Goal: Task Accomplishment & Management: Manage account settings

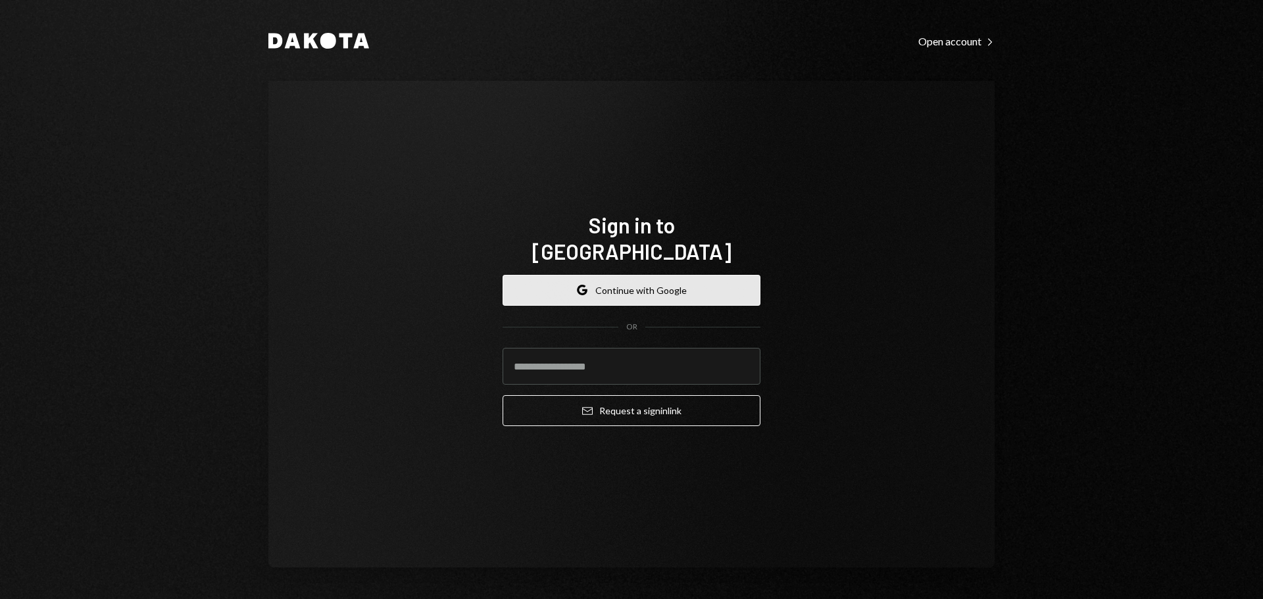
click at [641, 275] on button "Google Continue with Google" at bounding box center [632, 290] width 258 height 31
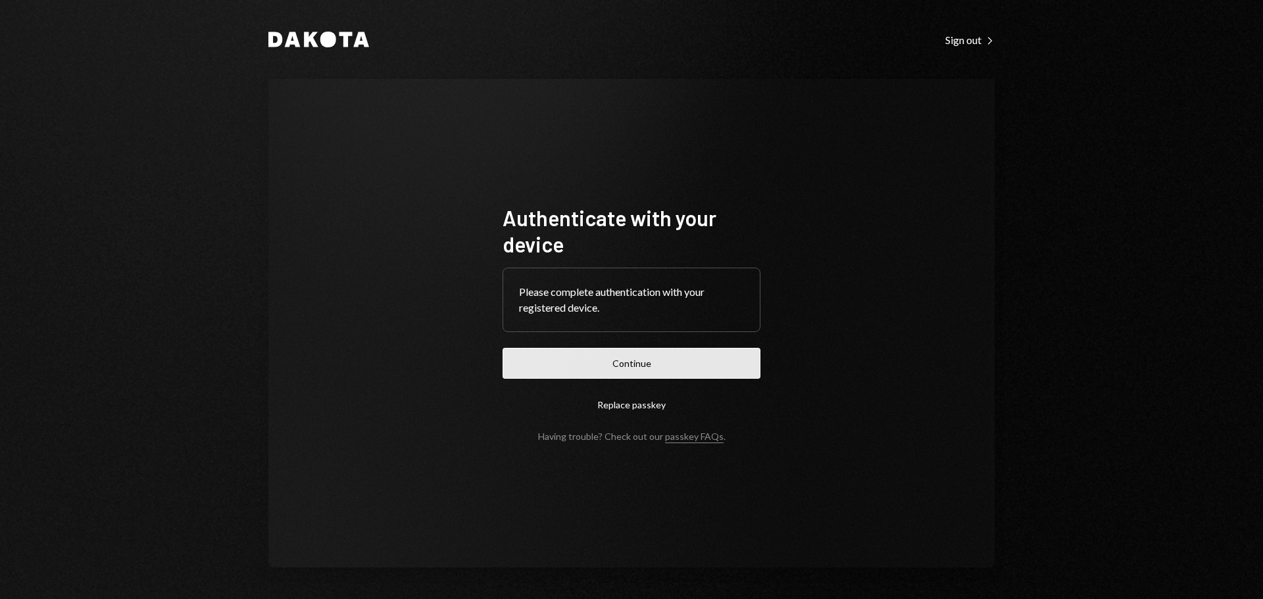
click at [630, 361] on button "Continue" at bounding box center [632, 363] width 258 height 31
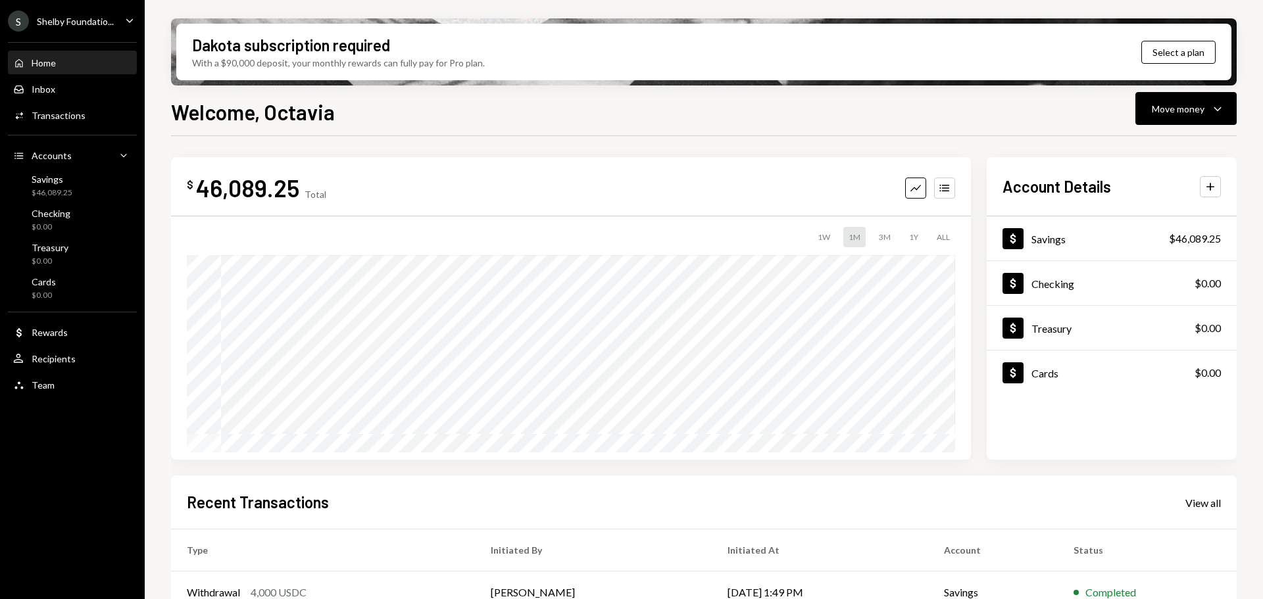
click at [117, 20] on div "S Shelby Foundatio... Caret Down" at bounding box center [72, 21] width 145 height 21
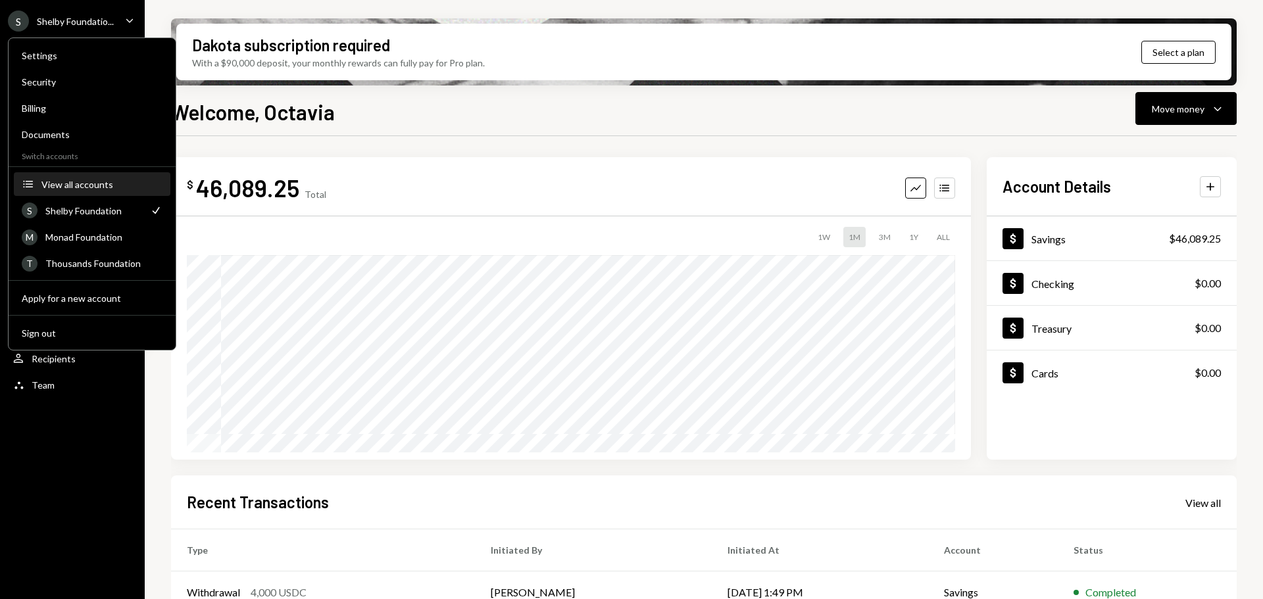
click at [91, 179] on div "View all accounts" at bounding box center [101, 184] width 121 height 11
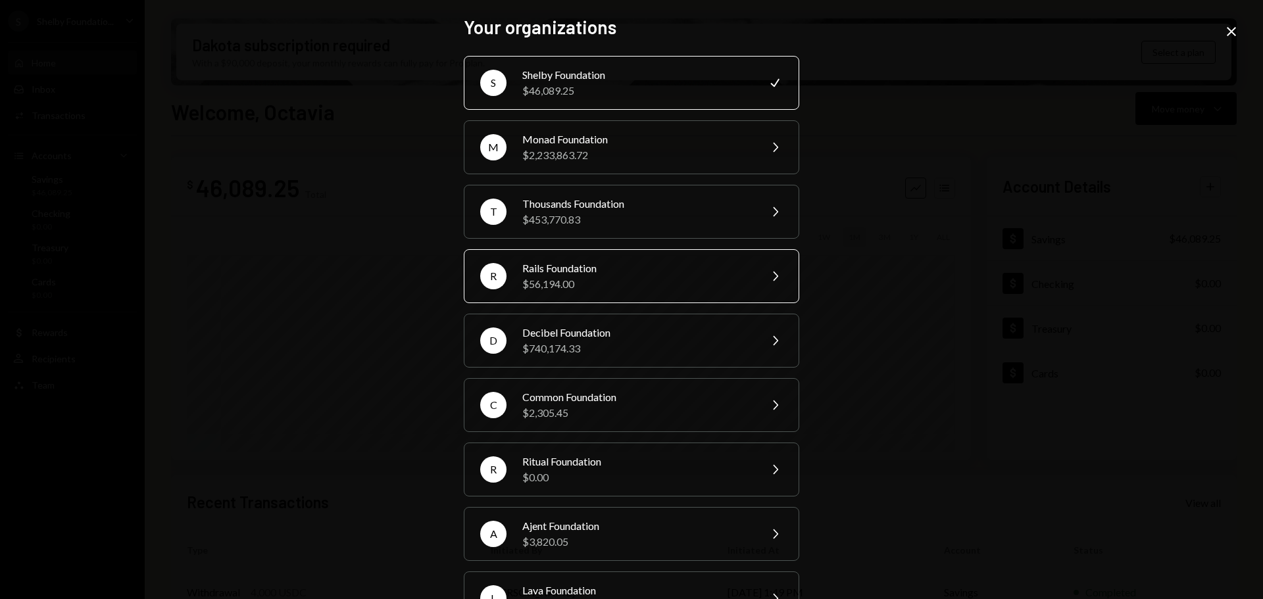
click at [596, 270] on div "Rails Foundation" at bounding box center [636, 268] width 229 height 16
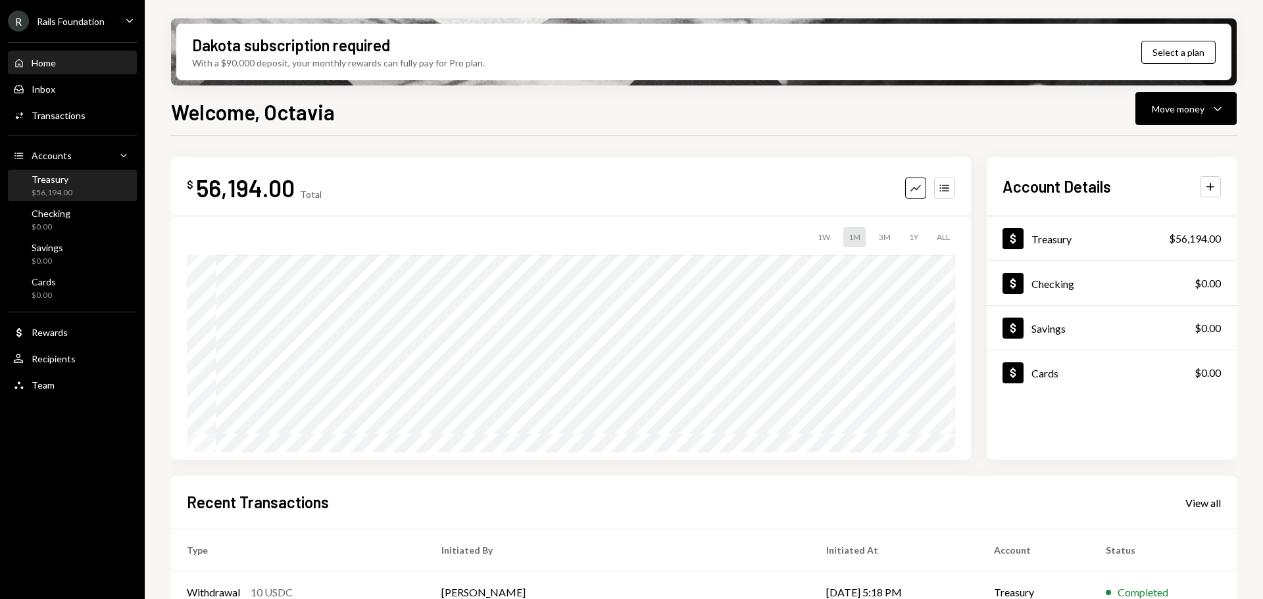
click at [58, 188] on div "$56,194.00" at bounding box center [52, 192] width 41 height 11
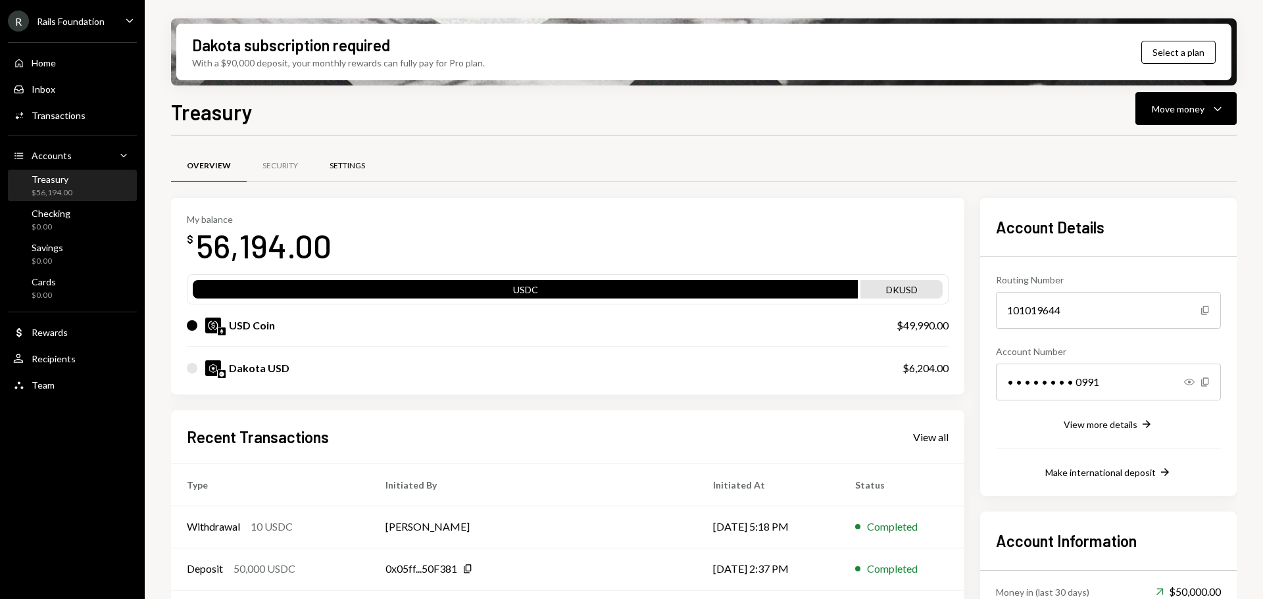
click at [341, 163] on div "Settings" at bounding box center [348, 165] width 36 height 11
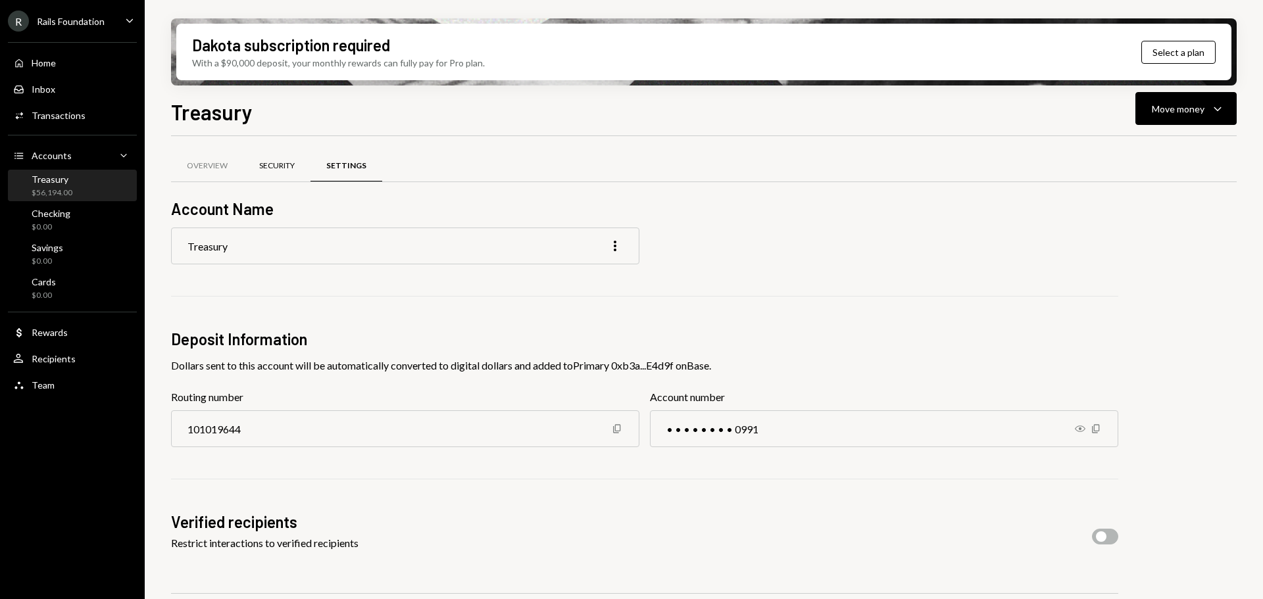
click at [275, 160] on div "Security" at bounding box center [277, 165] width 36 height 11
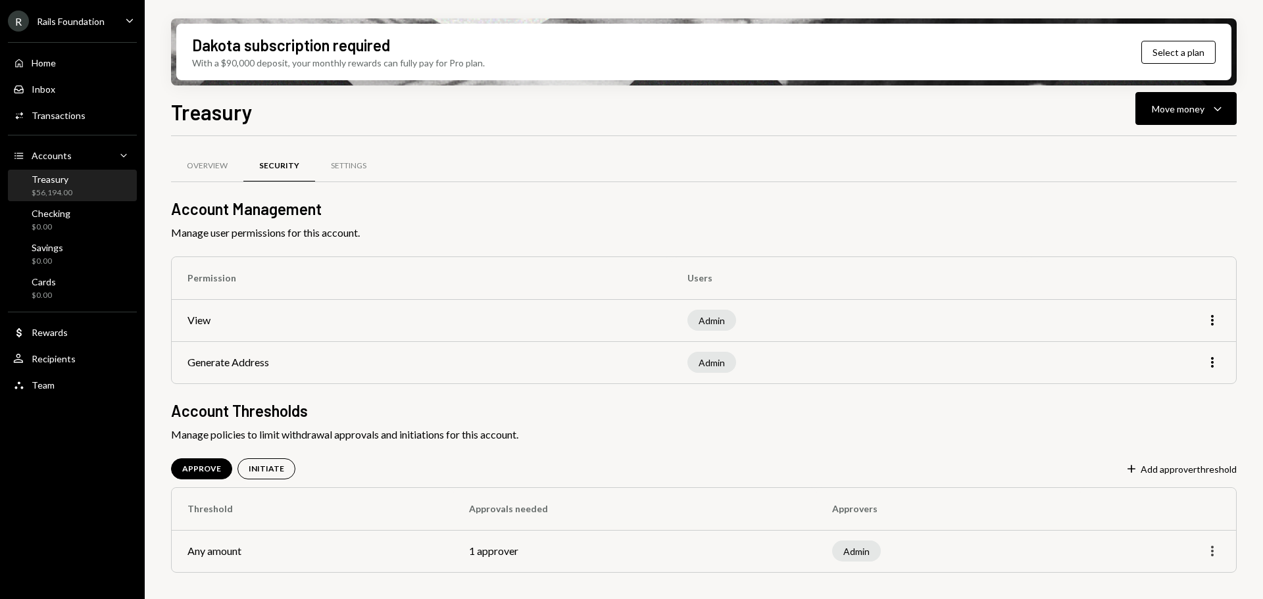
click at [1217, 547] on icon "More" at bounding box center [1212, 551] width 16 height 16
click at [1168, 578] on div "Edit" at bounding box center [1182, 579] width 66 height 23
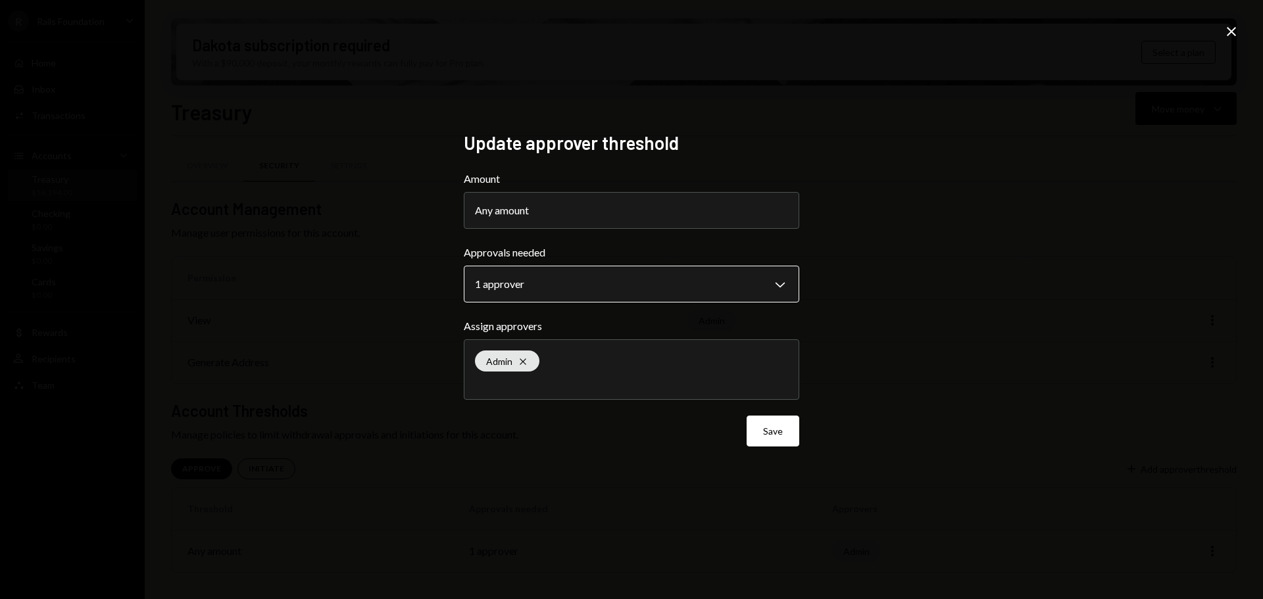
click at [633, 283] on body "**********" at bounding box center [631, 299] width 1263 height 599
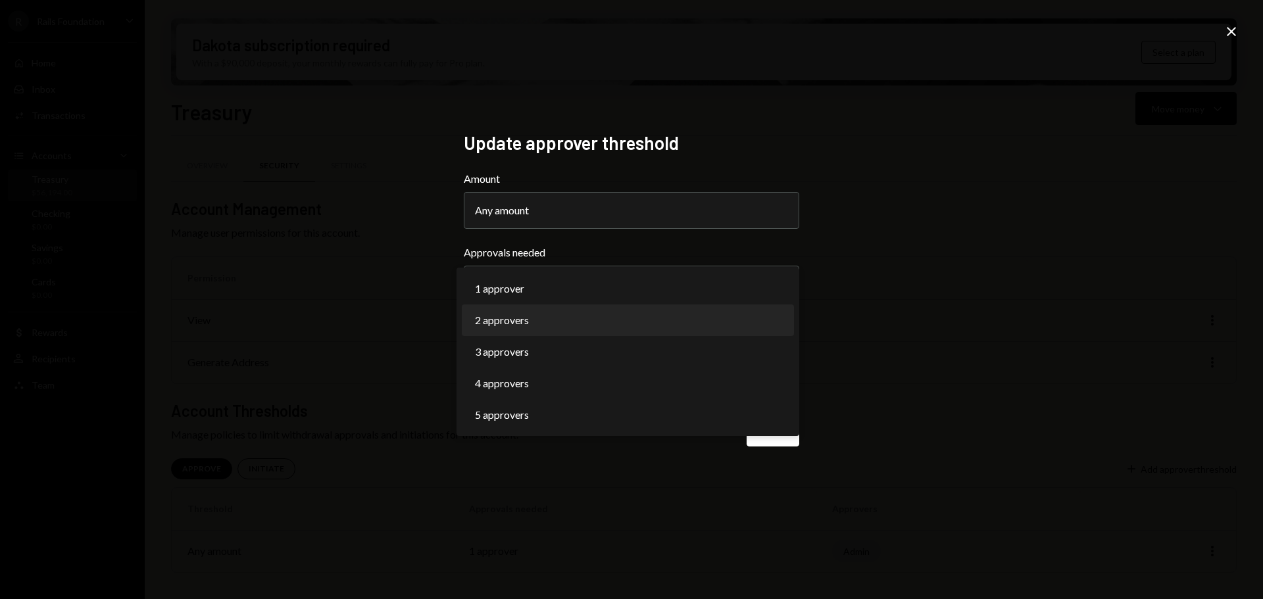
select select "*"
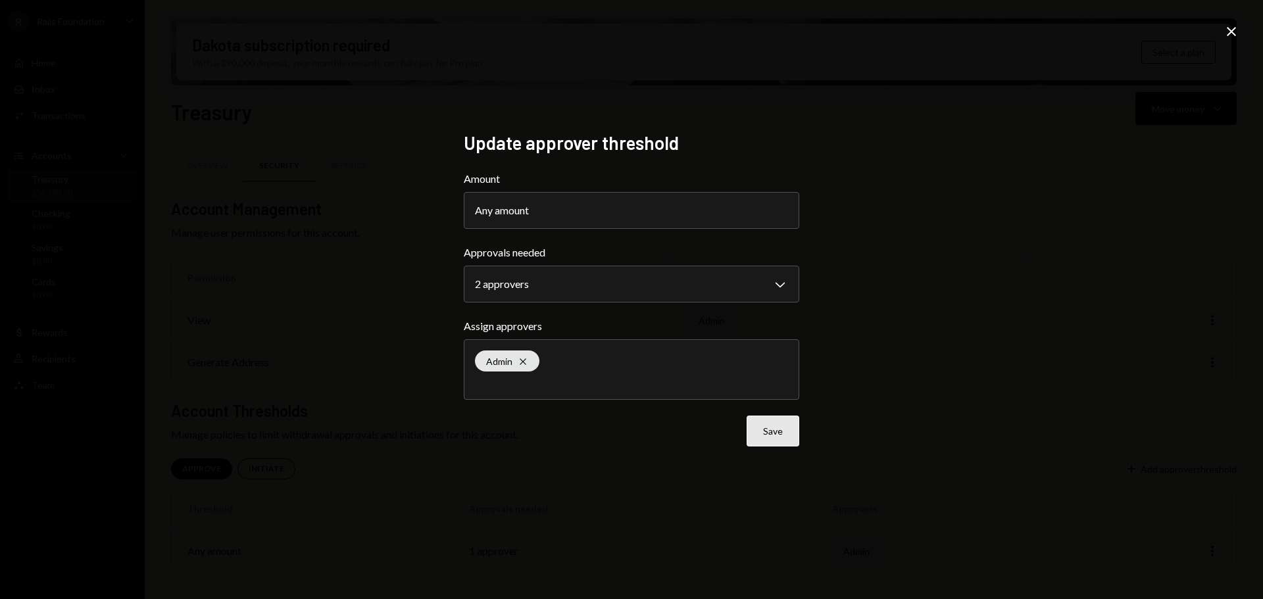
click at [774, 430] on button "Save" at bounding box center [773, 431] width 53 height 31
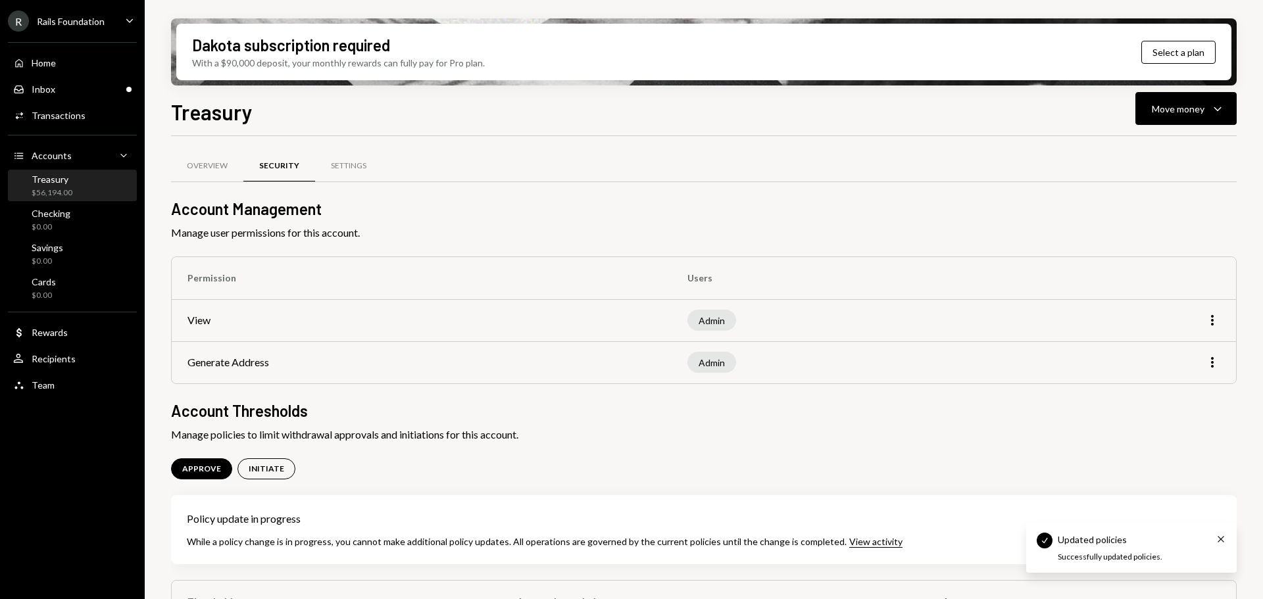
click at [716, 439] on span "Manage policies to limit withdrawal approvals and initiations for this account." at bounding box center [704, 435] width 1066 height 16
click at [1212, 364] on icon "More" at bounding box center [1212, 363] width 16 height 16
click at [1175, 387] on div "Edit" at bounding box center [1182, 390] width 66 height 23
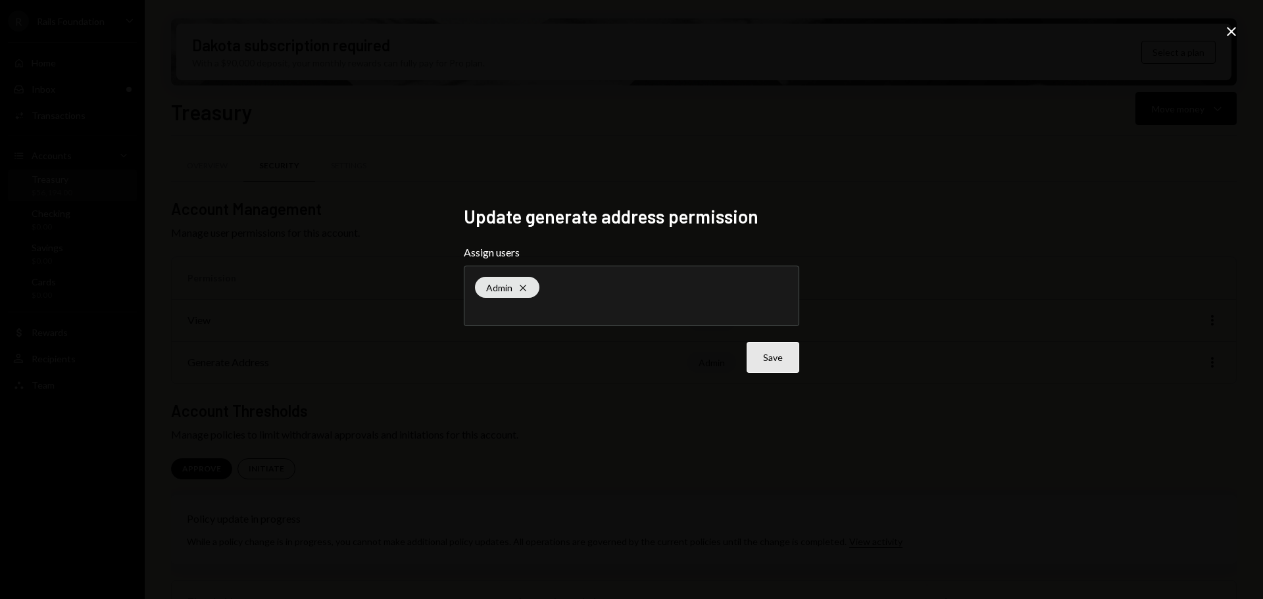
click at [779, 360] on button "Save" at bounding box center [773, 357] width 53 height 31
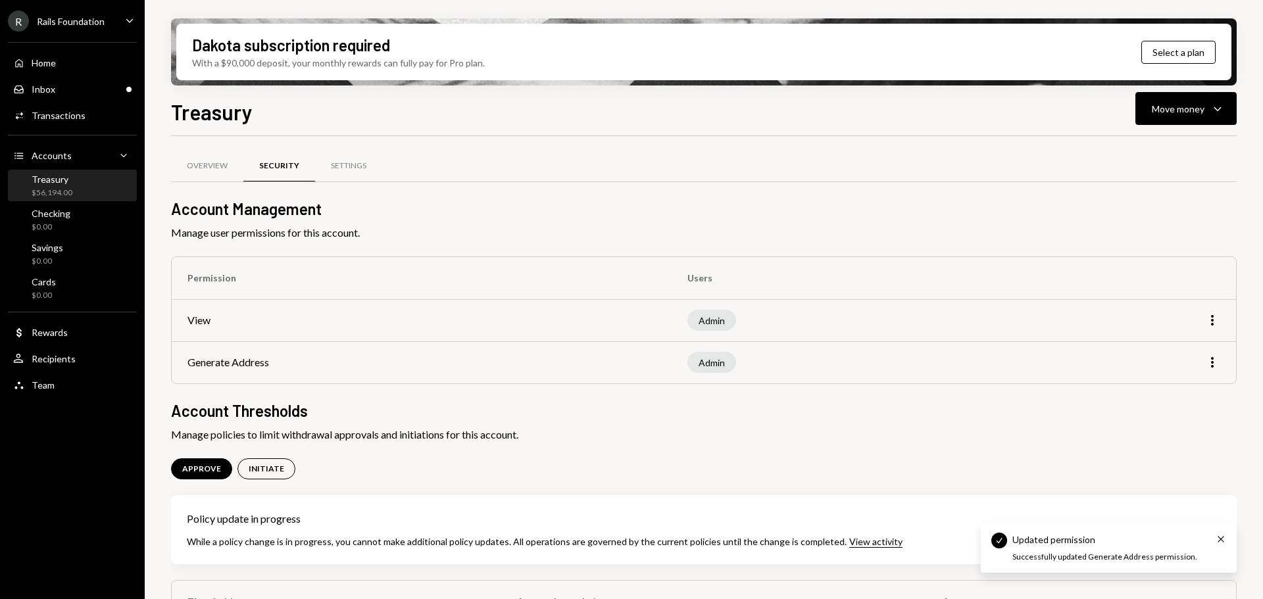
scroll to position [78, 0]
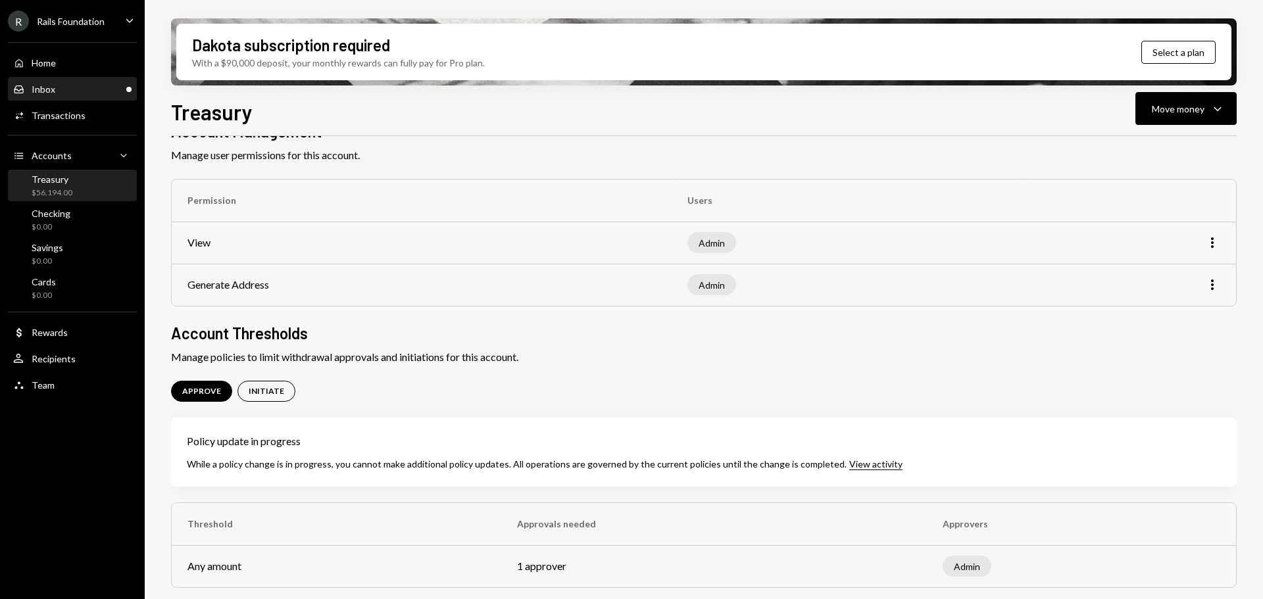
click at [70, 84] on div "Inbox Inbox" at bounding box center [72, 90] width 118 height 12
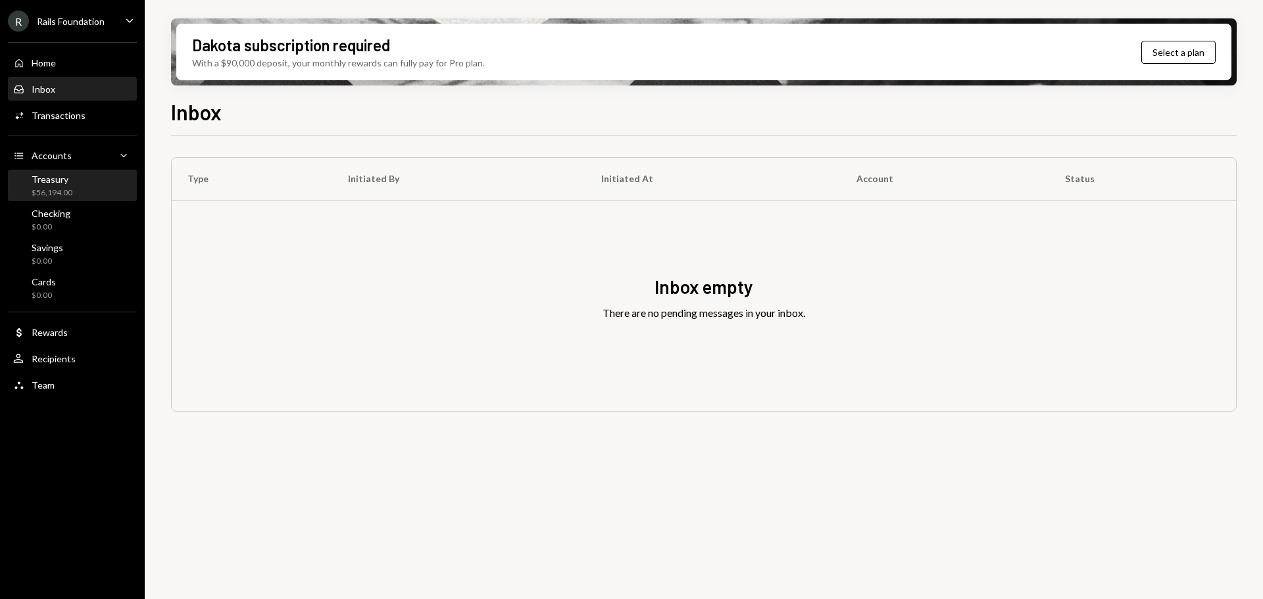
click at [66, 184] on div "Treasury" at bounding box center [52, 179] width 41 height 11
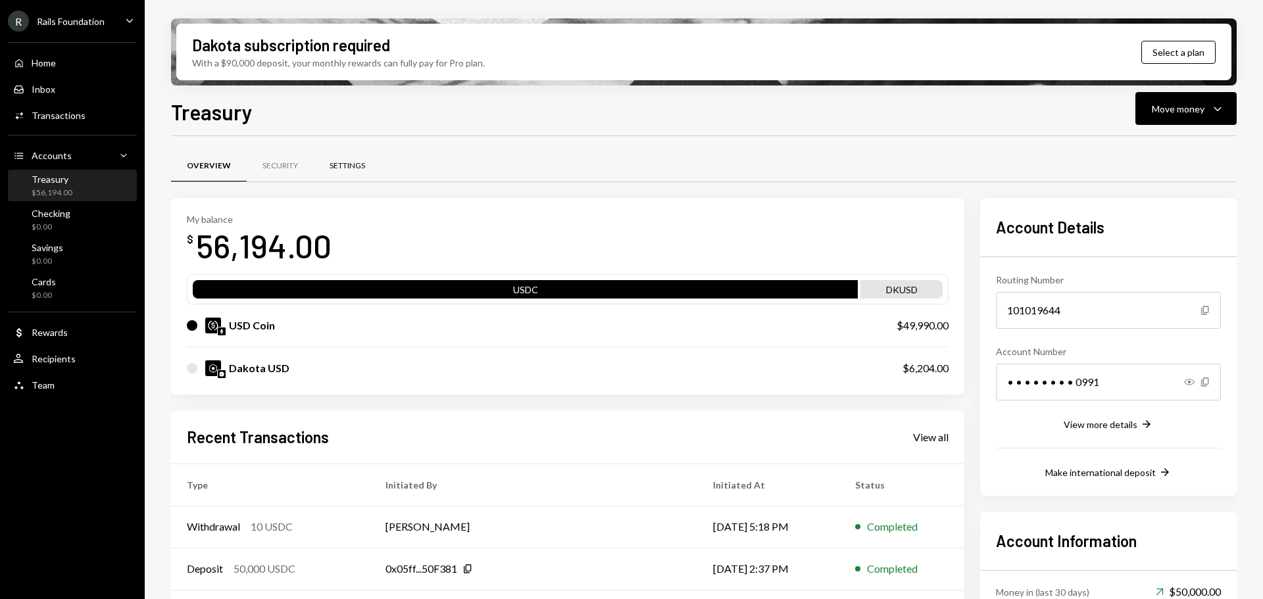
click at [347, 165] on div "Settings" at bounding box center [348, 165] width 36 height 11
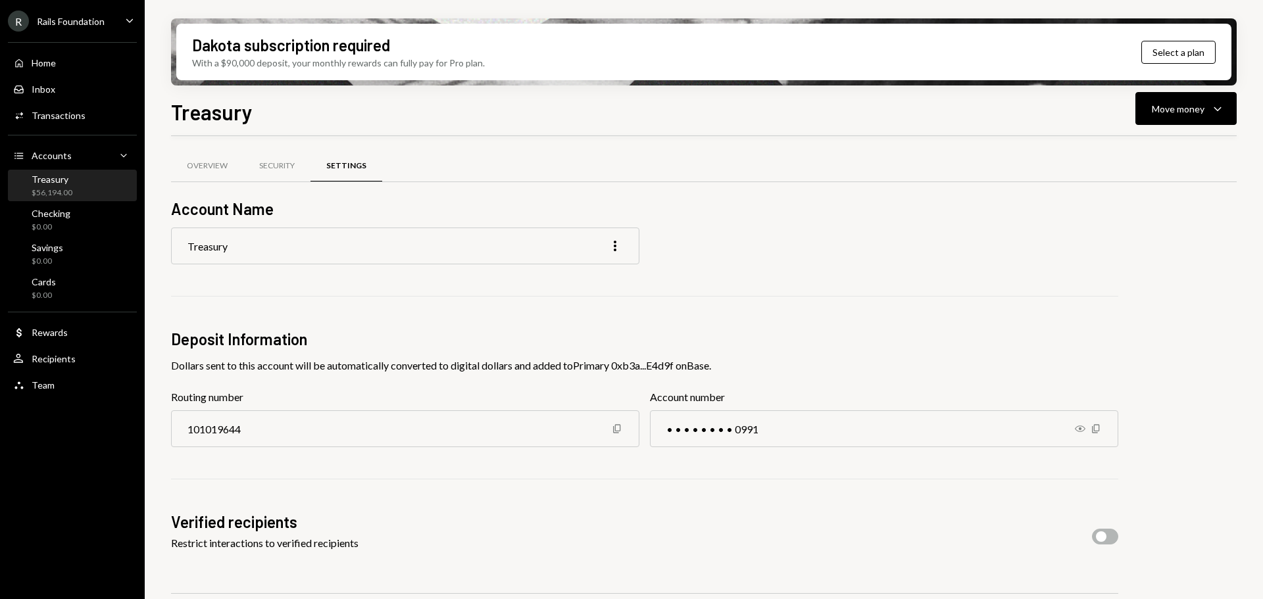
scroll to position [103, 0]
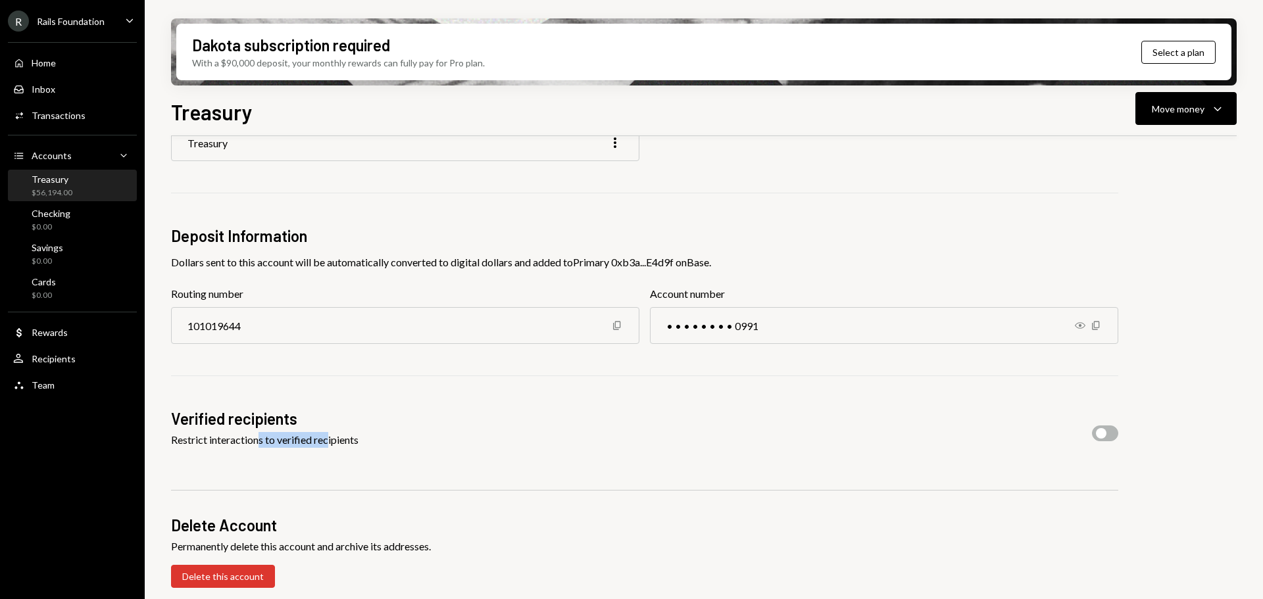
drag, startPoint x: 280, startPoint y: 443, endPoint x: 328, endPoint y: 444, distance: 48.0
click at [328, 444] on div "Restrict interactions to verified recipients" at bounding box center [264, 440] width 187 height 16
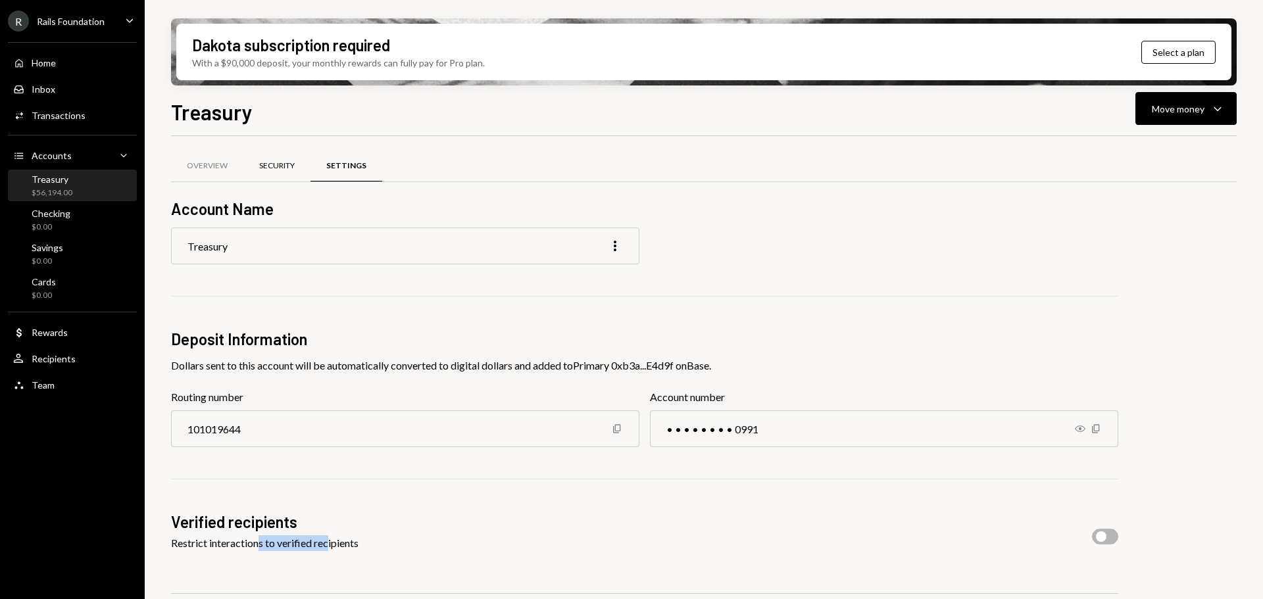
click at [257, 170] on div "Security" at bounding box center [276, 167] width 67 height 32
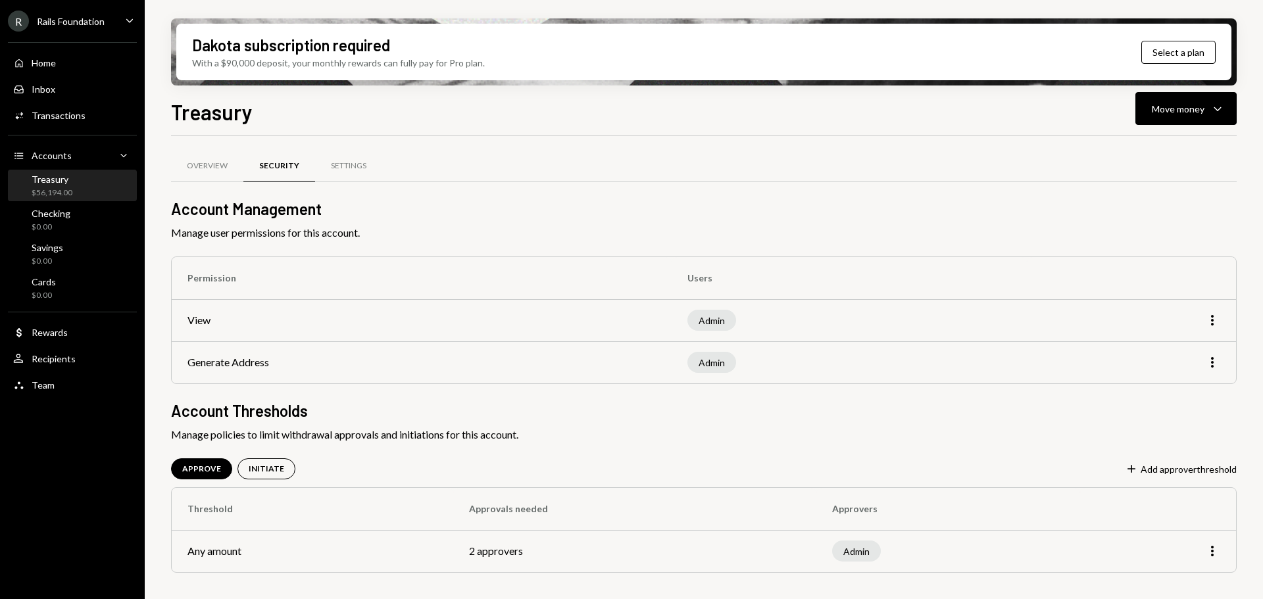
click at [93, 24] on div "Rails Foundation" at bounding box center [71, 21] width 68 height 11
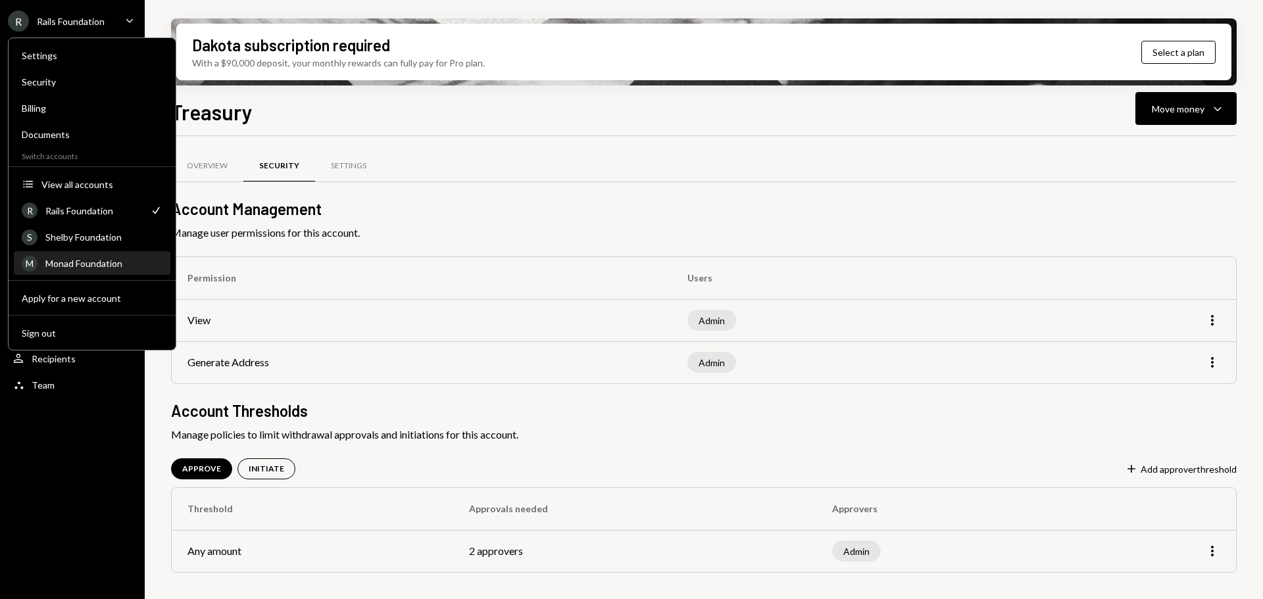
click at [89, 268] on div "M Monad Foundation" at bounding box center [92, 264] width 141 height 22
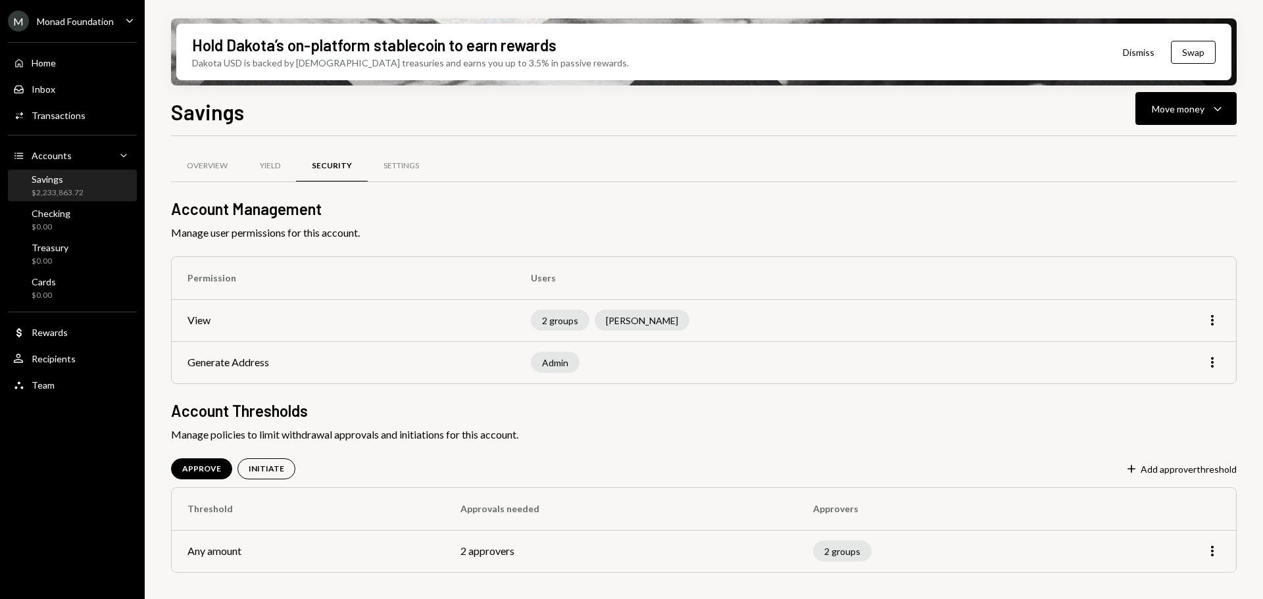
click at [1220, 558] on td "More" at bounding box center [1160, 551] width 151 height 42
click at [1215, 553] on icon "More" at bounding box center [1212, 551] width 16 height 16
click at [1171, 575] on div "Edit" at bounding box center [1182, 579] width 66 height 23
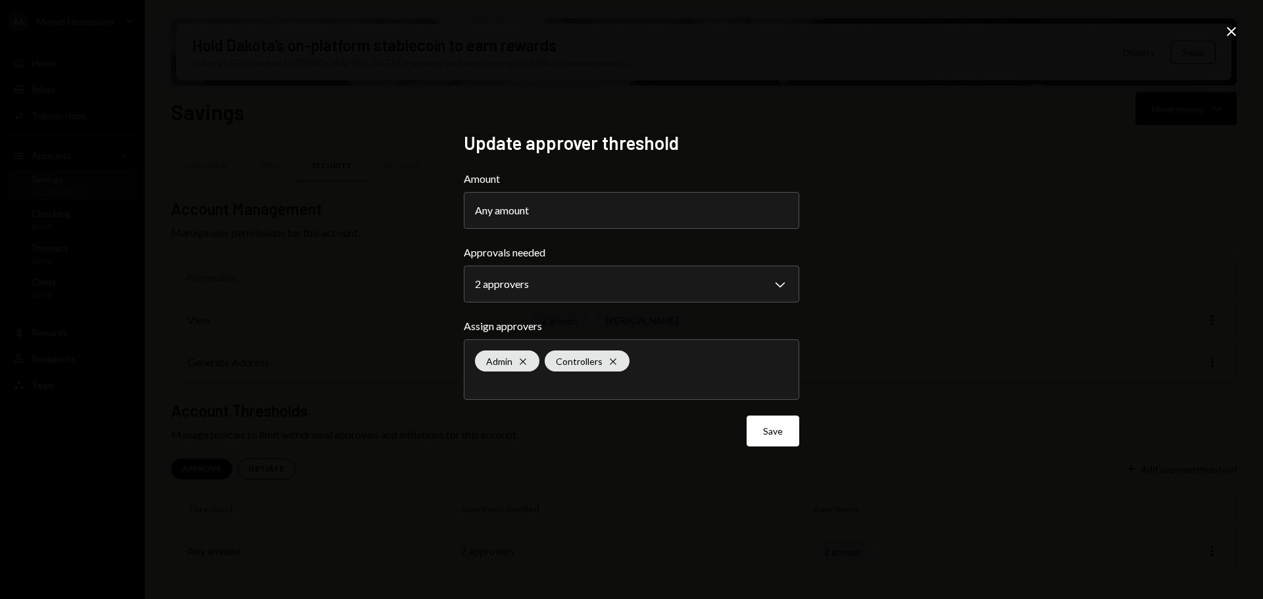
click at [1235, 28] on icon at bounding box center [1231, 31] width 9 height 9
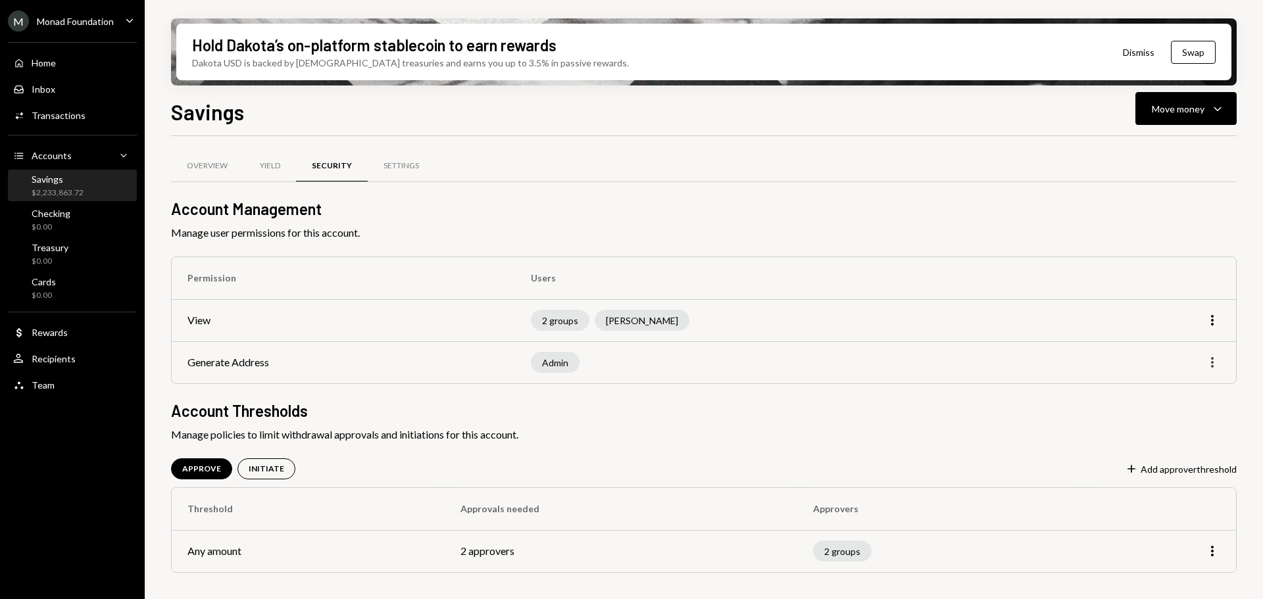
click at [1219, 361] on icon "More" at bounding box center [1212, 363] width 16 height 16
click at [1180, 385] on div "Edit" at bounding box center [1182, 390] width 66 height 23
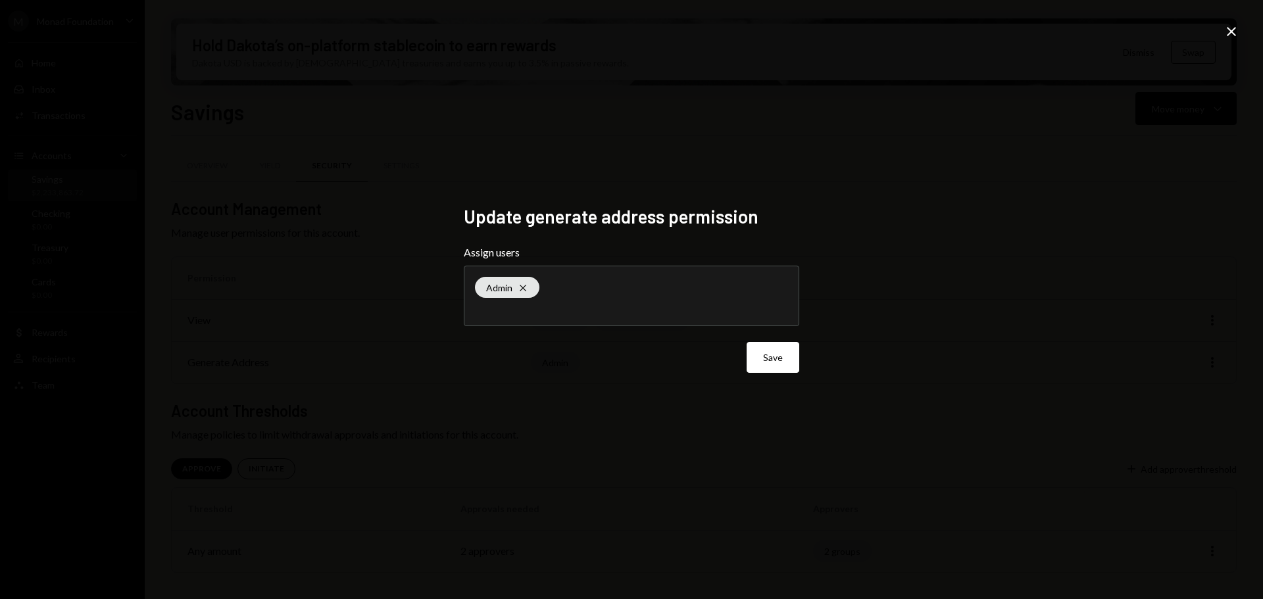
click at [1230, 30] on icon "Close" at bounding box center [1231, 32] width 16 height 16
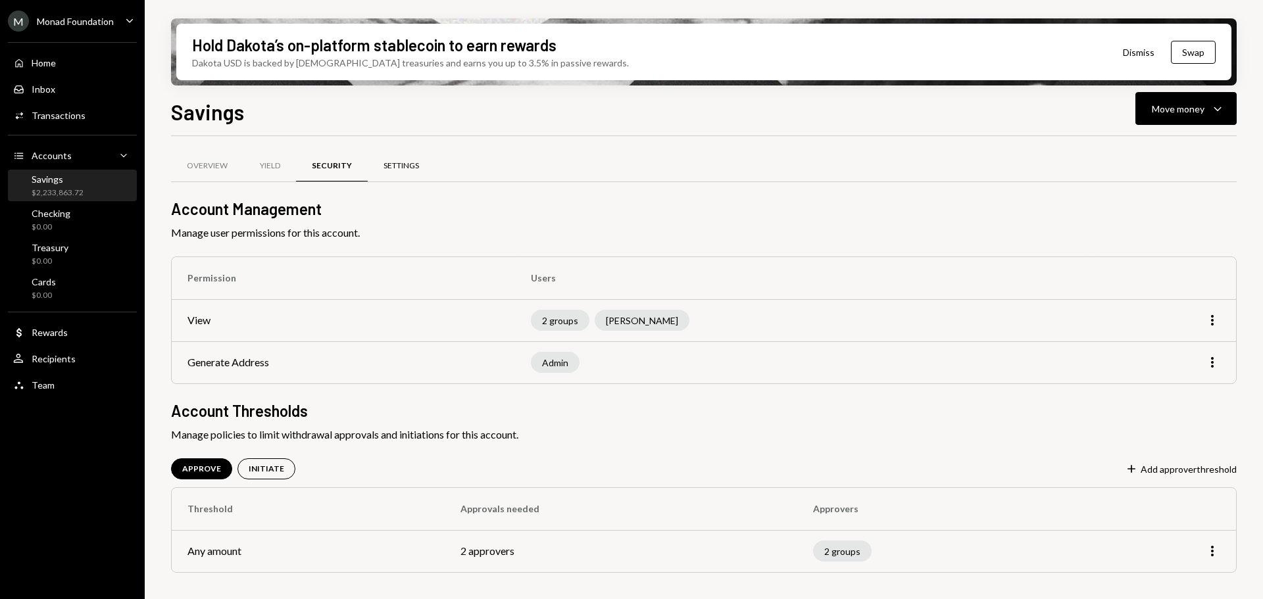
click at [399, 156] on div "Settings" at bounding box center [401, 167] width 67 height 32
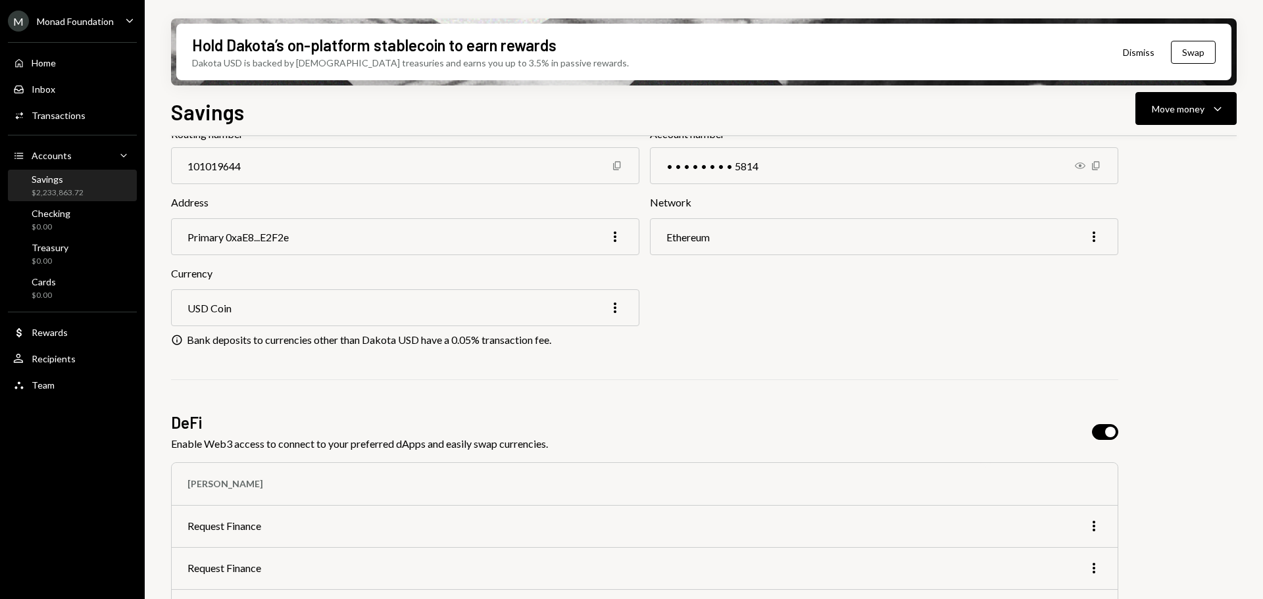
scroll to position [395, 0]
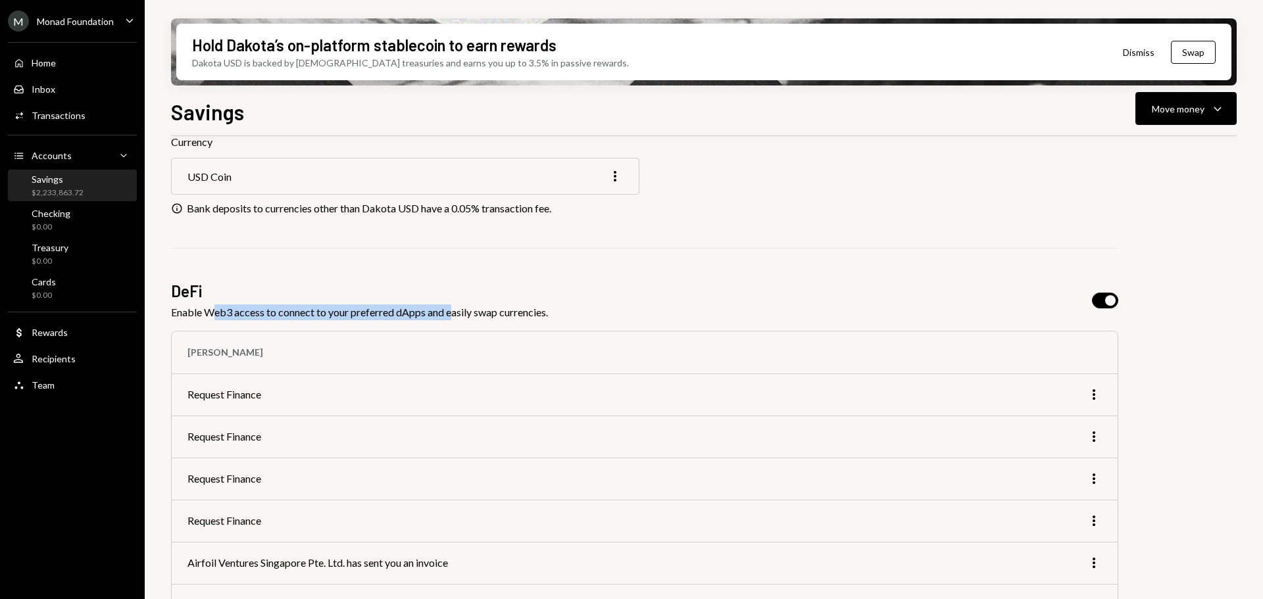
drag, startPoint x: 210, startPoint y: 312, endPoint x: 485, endPoint y: 343, distance: 276.7
click at [458, 312] on div "Enable Web3 access to connect to your preferred dApps and easily swap currencie…" at bounding box center [359, 313] width 377 height 16
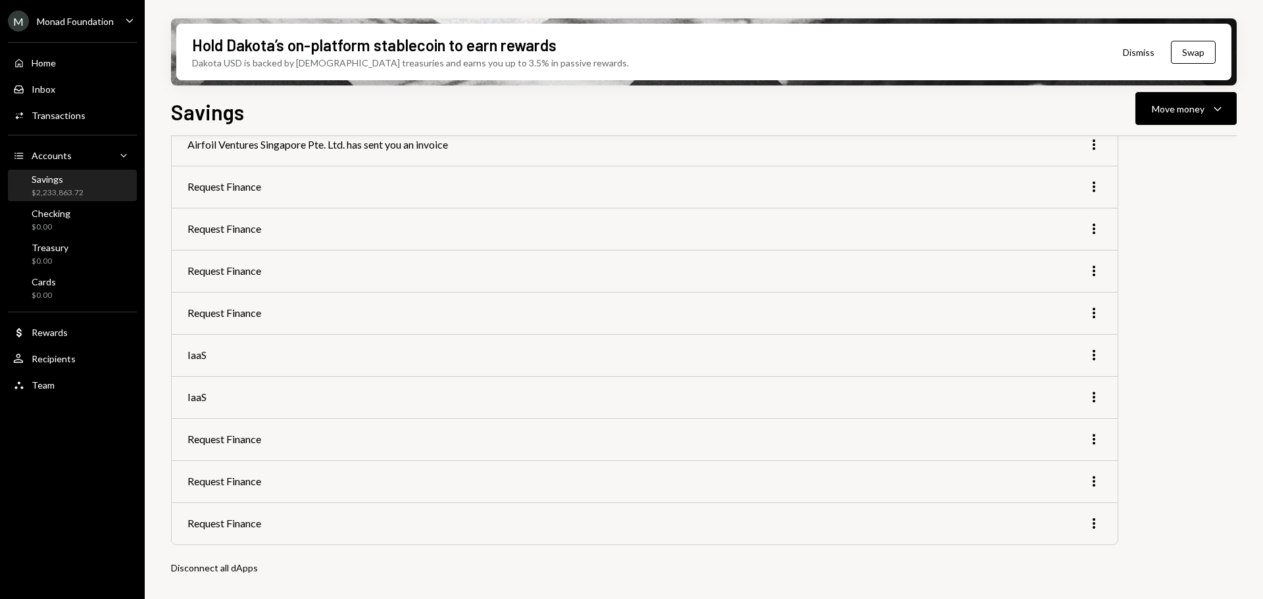
scroll to position [921, 0]
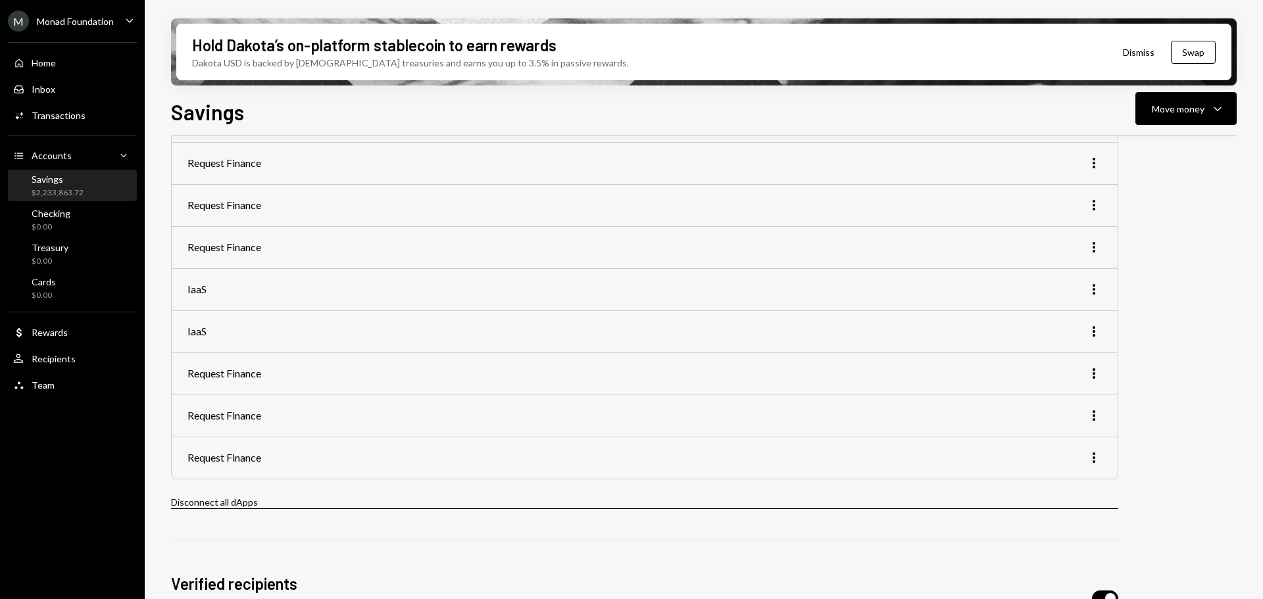
click at [226, 503] on button "Disconnect all dApps" at bounding box center [644, 503] width 947 height 12
click at [223, 499] on button "Disconnect all dApps" at bounding box center [644, 503] width 947 height 12
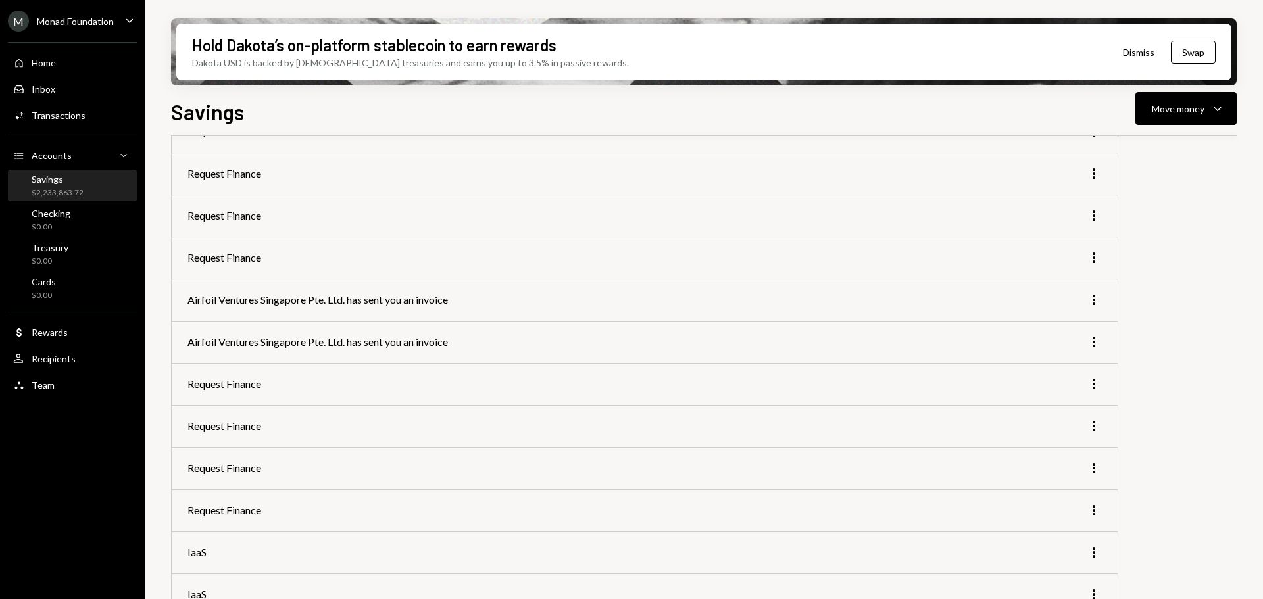
scroll to position [460, 0]
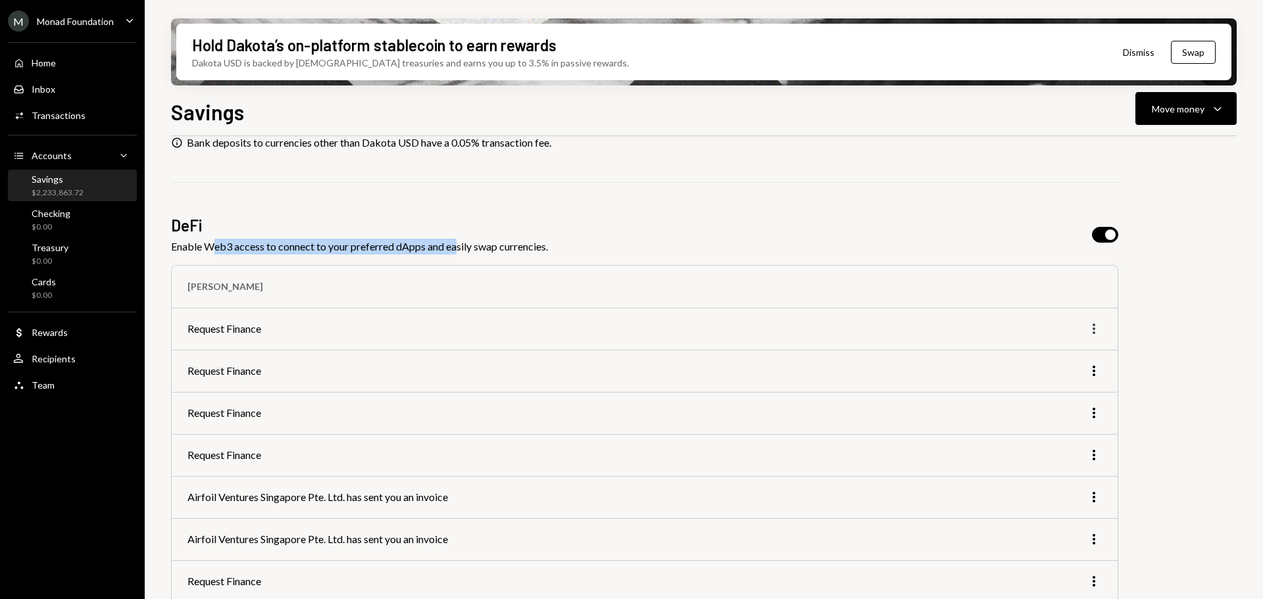
click at [1091, 326] on icon "More" at bounding box center [1094, 329] width 16 height 16
click at [1070, 351] on div "Disconnect" at bounding box center [1062, 356] width 67 height 23
click at [1071, 357] on div "Disconnect" at bounding box center [1062, 356] width 67 height 23
click at [1179, 307] on div "Overview Yield Security Settings Account Name Savings More Deposit Information …" at bounding box center [704, 468] width 1066 height 1543
click at [1095, 373] on icon "More" at bounding box center [1094, 371] width 16 height 16
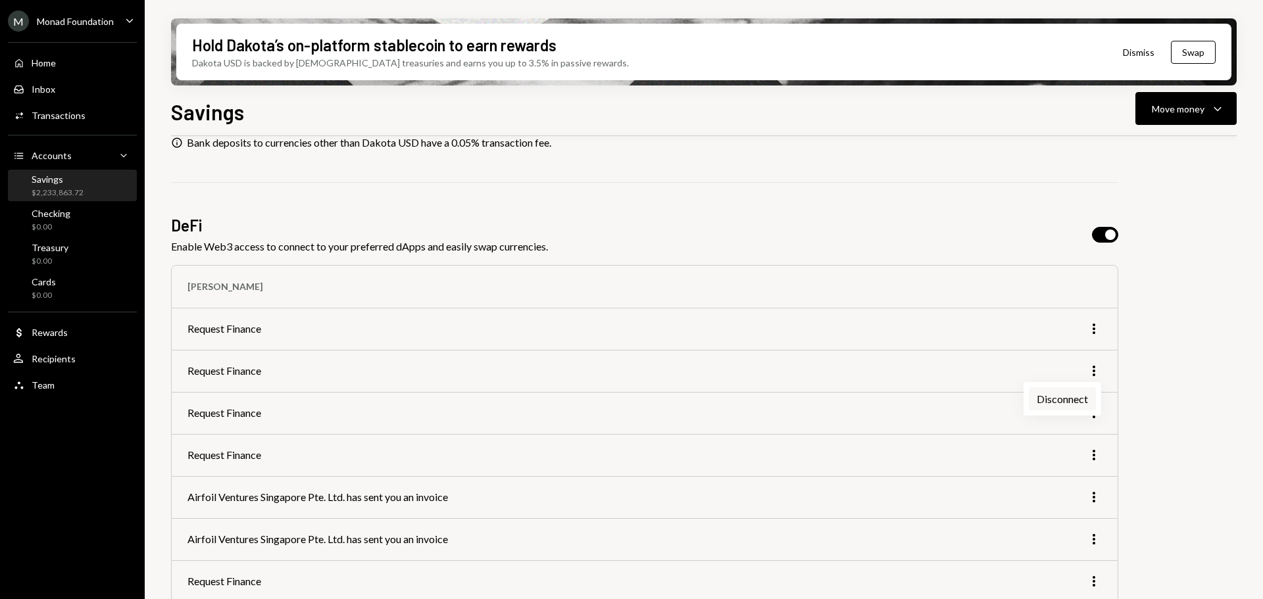
click at [1063, 400] on div "Disconnect" at bounding box center [1062, 398] width 67 height 23
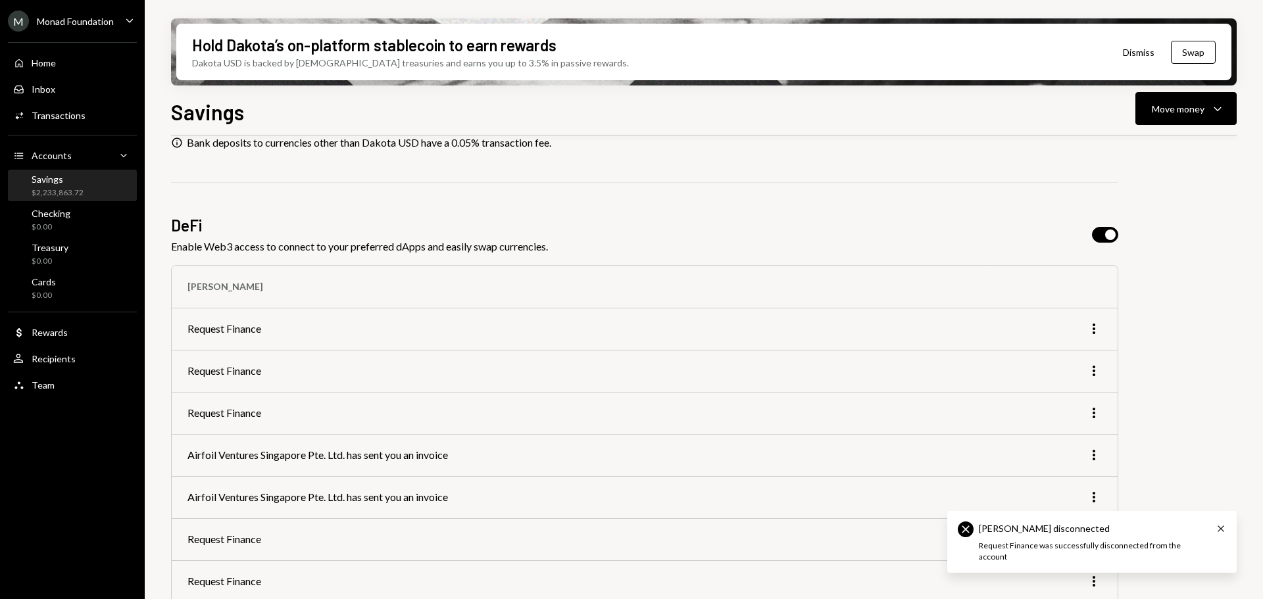
click at [1187, 312] on div "Overview Yield Security Settings Account Name Savings More Deposit Information …" at bounding box center [704, 447] width 1066 height 1501
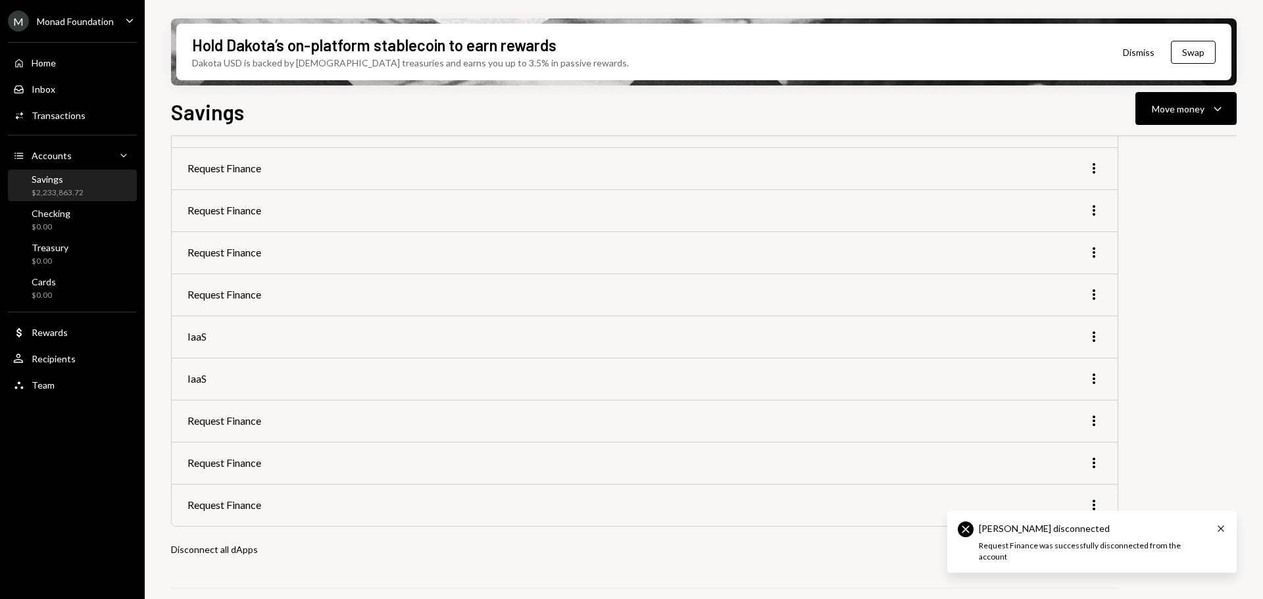
scroll to position [1002, 0]
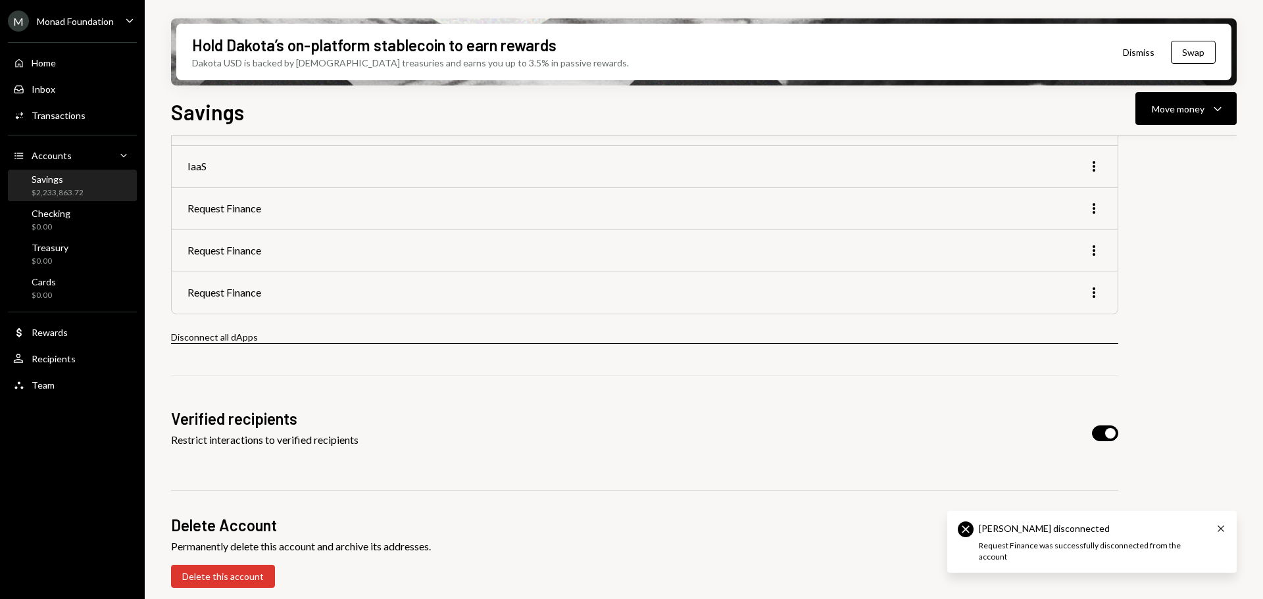
click at [231, 337] on button "Disconnect all dApps" at bounding box center [644, 338] width 947 height 12
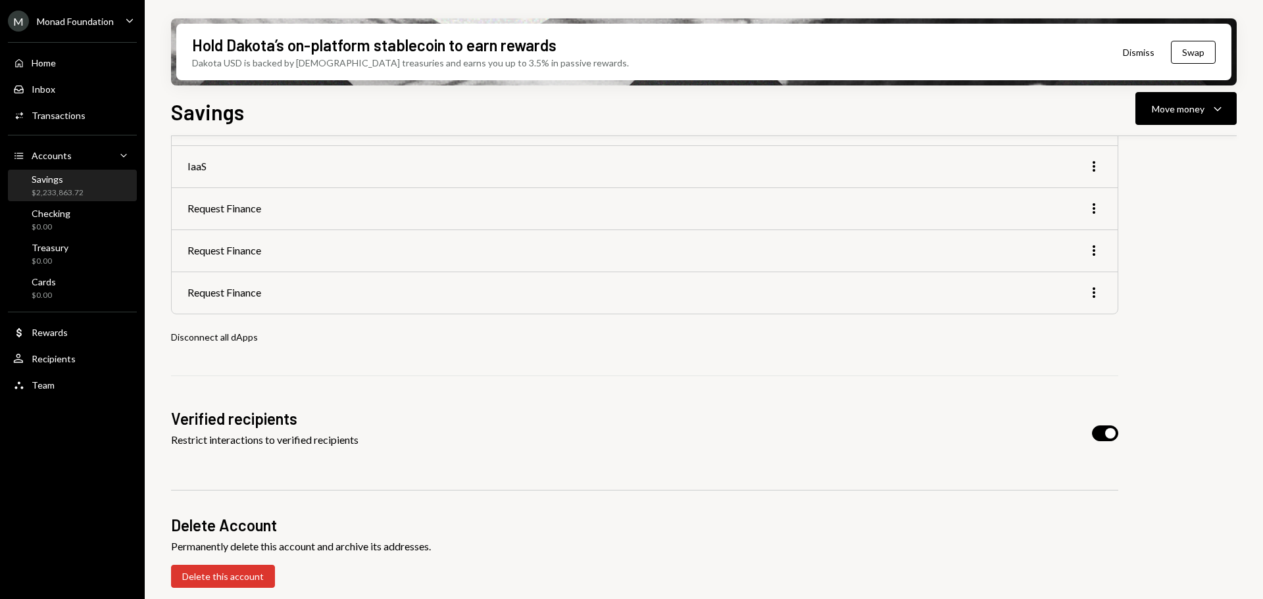
scroll to position [673, 0]
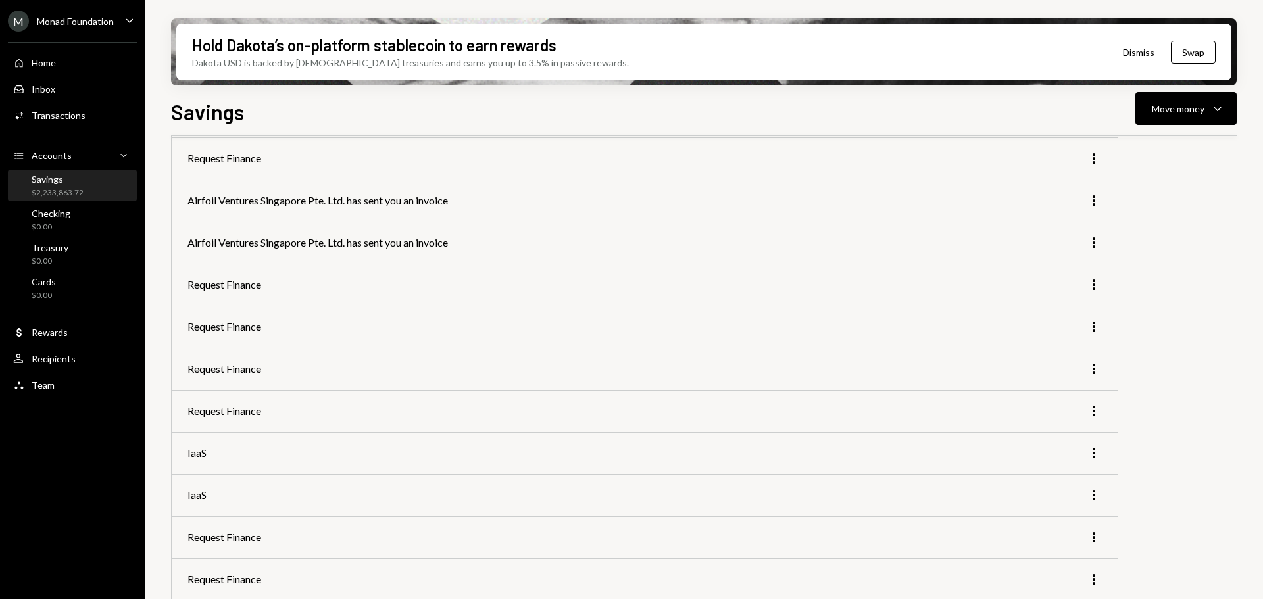
click at [111, 14] on div "M Monad Foundation" at bounding box center [61, 21] width 106 height 21
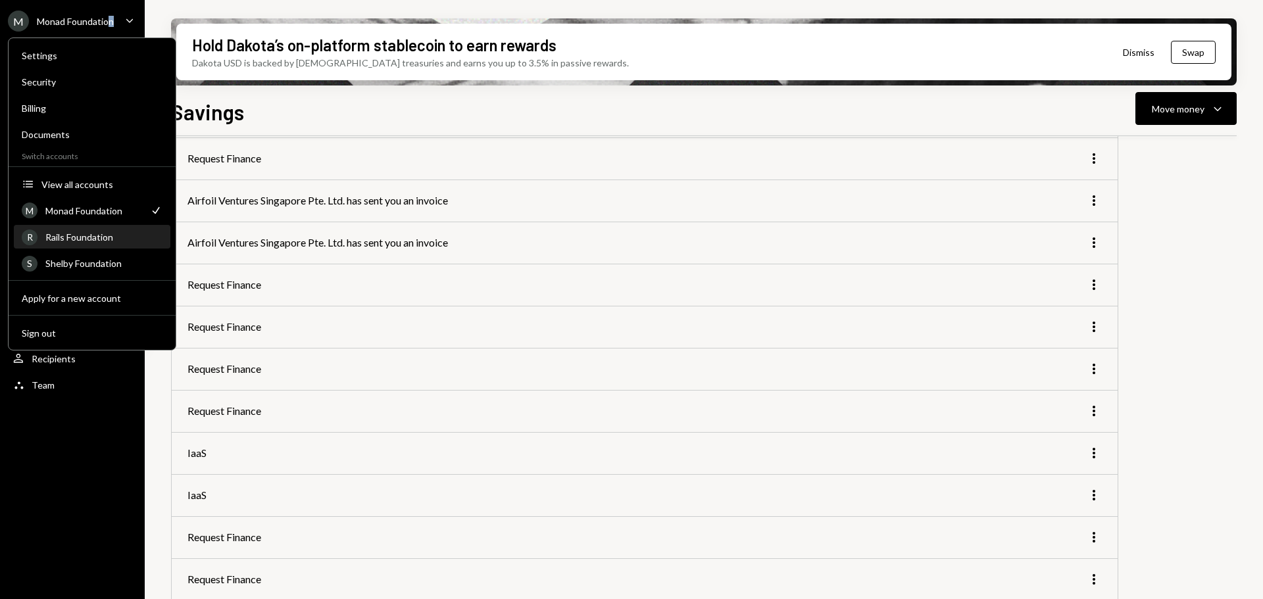
click at [84, 236] on div "Rails Foundation" at bounding box center [103, 237] width 117 height 11
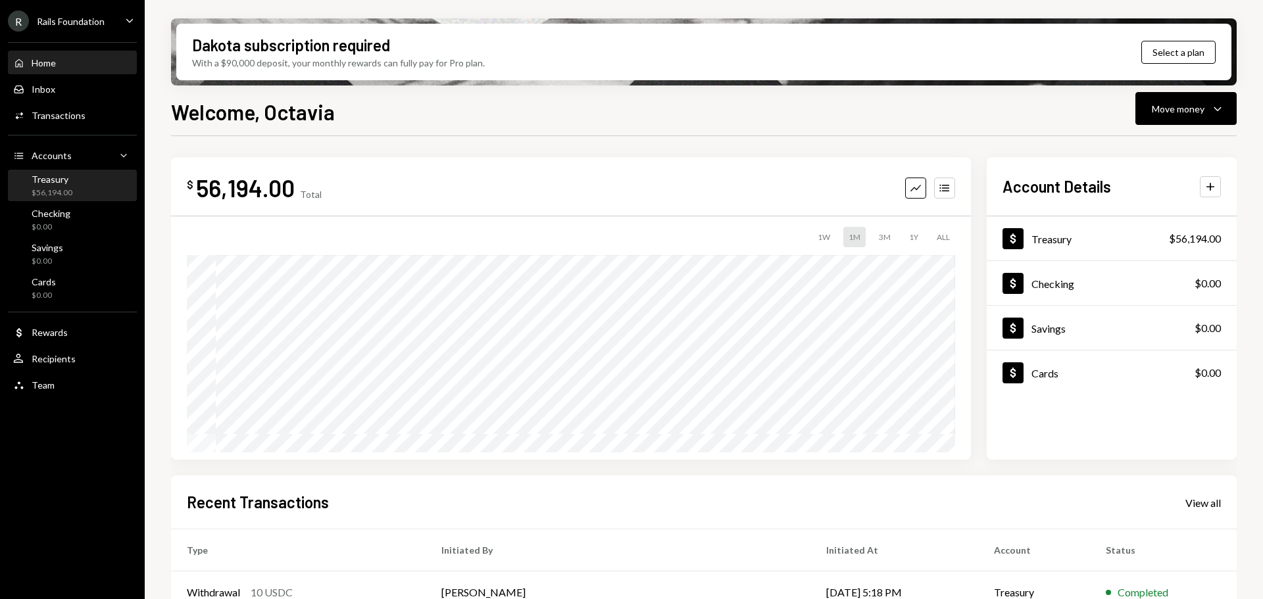
click at [79, 187] on div "Treasury $56,194.00" at bounding box center [72, 186] width 118 height 25
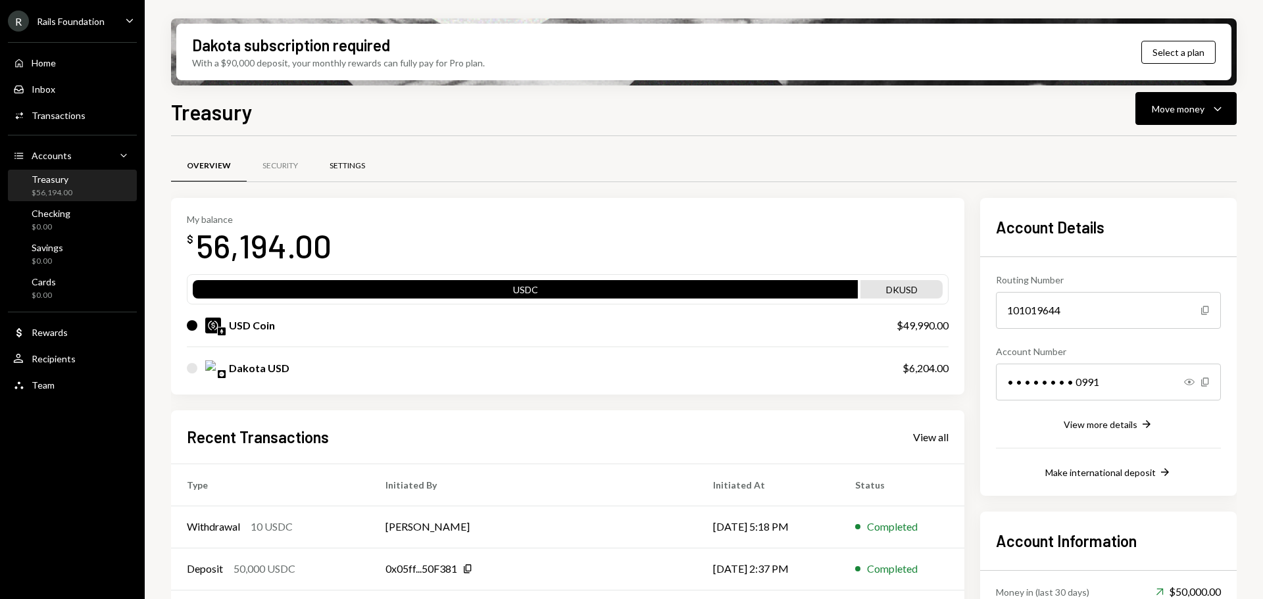
click at [351, 162] on div "Settings" at bounding box center [348, 165] width 36 height 11
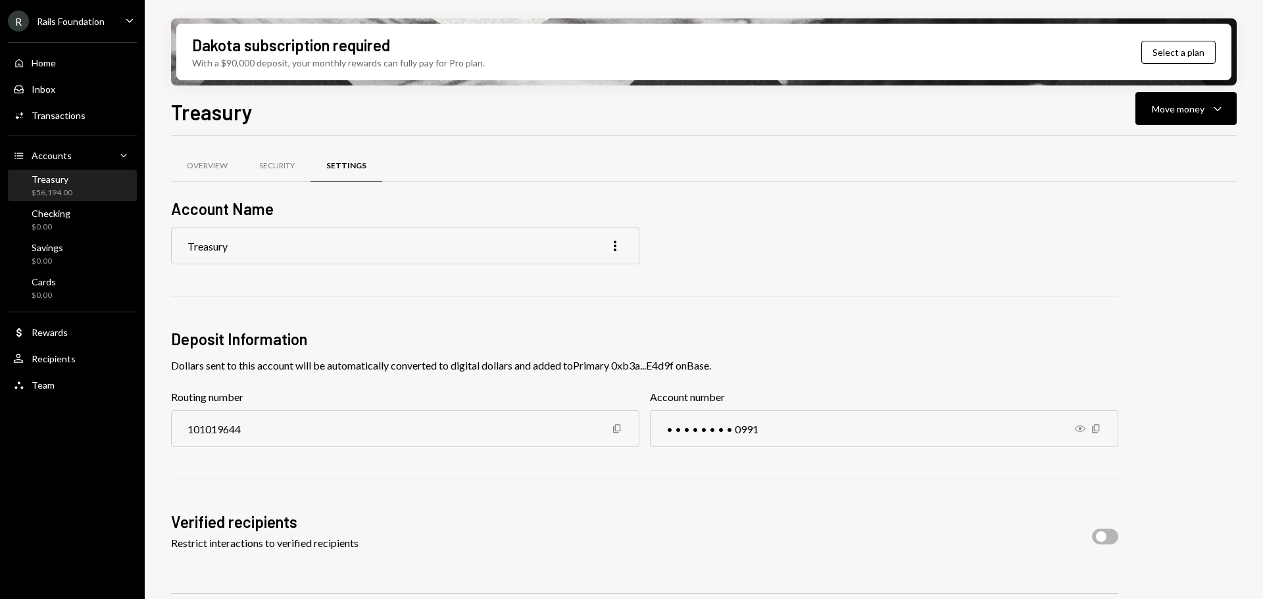
scroll to position [103, 0]
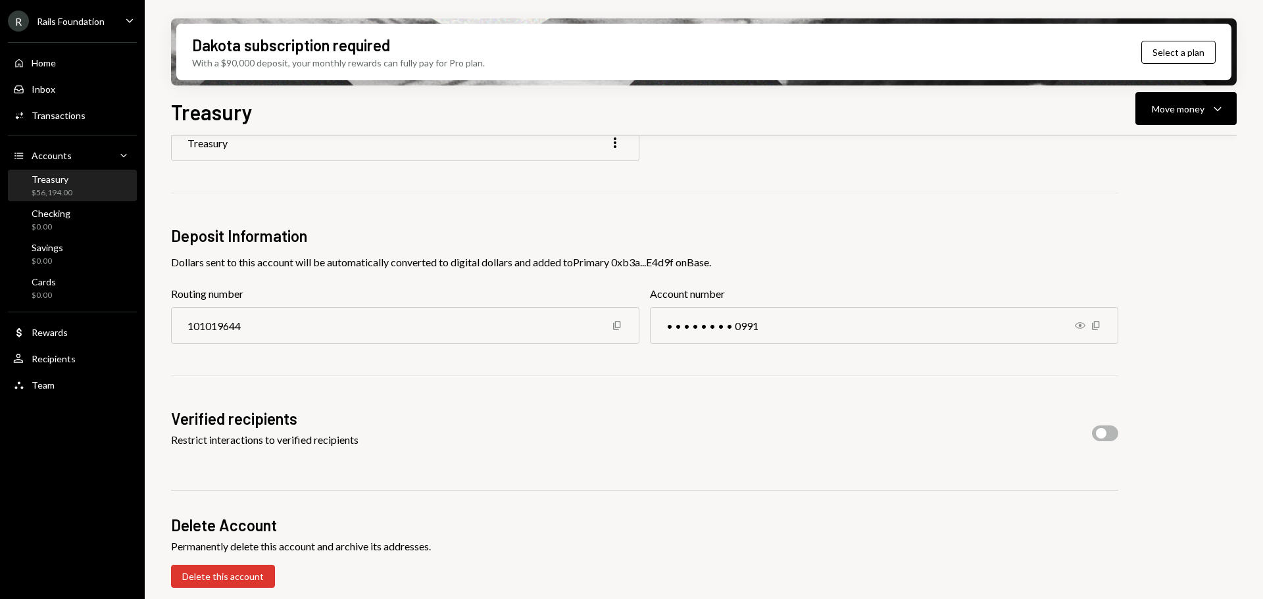
click at [1106, 430] on span "button" at bounding box center [1101, 433] width 11 height 11
click at [93, 14] on div "R Rails Foundation" at bounding box center [56, 21] width 97 height 21
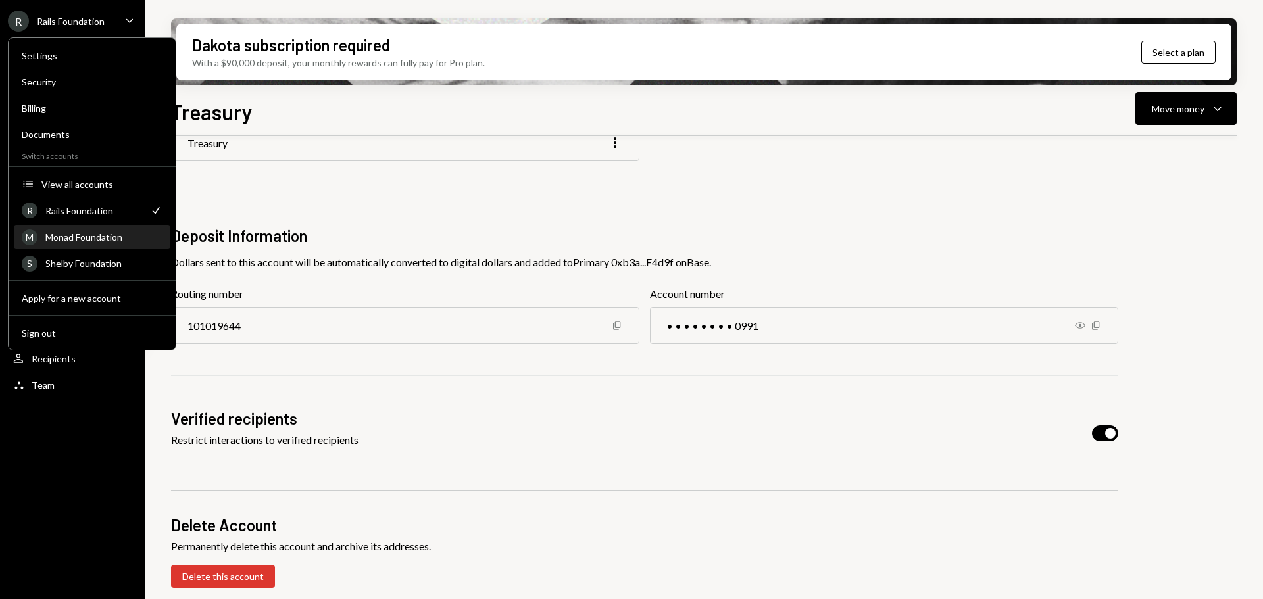
click at [84, 232] on div "Monad Foundation" at bounding box center [103, 237] width 117 height 11
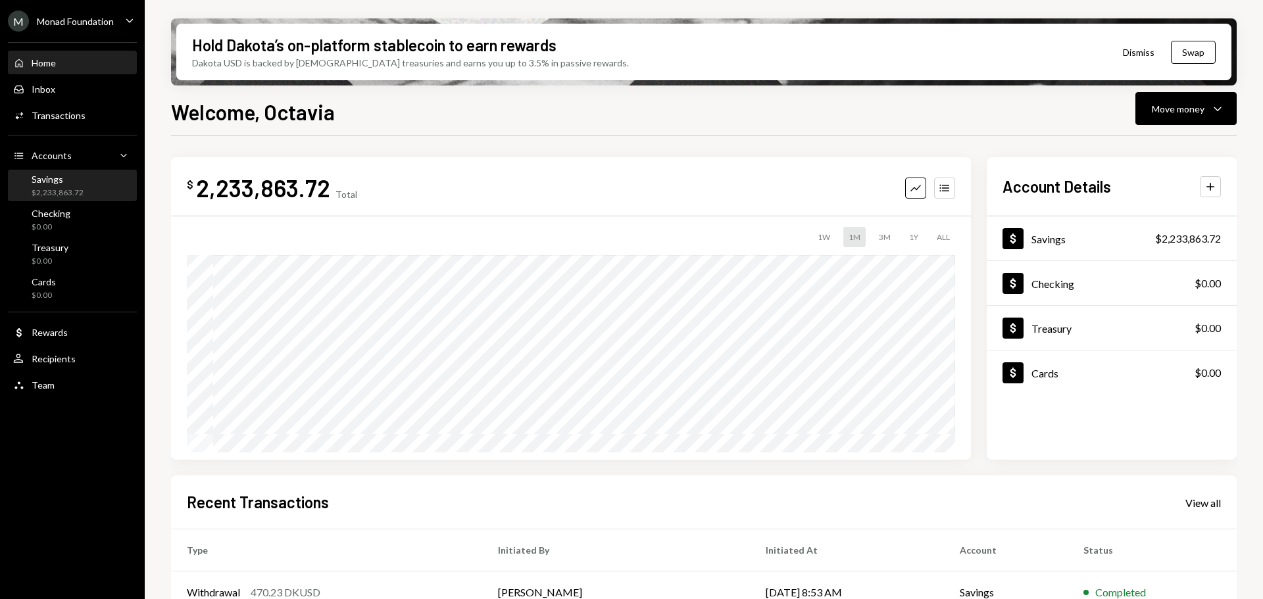
click at [57, 184] on div "Savings" at bounding box center [58, 179] width 52 height 11
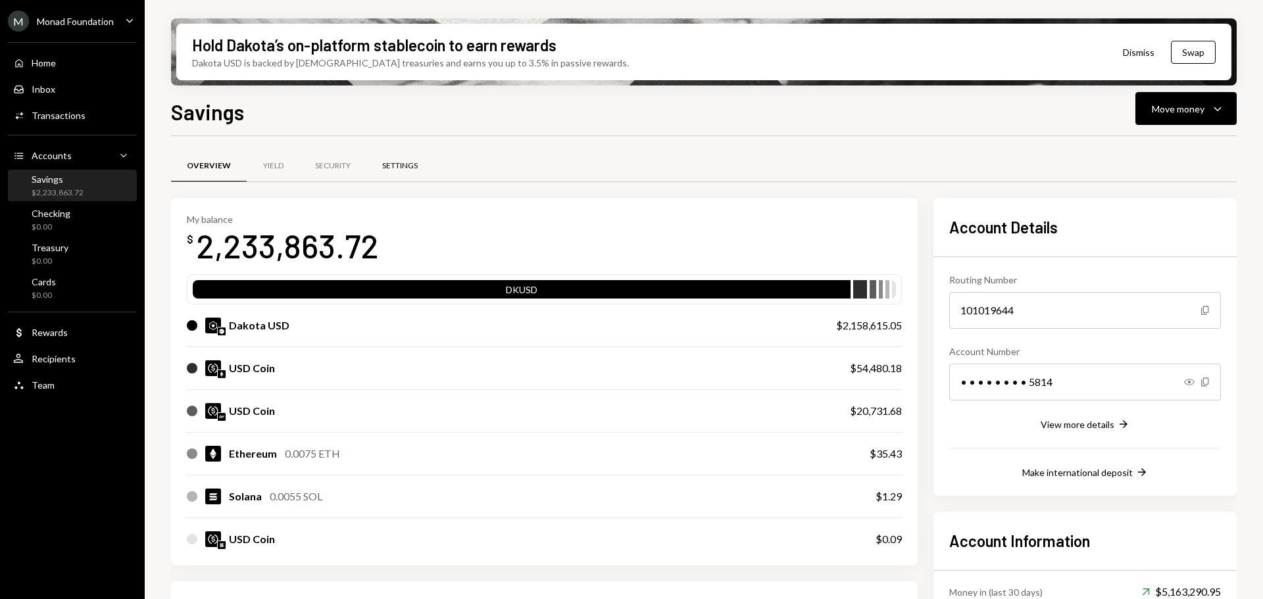
click at [403, 165] on div "Settings" at bounding box center [400, 165] width 36 height 11
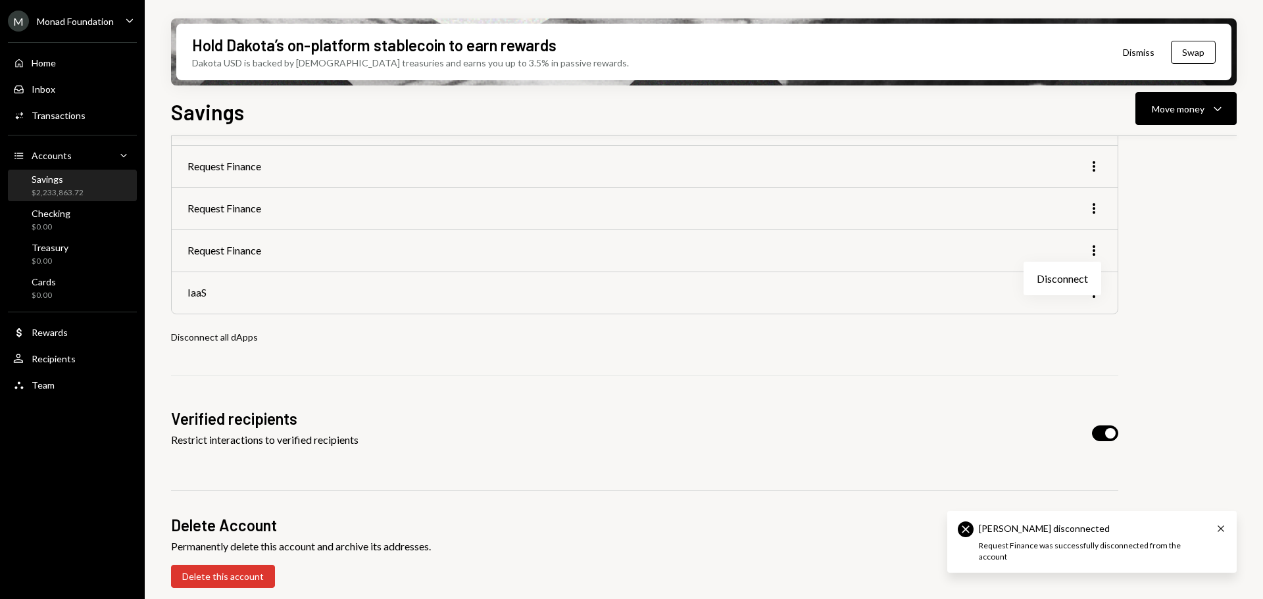
click at [1066, 272] on div "Disconnect" at bounding box center [1062, 278] width 67 height 23
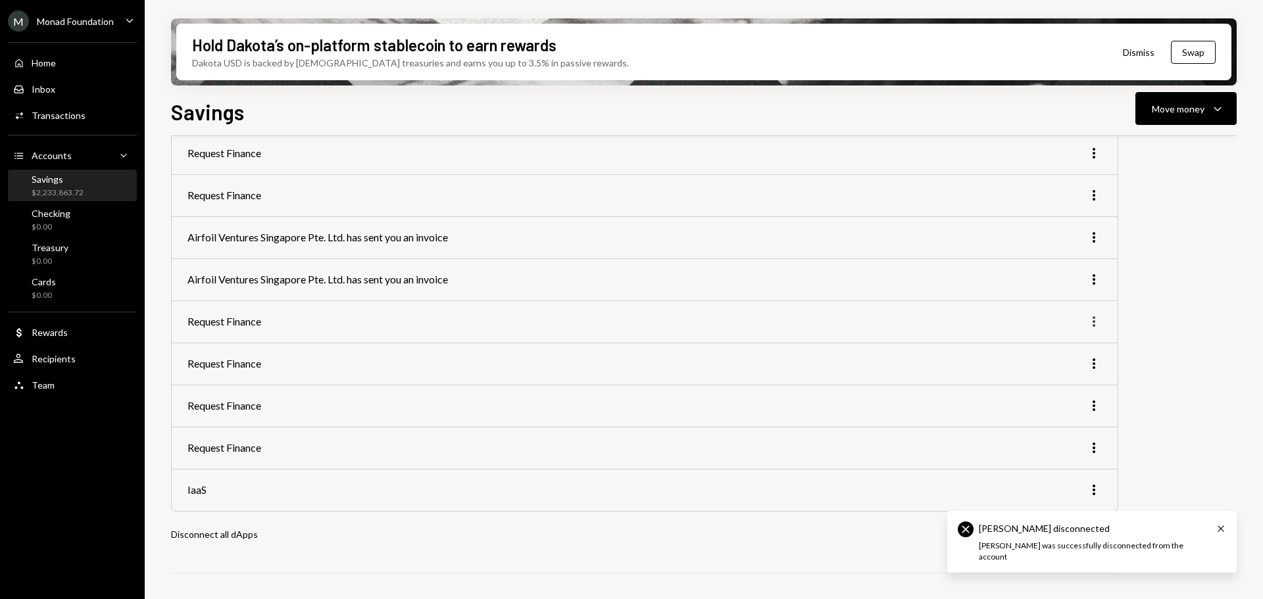
click at [1091, 323] on icon "More" at bounding box center [1094, 322] width 16 height 16
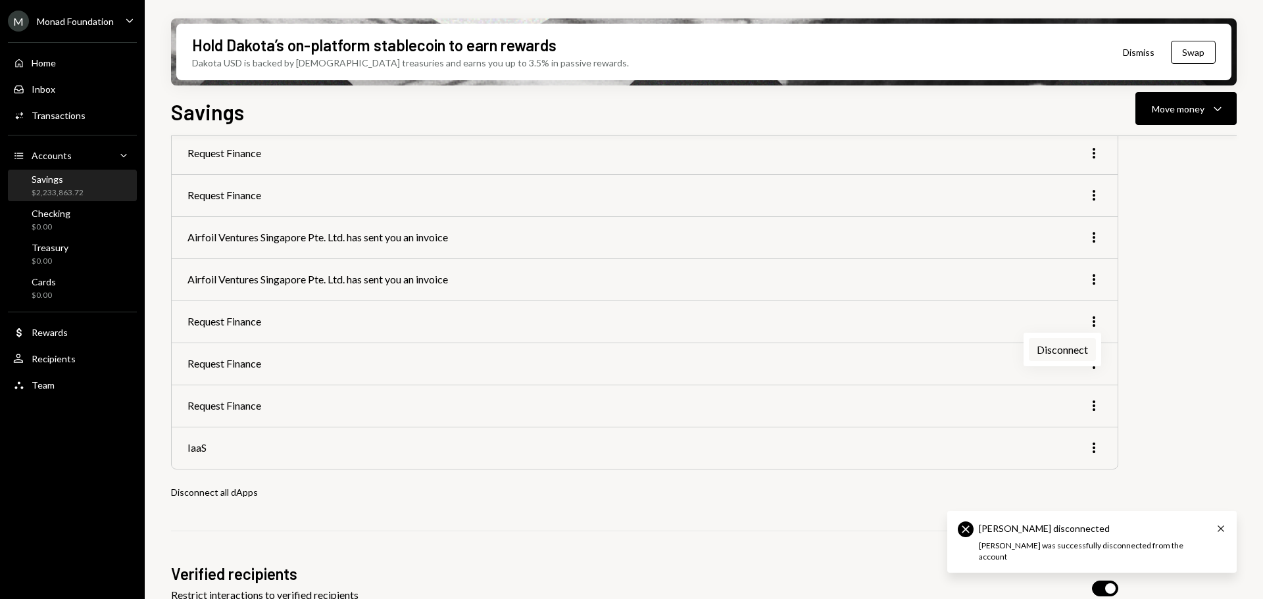
click at [1066, 348] on div "Disconnect" at bounding box center [1062, 349] width 67 height 23
click at [1093, 278] on icon "More" at bounding box center [1094, 280] width 16 height 16
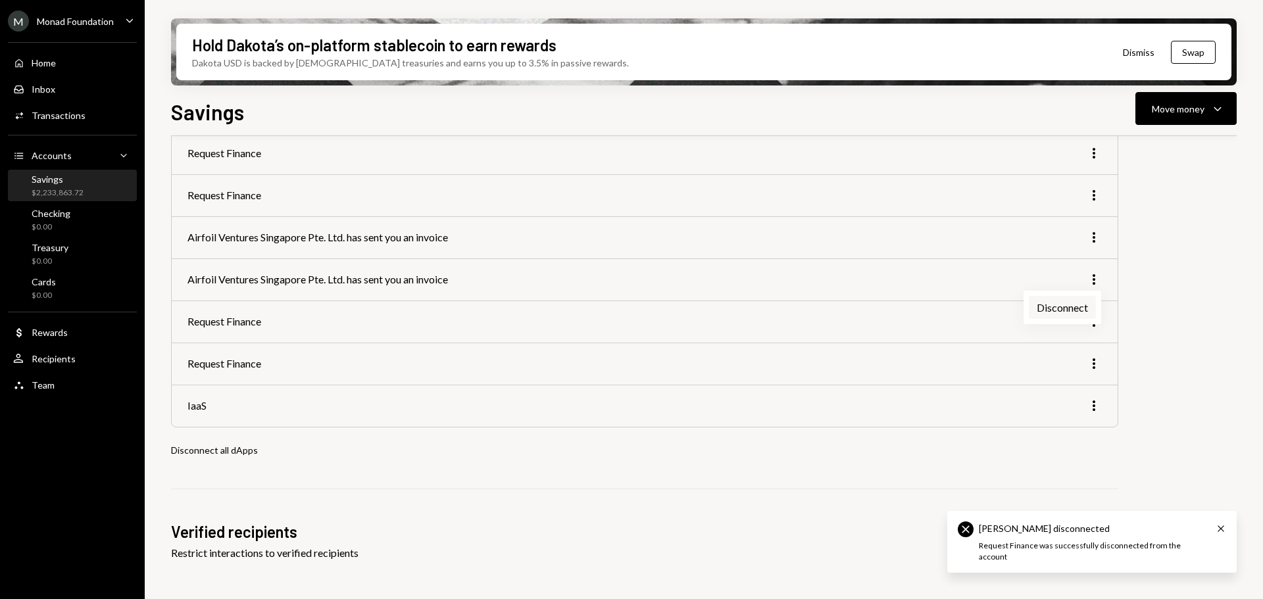
click at [1063, 308] on div "Disconnect" at bounding box center [1062, 307] width 67 height 23
click at [1100, 235] on icon "More" at bounding box center [1094, 238] width 16 height 16
click at [1050, 270] on div "Disconnect" at bounding box center [1062, 265] width 67 height 23
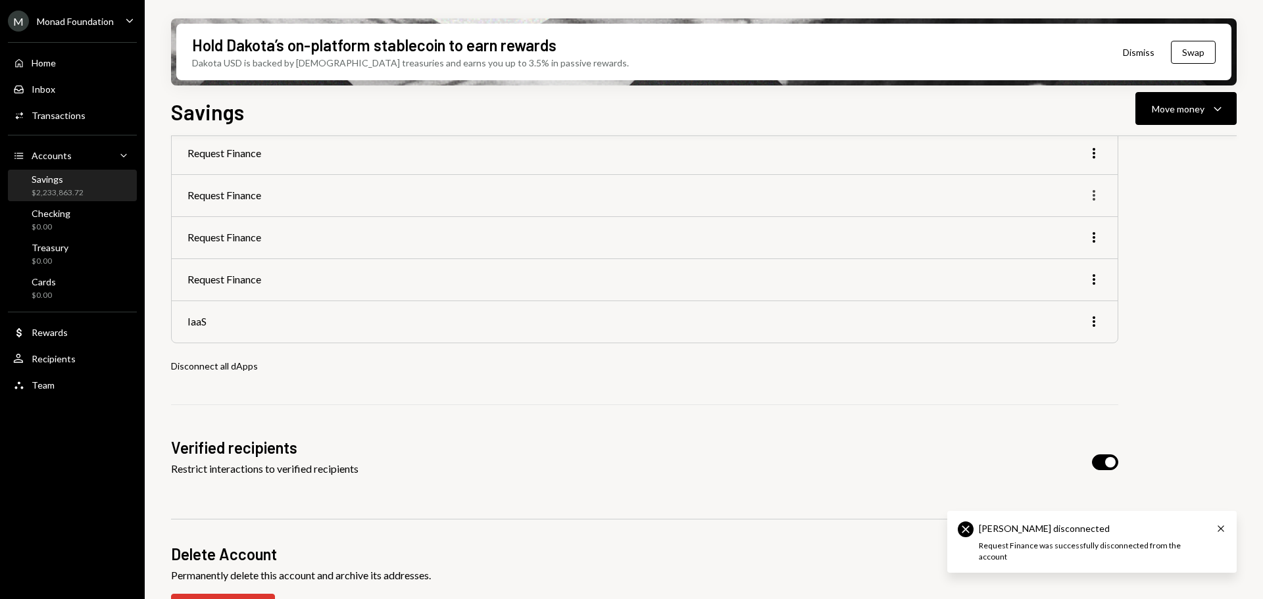
click at [1096, 191] on icon "More" at bounding box center [1094, 195] width 16 height 16
click at [1052, 221] on div "Disconnect" at bounding box center [1062, 223] width 67 height 23
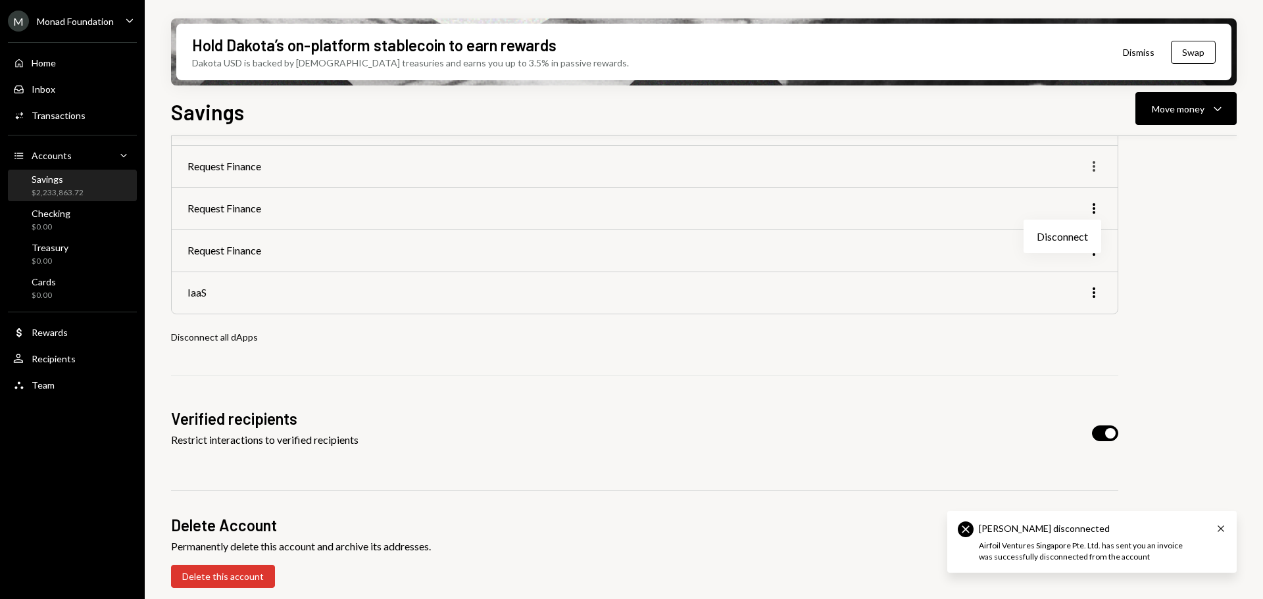
click at [1096, 168] on icon "More" at bounding box center [1094, 167] width 16 height 16
click at [1059, 196] on div "Disconnect" at bounding box center [1062, 194] width 67 height 23
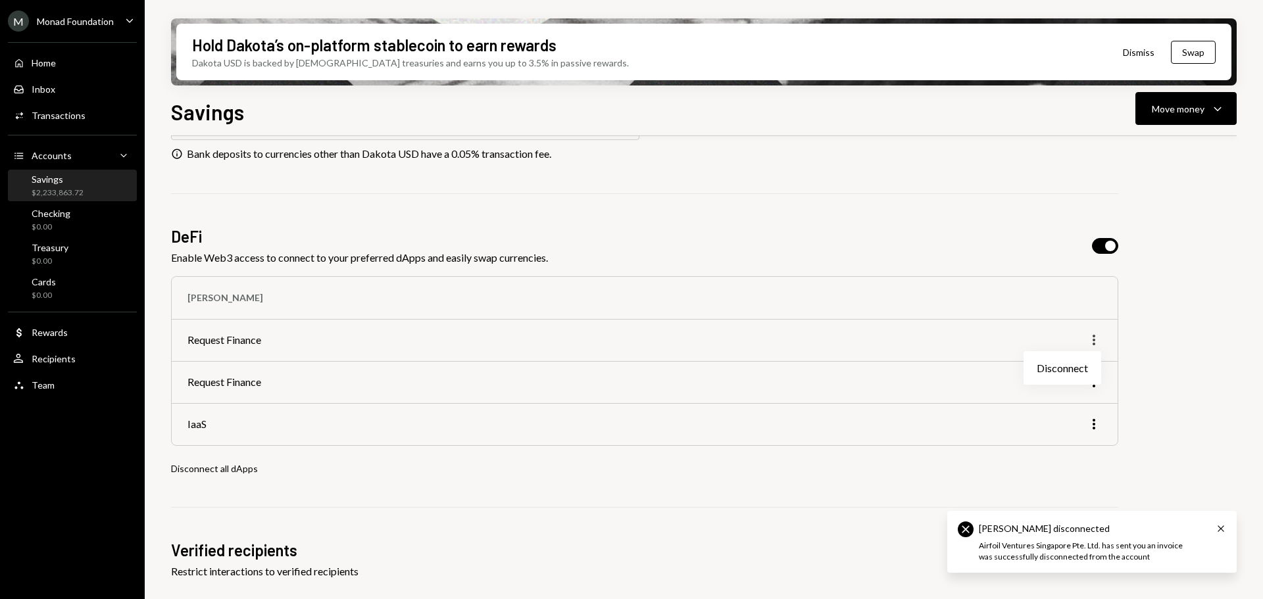
click at [1096, 341] on icon "More" at bounding box center [1094, 340] width 16 height 16
click at [1095, 338] on icon "More" at bounding box center [1094, 340] width 16 height 16
click at [1040, 367] on div "Disconnect" at bounding box center [1062, 368] width 67 height 23
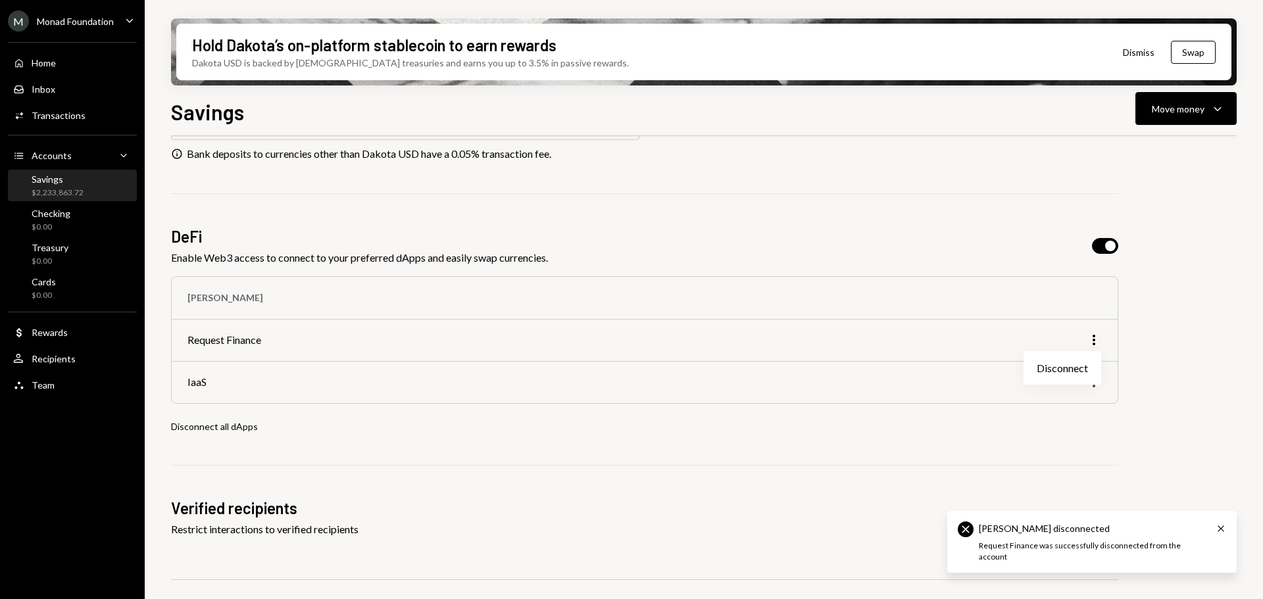
click at [1096, 385] on icon "More" at bounding box center [1094, 382] width 16 height 16
click at [1070, 408] on div "Disconnect" at bounding box center [1062, 410] width 67 height 23
click at [1092, 339] on icon "More" at bounding box center [1094, 340] width 16 height 16
click at [1062, 368] on div "Disconnect" at bounding box center [1062, 368] width 67 height 23
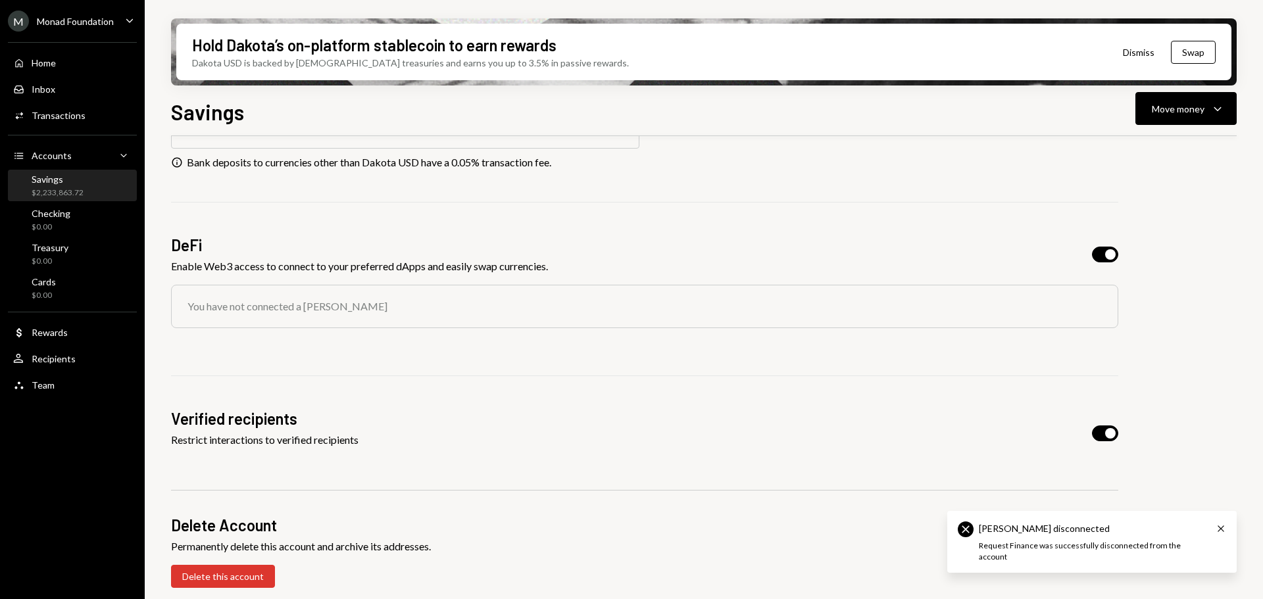
scroll to position [441, 0]
click at [1164, 301] on div "Overview Yield Security Settings Account Name Savings More Deposit Information …" at bounding box center [704, 166] width 1066 height 898
click at [63, 182] on div "Savings" at bounding box center [58, 179] width 52 height 11
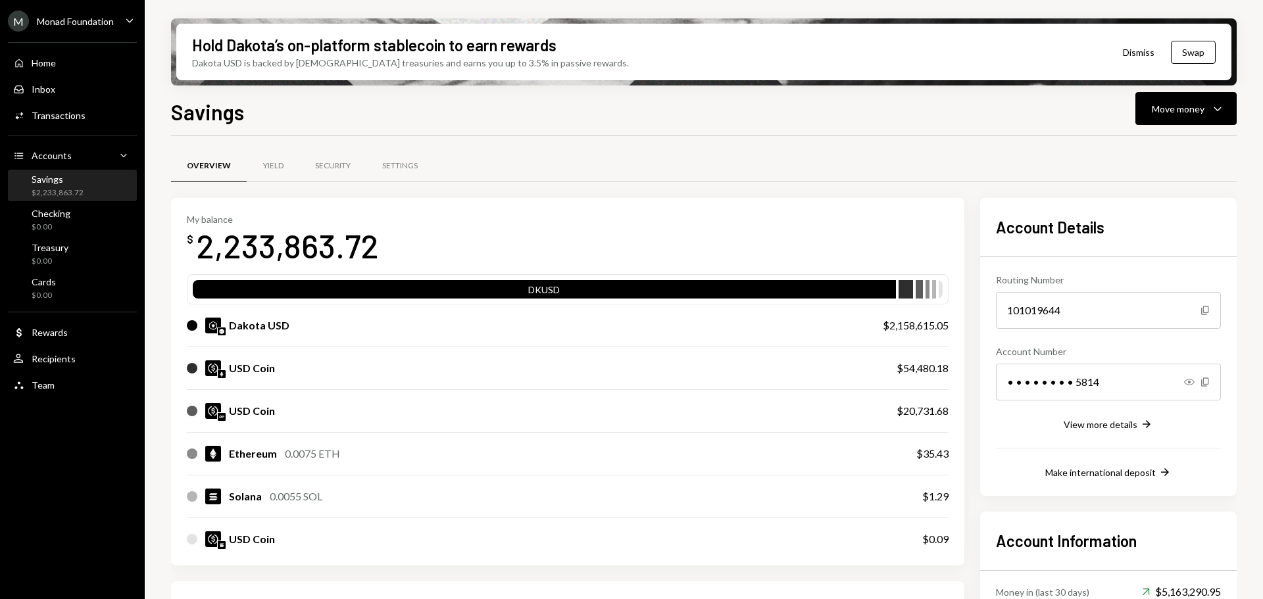
click at [74, 11] on div "M Monad Foundation" at bounding box center [61, 21] width 106 height 21
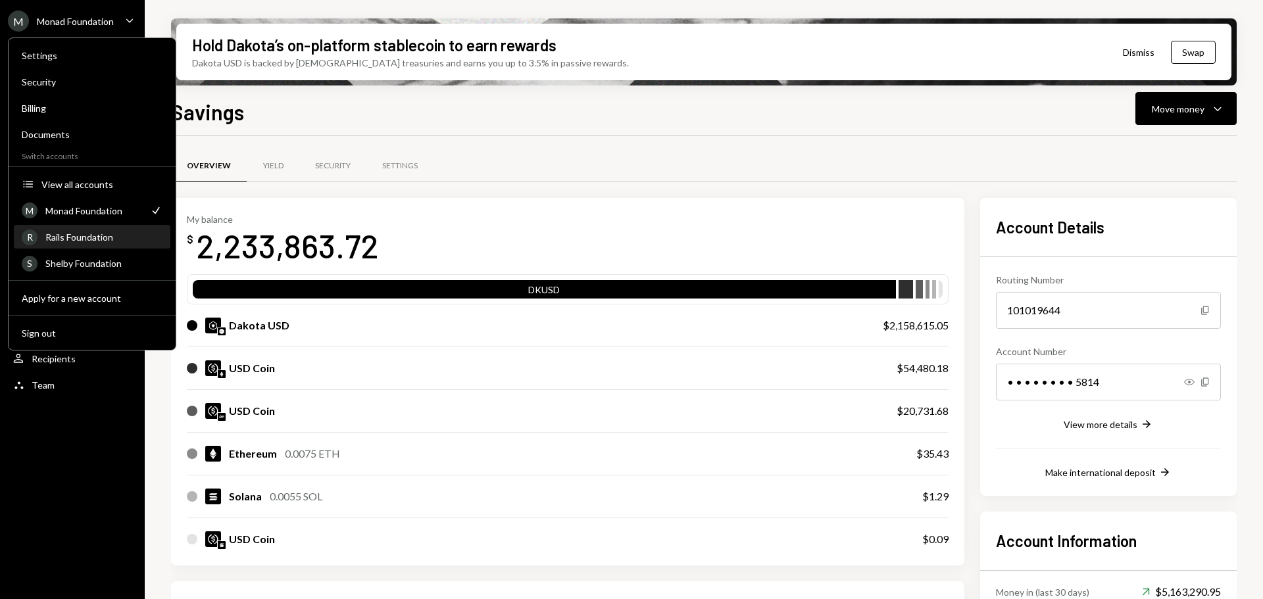
click at [80, 240] on div "Rails Foundation" at bounding box center [103, 237] width 117 height 11
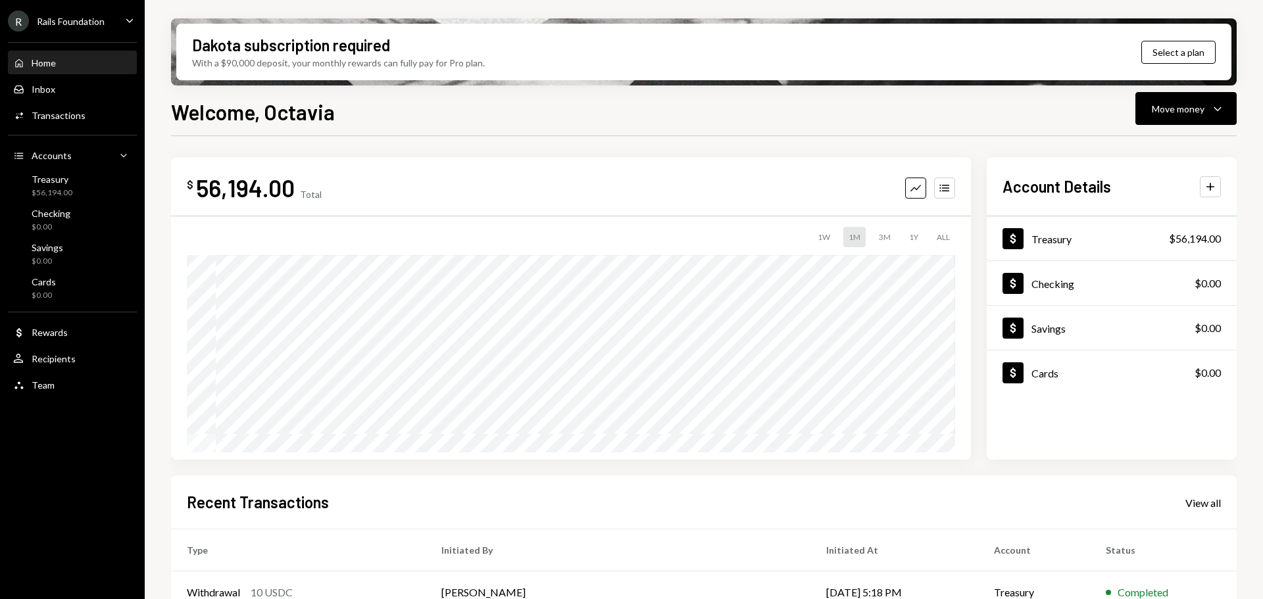
click at [120, 20] on div "R Rails Foundation Caret Down" at bounding box center [72, 21] width 145 height 21
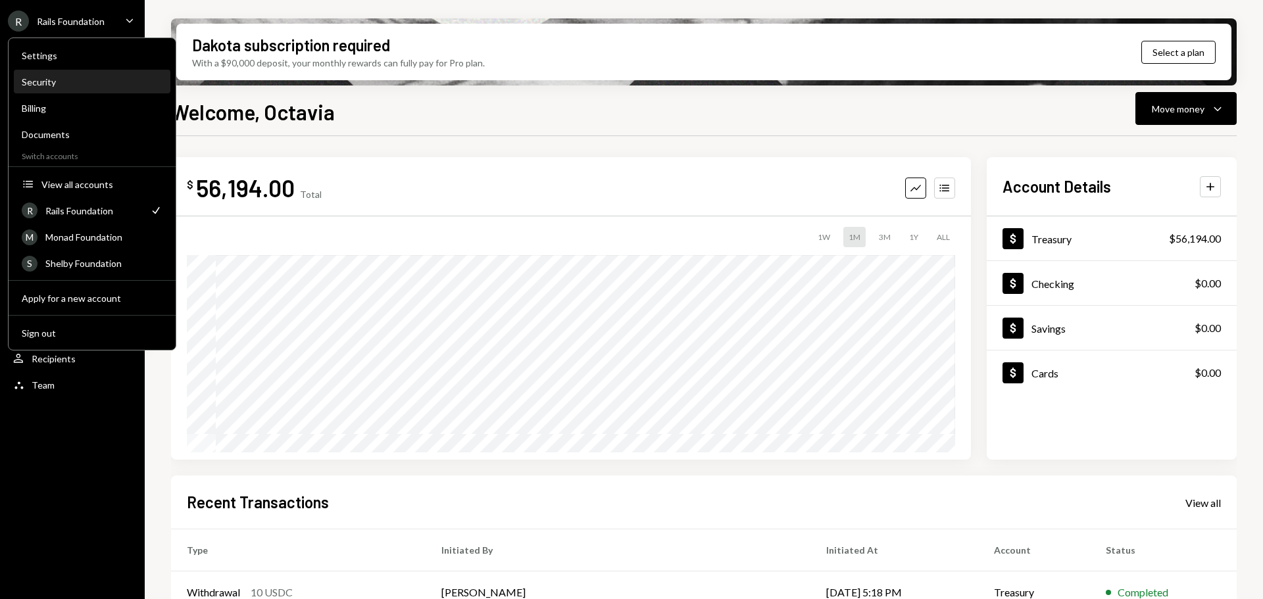
click at [81, 82] on div "Security" at bounding box center [92, 81] width 141 height 11
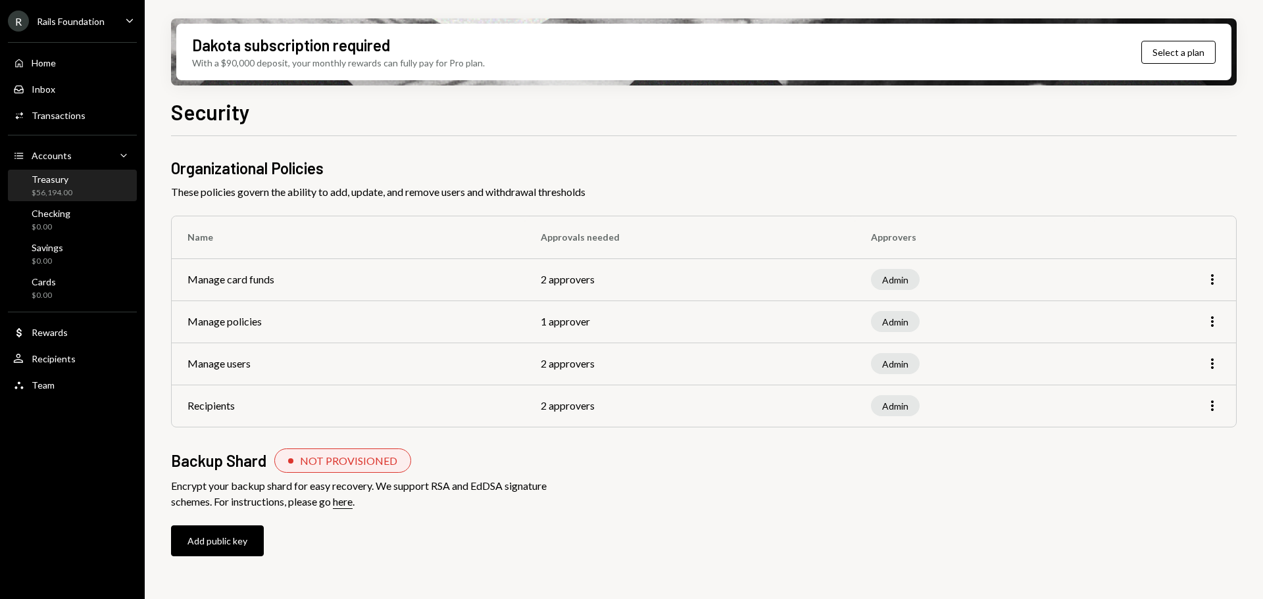
click at [45, 185] on div "Treasury $56,194.00" at bounding box center [52, 186] width 41 height 25
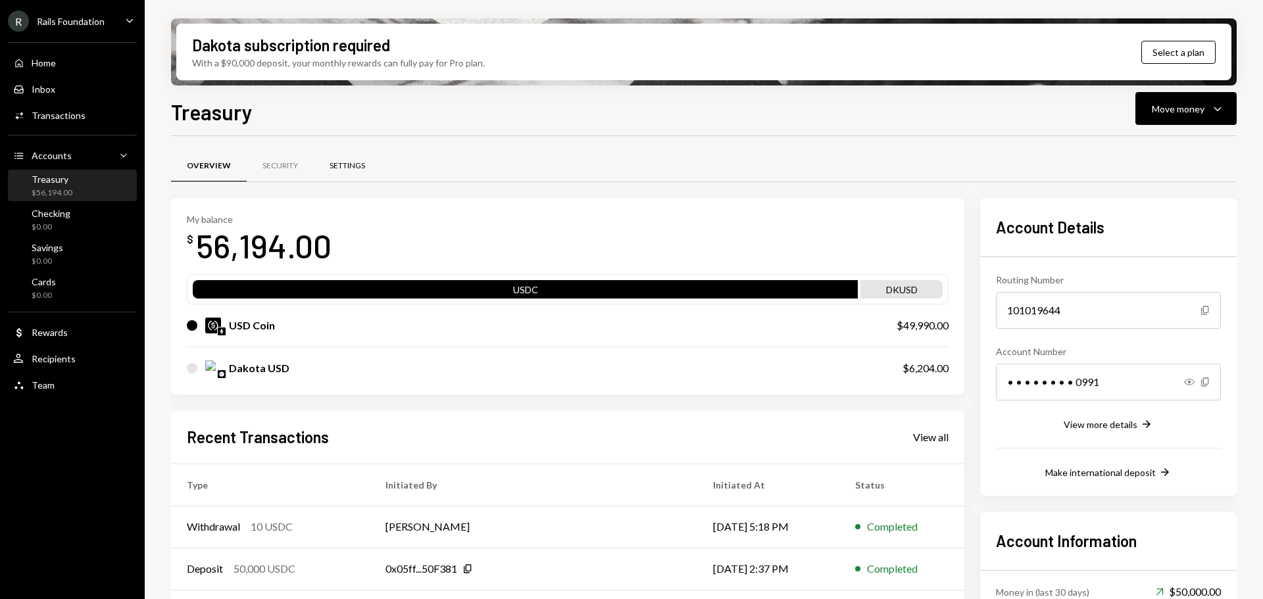
click at [345, 168] on div "Settings" at bounding box center [348, 165] width 36 height 11
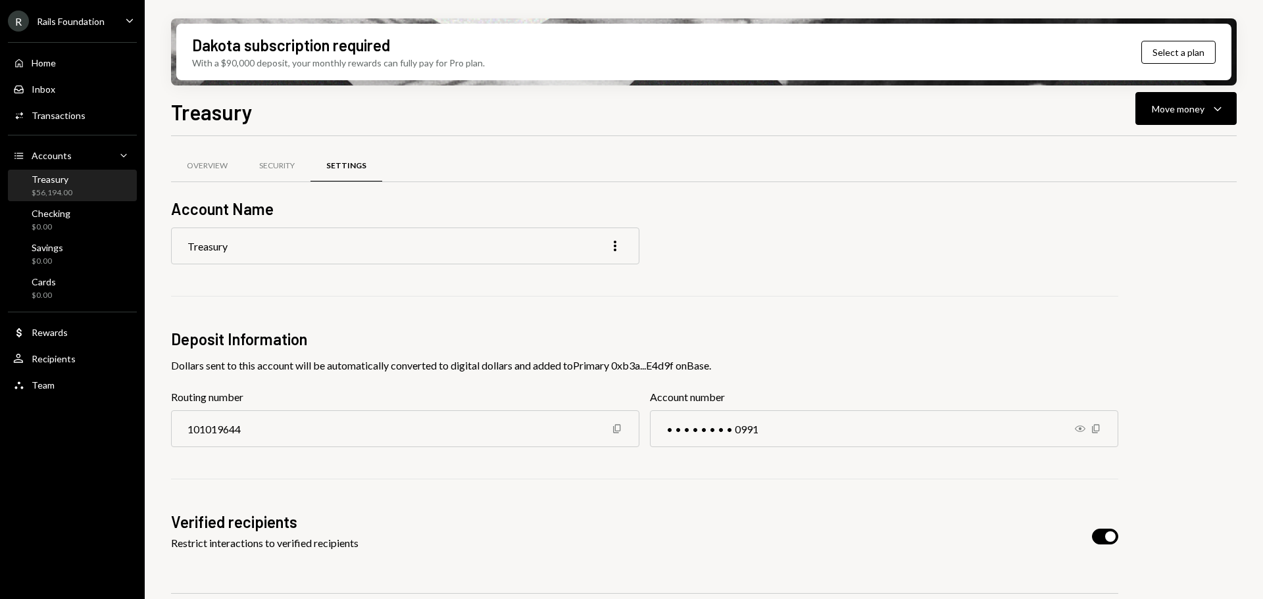
scroll to position [103, 0]
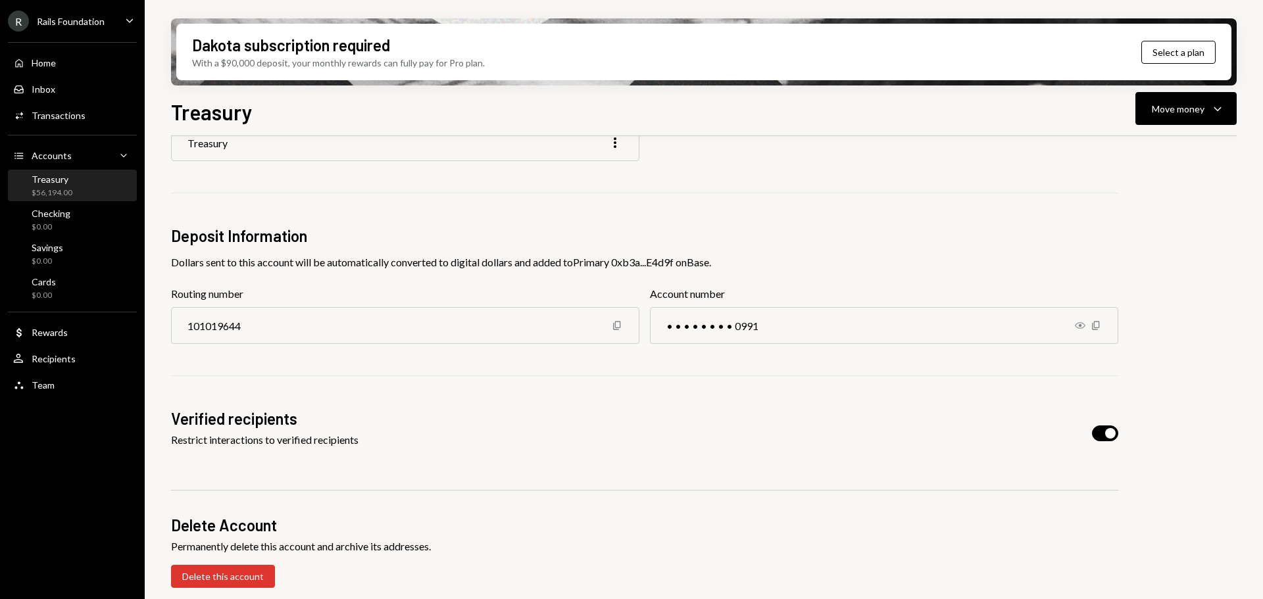
click at [1106, 433] on span "button" at bounding box center [1110, 433] width 11 height 11
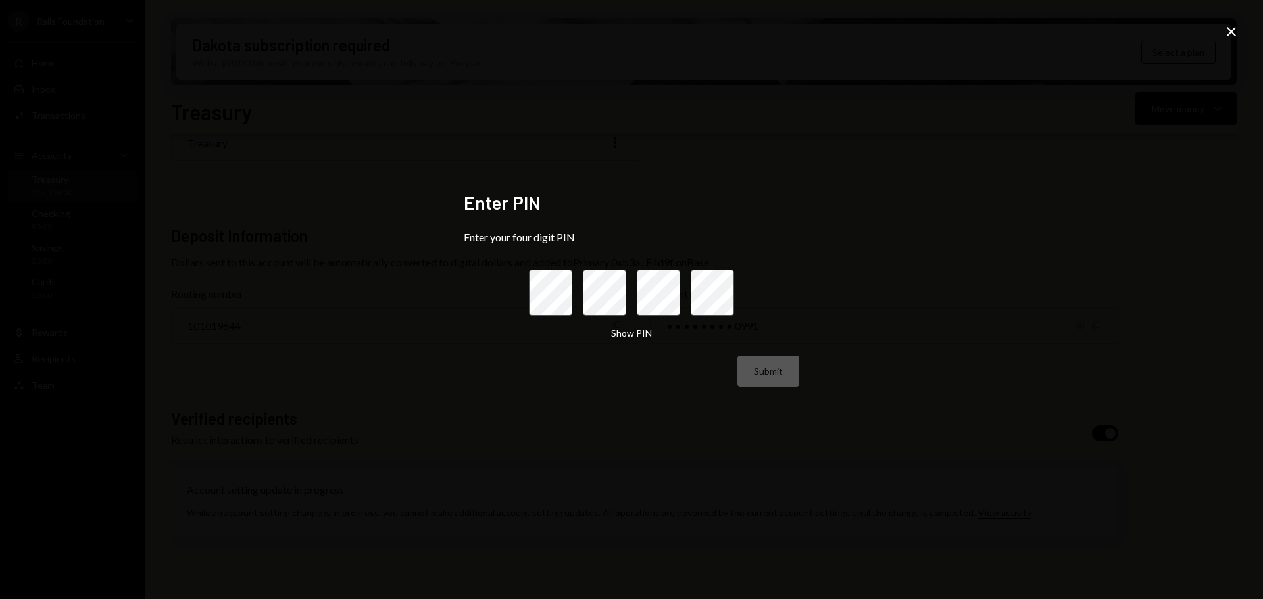
click at [1226, 30] on icon "Close" at bounding box center [1231, 32] width 16 height 16
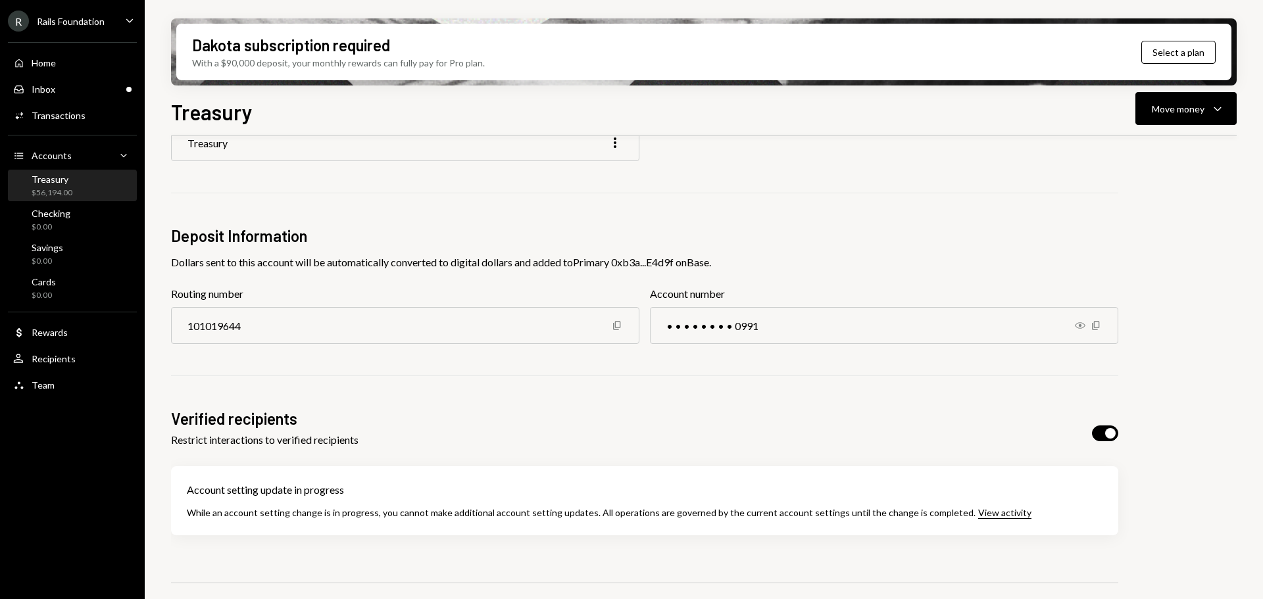
click at [89, 17] on div "Rails Foundation" at bounding box center [71, 21] width 68 height 11
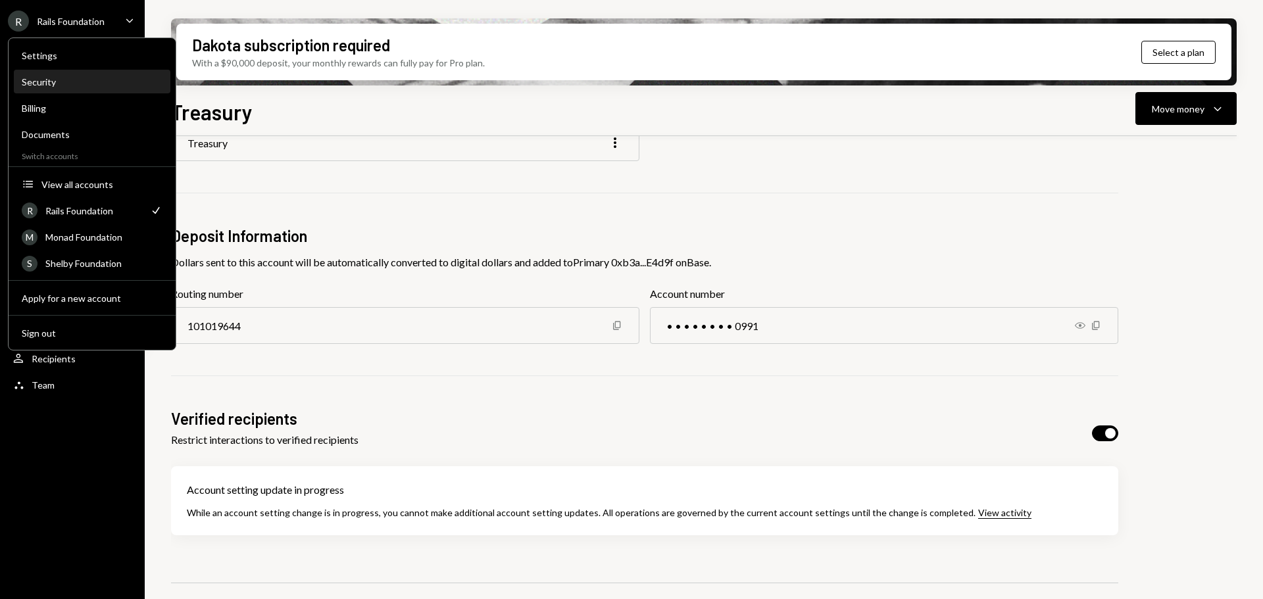
click at [53, 73] on div "Security" at bounding box center [92, 82] width 141 height 22
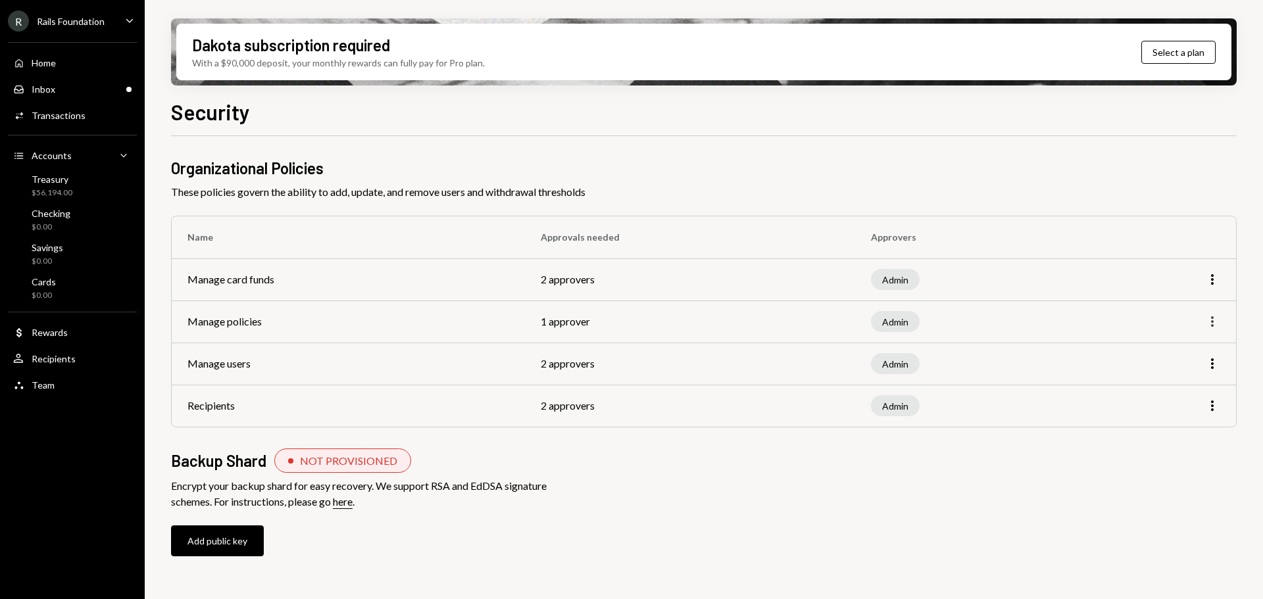
click at [1210, 320] on icon "More" at bounding box center [1212, 322] width 16 height 16
click at [1168, 353] on div "Edit" at bounding box center [1182, 349] width 66 height 23
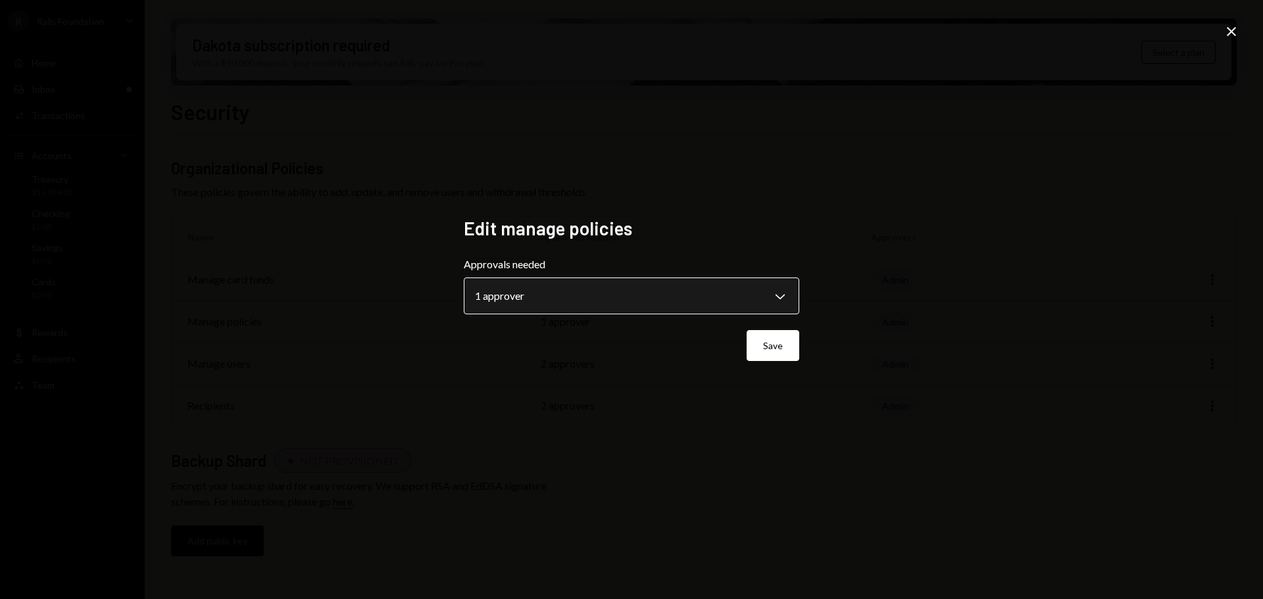
click at [604, 300] on body "**********" at bounding box center [631, 299] width 1263 height 599
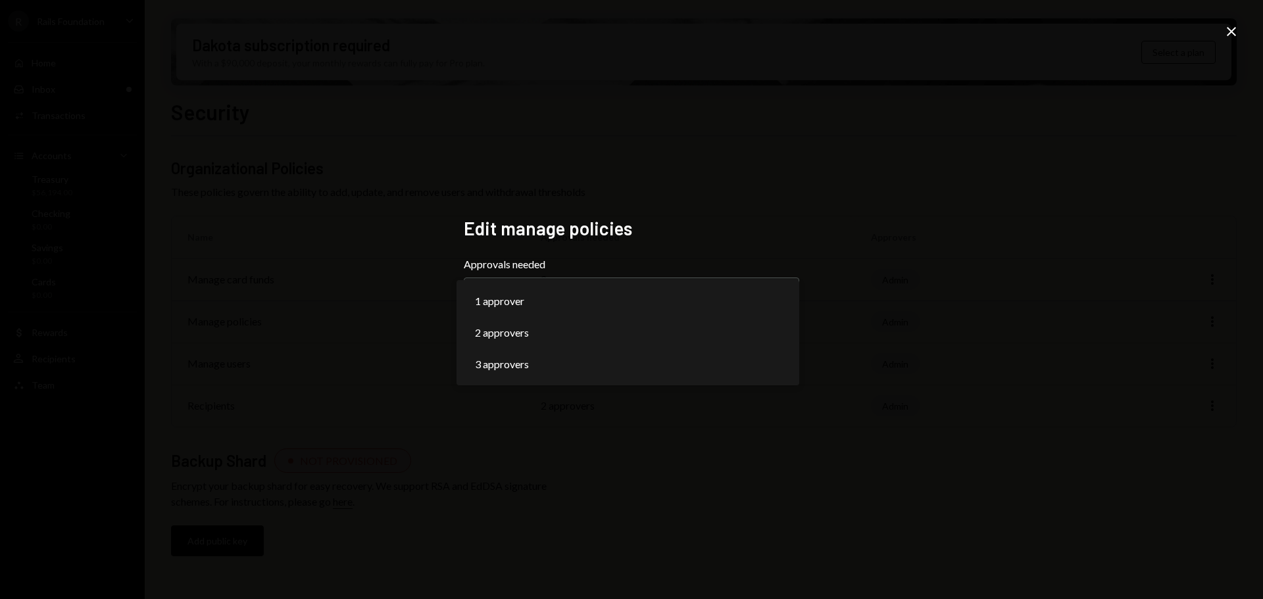
select select "*"
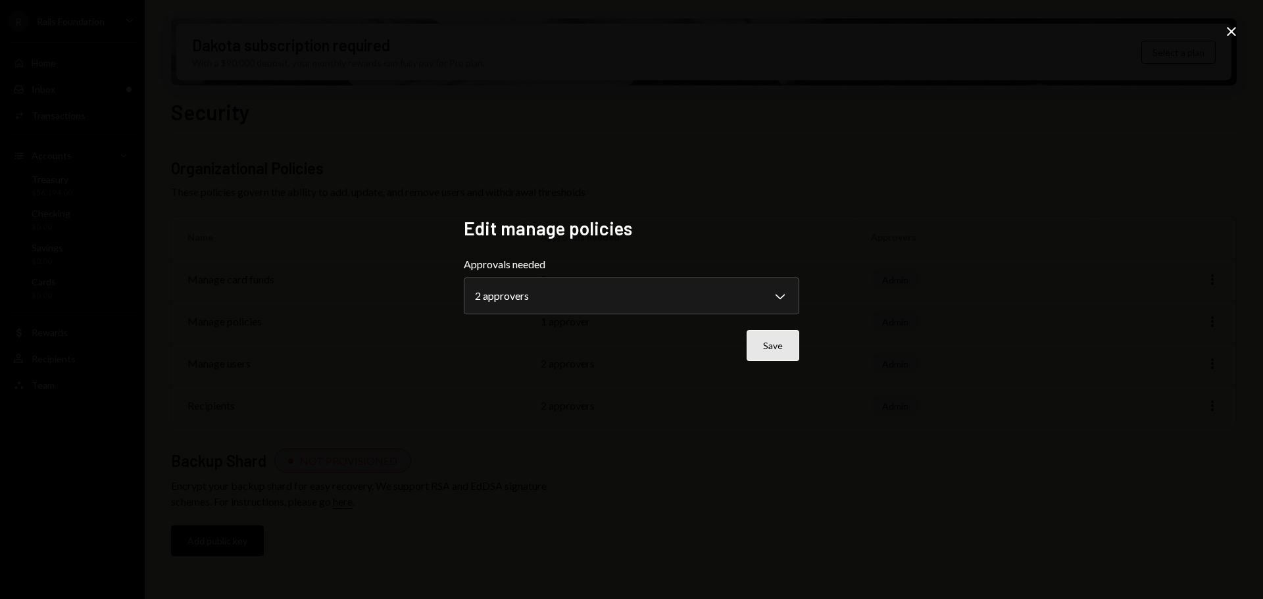
click at [774, 347] on button "Save" at bounding box center [773, 345] width 53 height 31
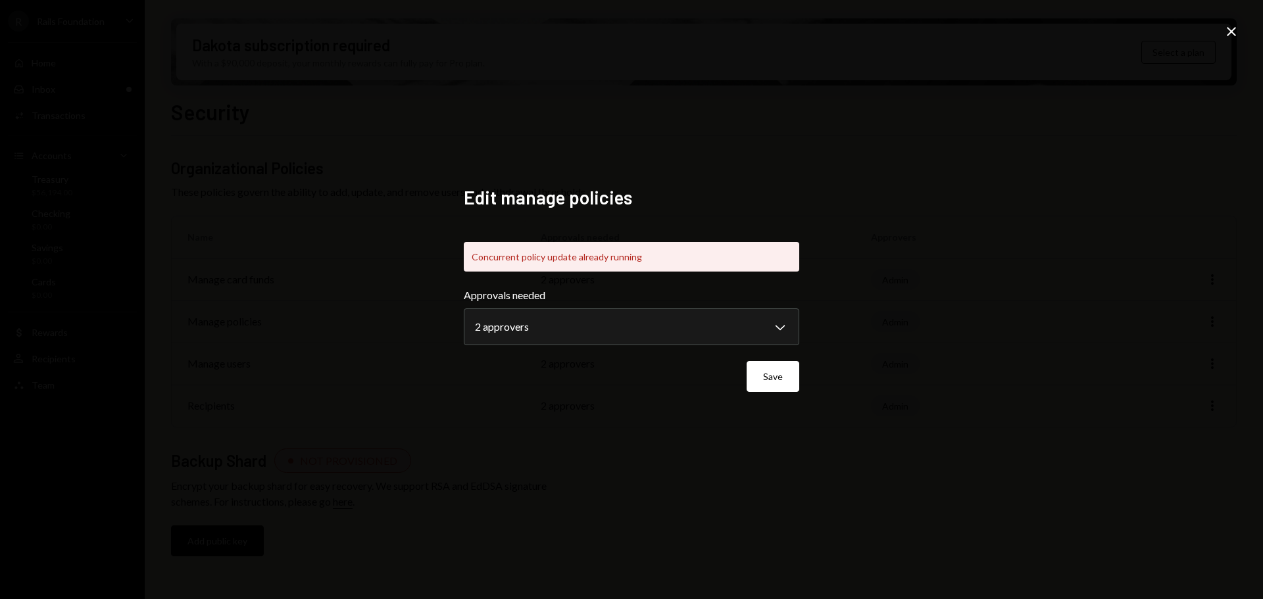
click at [1227, 30] on icon "Close" at bounding box center [1231, 32] width 16 height 16
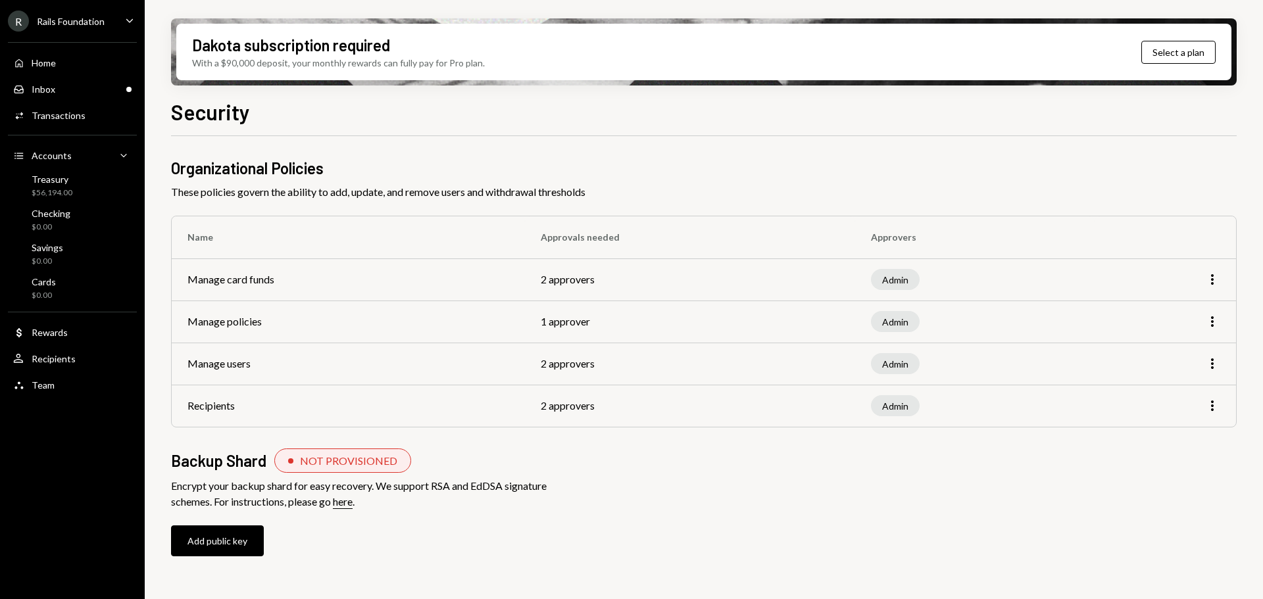
drag, startPoint x: 995, startPoint y: 508, endPoint x: 996, endPoint y: 502, distance: 6.7
click at [995, 505] on div "Organizational Policies These policies govern the ability to add, update, and r…" at bounding box center [704, 370] width 1066 height 426
click at [72, 87] on div "Inbox Inbox" at bounding box center [72, 90] width 118 height 12
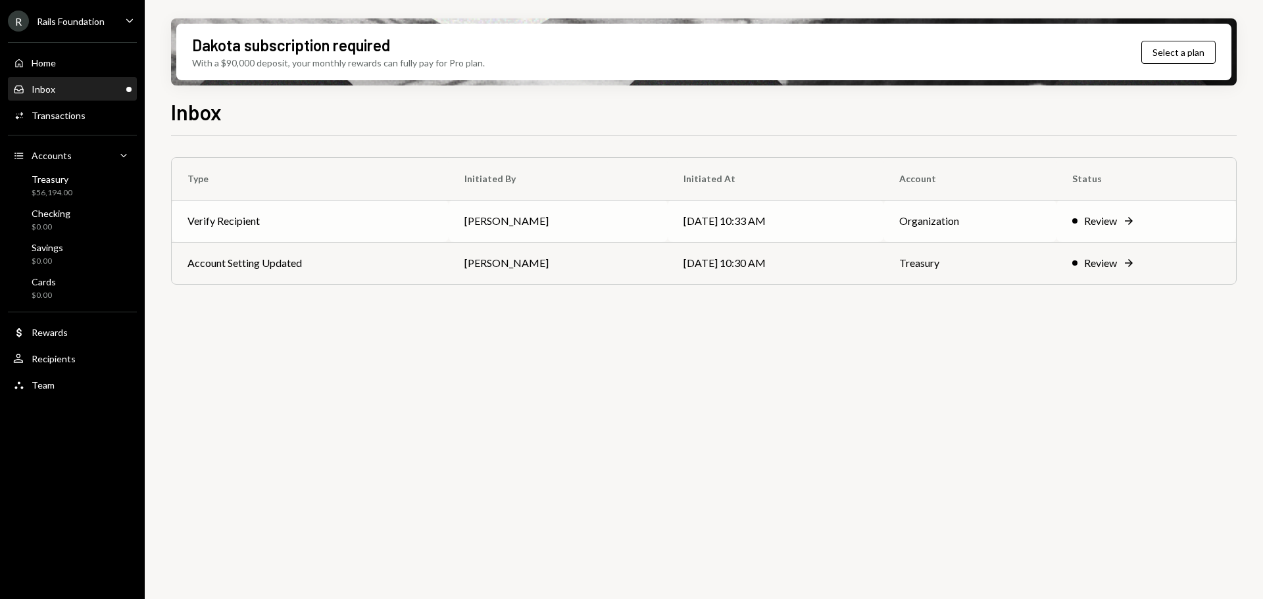
click at [319, 220] on td "Verify Recipient" at bounding box center [310, 221] width 277 height 42
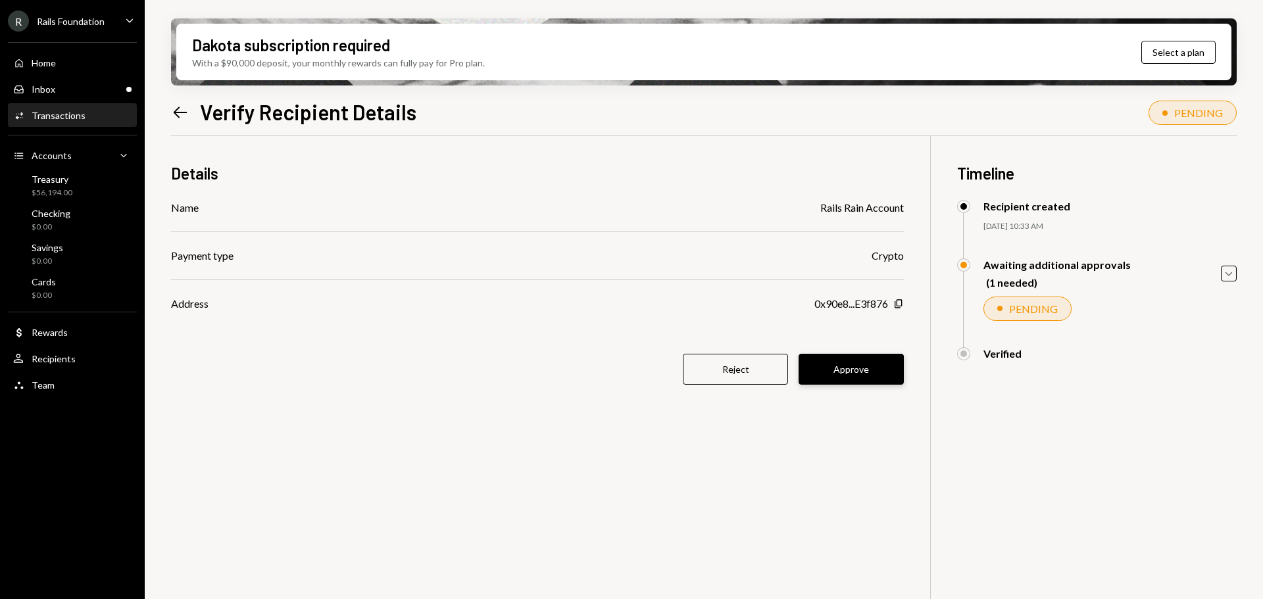
click at [875, 366] on button "Approve" at bounding box center [851, 369] width 105 height 31
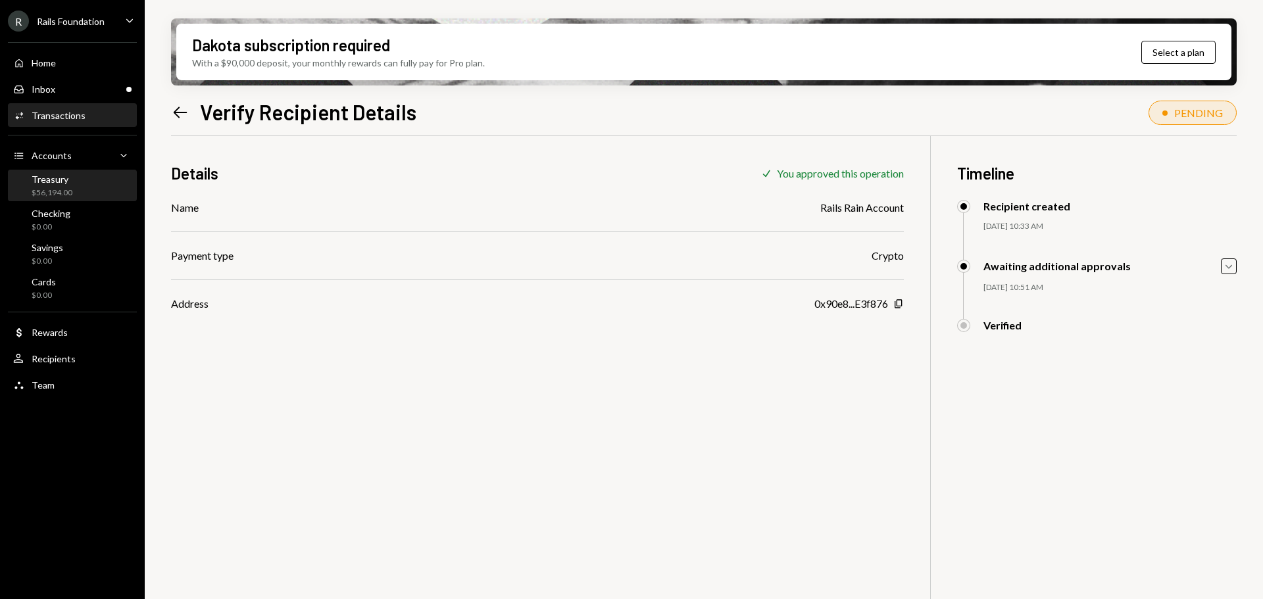
click at [68, 187] on div "$56,194.00" at bounding box center [52, 192] width 41 height 11
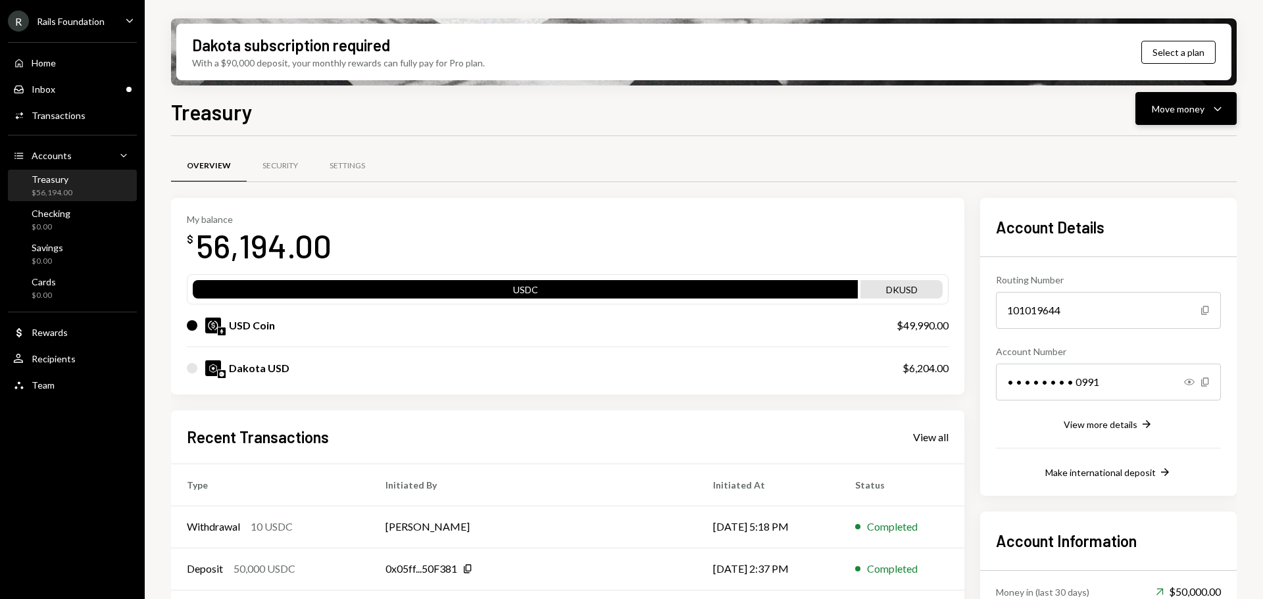
click at [1210, 110] on icon "Caret Down" at bounding box center [1218, 109] width 16 height 16
click at [1155, 151] on div "Send" at bounding box center [1175, 148] width 96 height 14
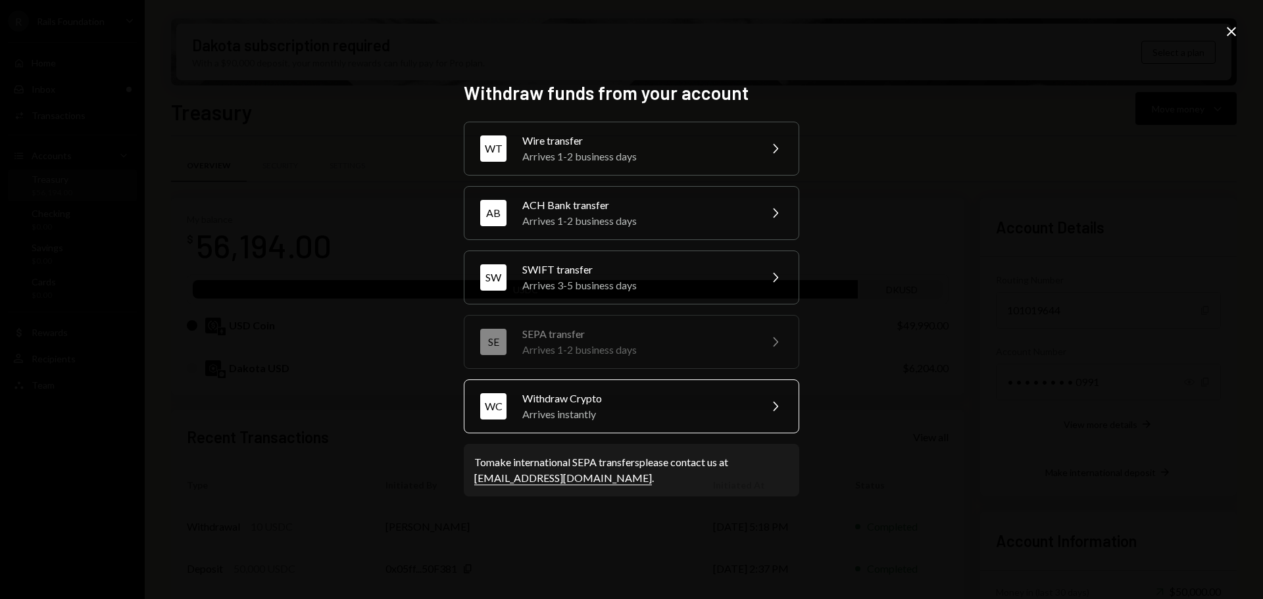
click at [584, 410] on div "Arrives instantly" at bounding box center [636, 414] width 229 height 16
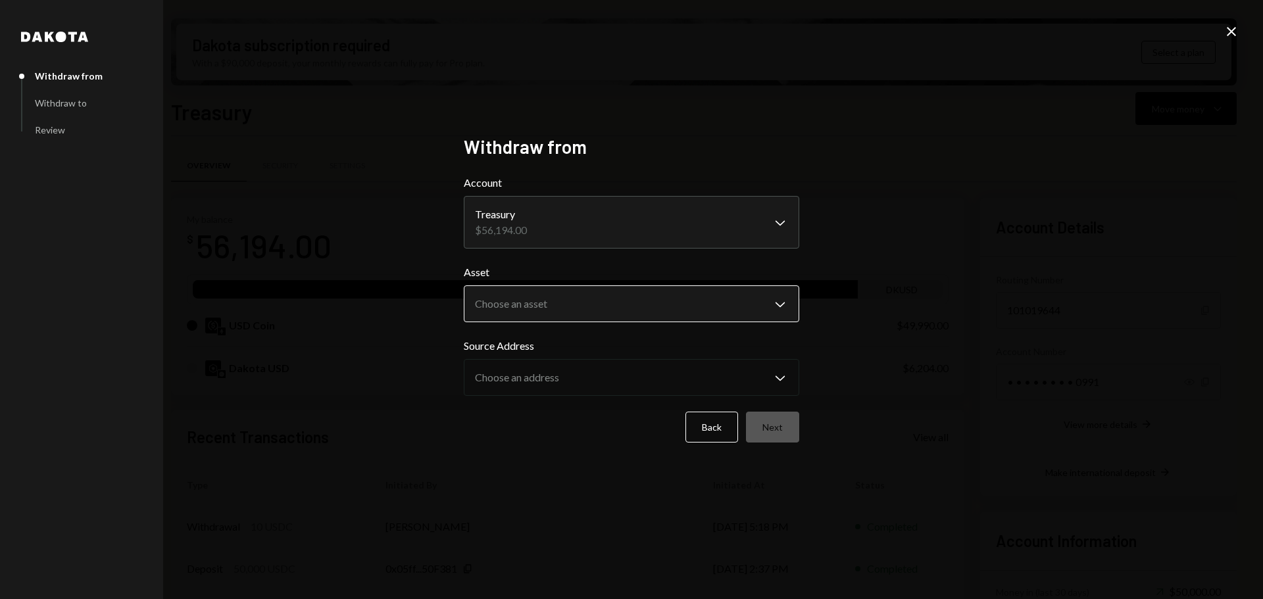
click at [576, 303] on body "R Rails Foundation Caret Down Home Home Inbox Inbox Activities Transactions Acc…" at bounding box center [631, 299] width 1263 height 599
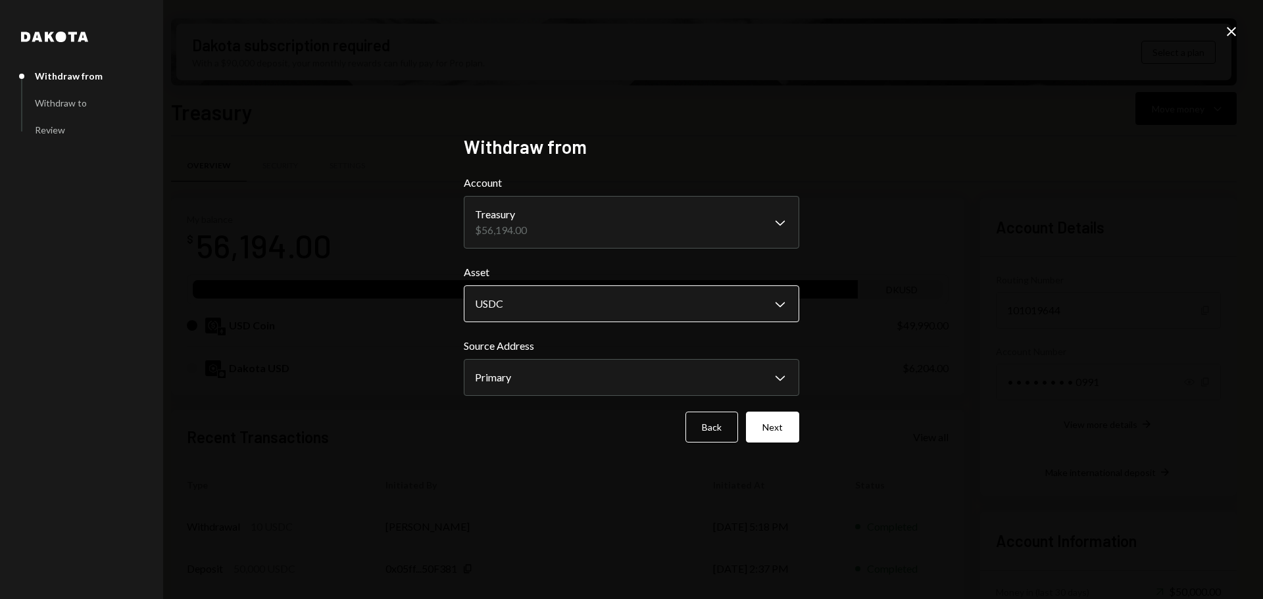
click at [589, 301] on body "R Rails Foundation Caret Down Home Home Inbox Inbox Activities Transactions Acc…" at bounding box center [631, 299] width 1263 height 599
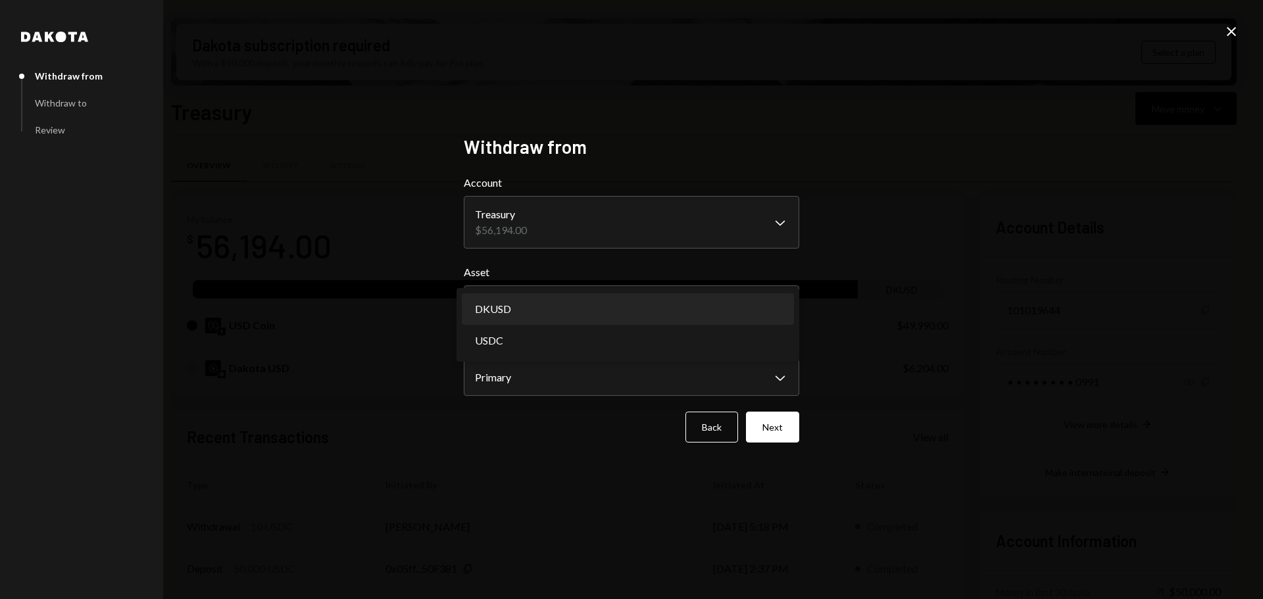
select select "*****"
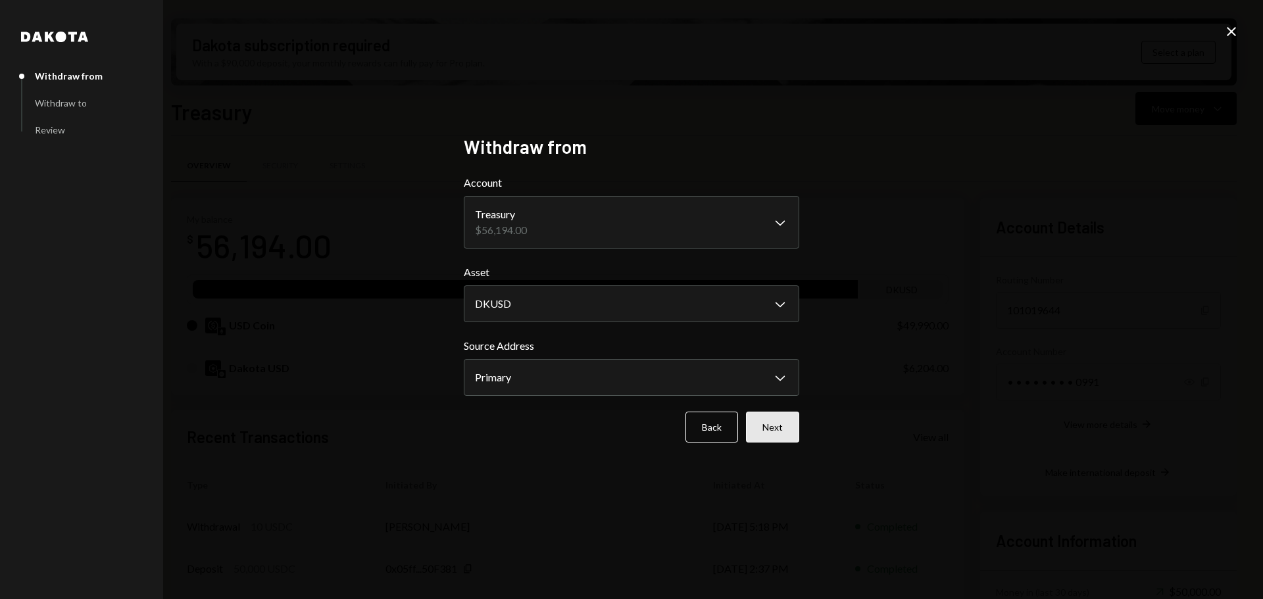
click at [773, 431] on button "Next" at bounding box center [772, 427] width 53 height 31
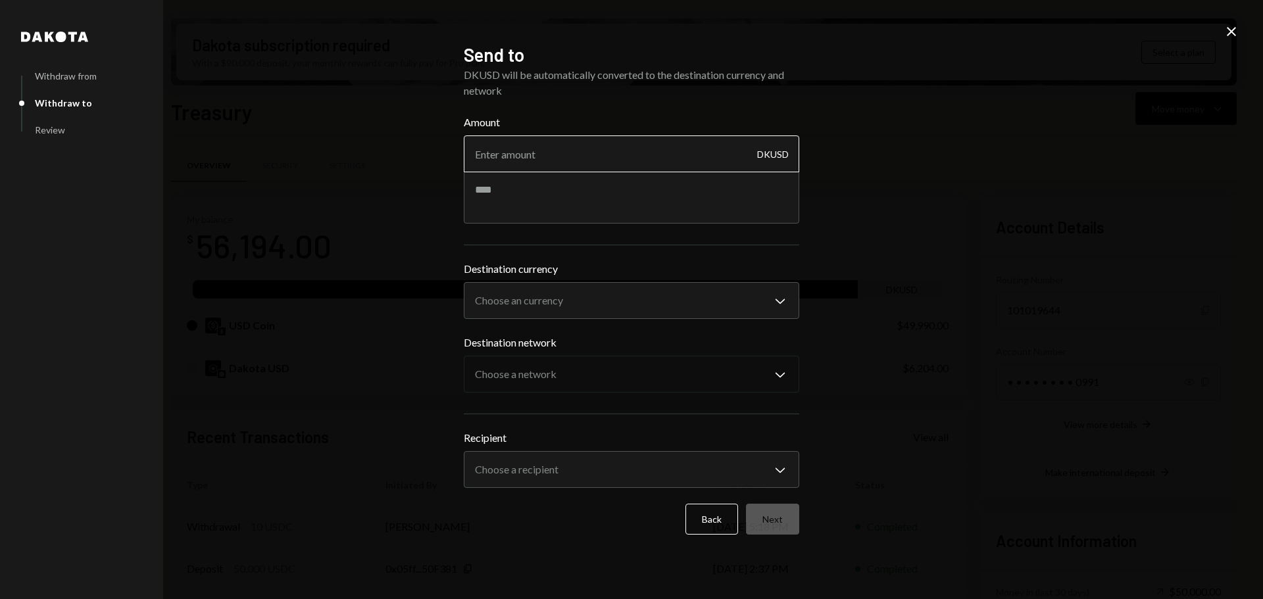
click at [544, 153] on input "Amount" at bounding box center [631, 153] width 335 height 37
drag, startPoint x: 700, startPoint y: 516, endPoint x: 689, endPoint y: 468, distance: 48.7
click at [699, 516] on button "Back" at bounding box center [711, 519] width 53 height 31
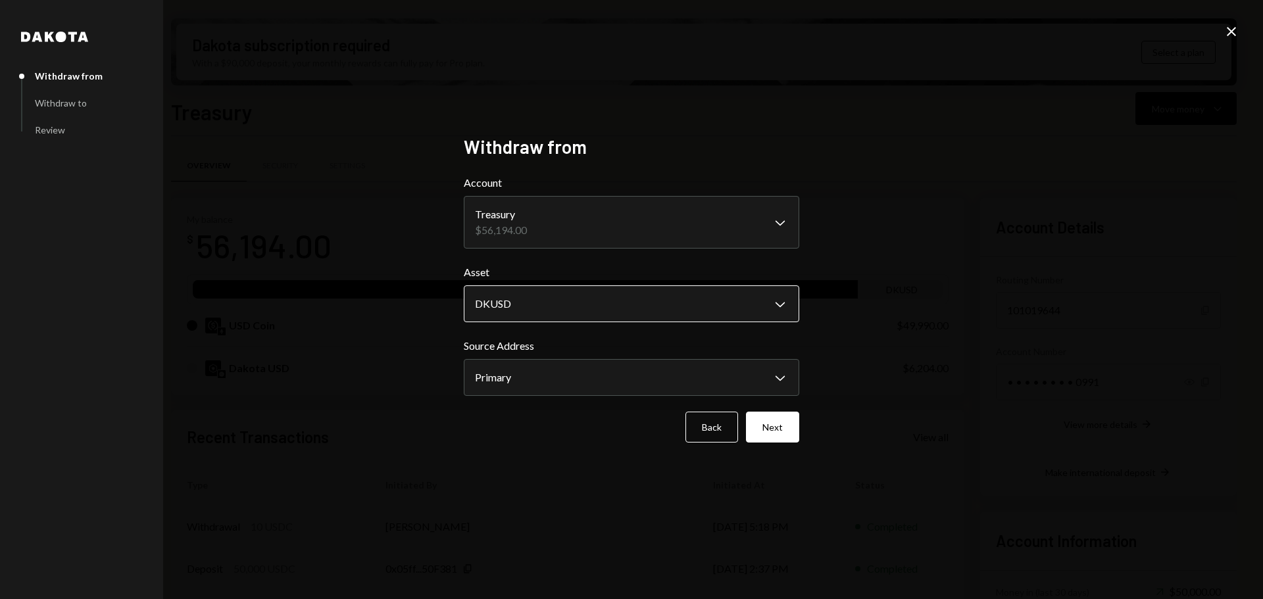
click at [576, 321] on body "R Rails Foundation Caret Down Home Home Inbox Inbox Activities Transactions Acc…" at bounding box center [631, 299] width 1263 height 599
select select "****"
drag, startPoint x: 551, startPoint y: 336, endPoint x: 693, endPoint y: 378, distance: 148.2
click at [778, 432] on button "Next" at bounding box center [772, 427] width 53 height 31
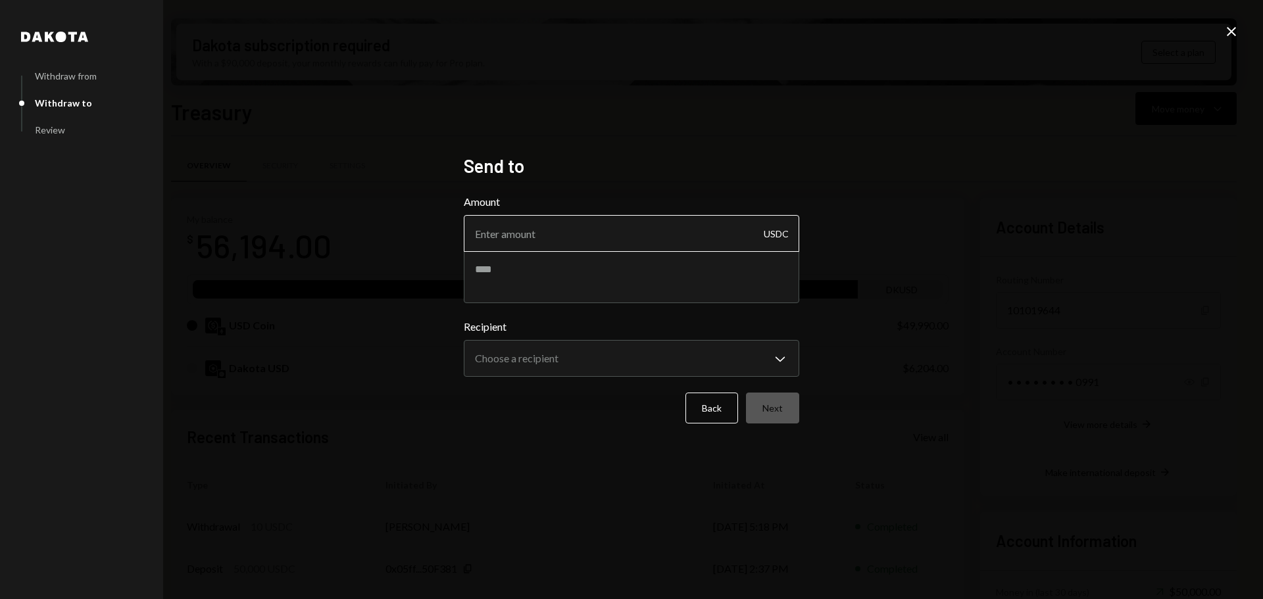
click at [645, 227] on input "Amount" at bounding box center [631, 233] width 335 height 37
type input "10"
click at [651, 274] on textarea at bounding box center [631, 277] width 335 height 53
type textarea "****"
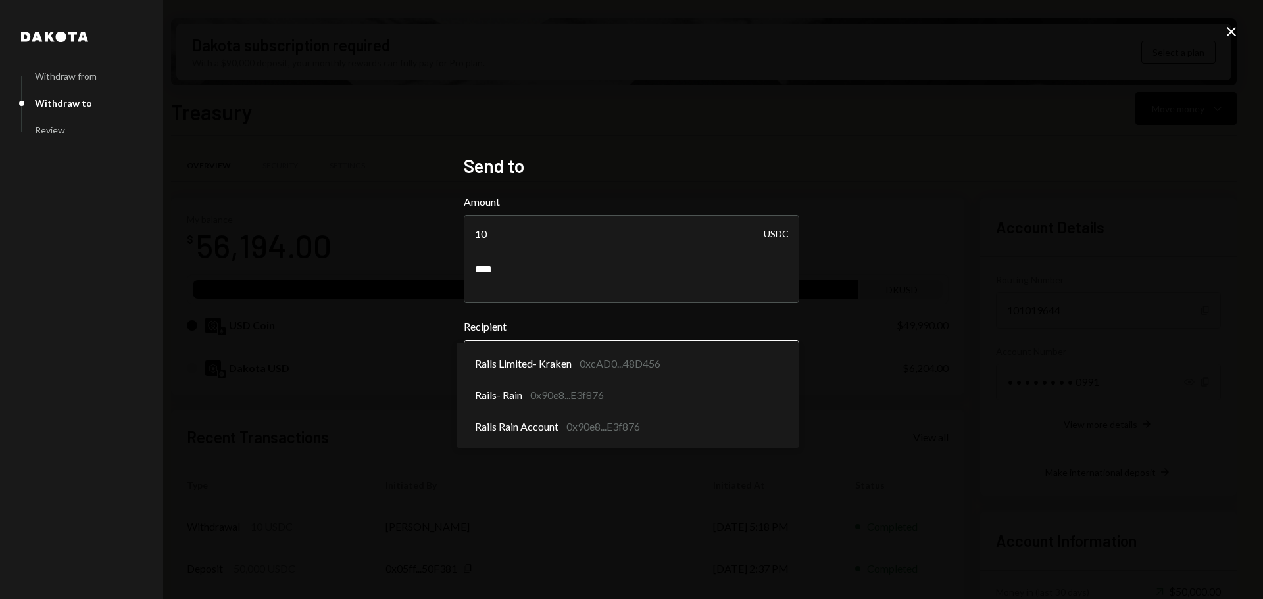
click at [649, 358] on body "R Rails Foundation Caret Down Home Home Inbox Inbox Activities Transactions Acc…" at bounding box center [631, 299] width 1263 height 599
click at [660, 357] on body "R Rails Foundation Caret Down Home Home Inbox Inbox Activities Transactions Acc…" at bounding box center [631, 299] width 1263 height 599
select select "**********"
drag, startPoint x: 556, startPoint y: 385, endPoint x: 679, endPoint y: 407, distance: 124.9
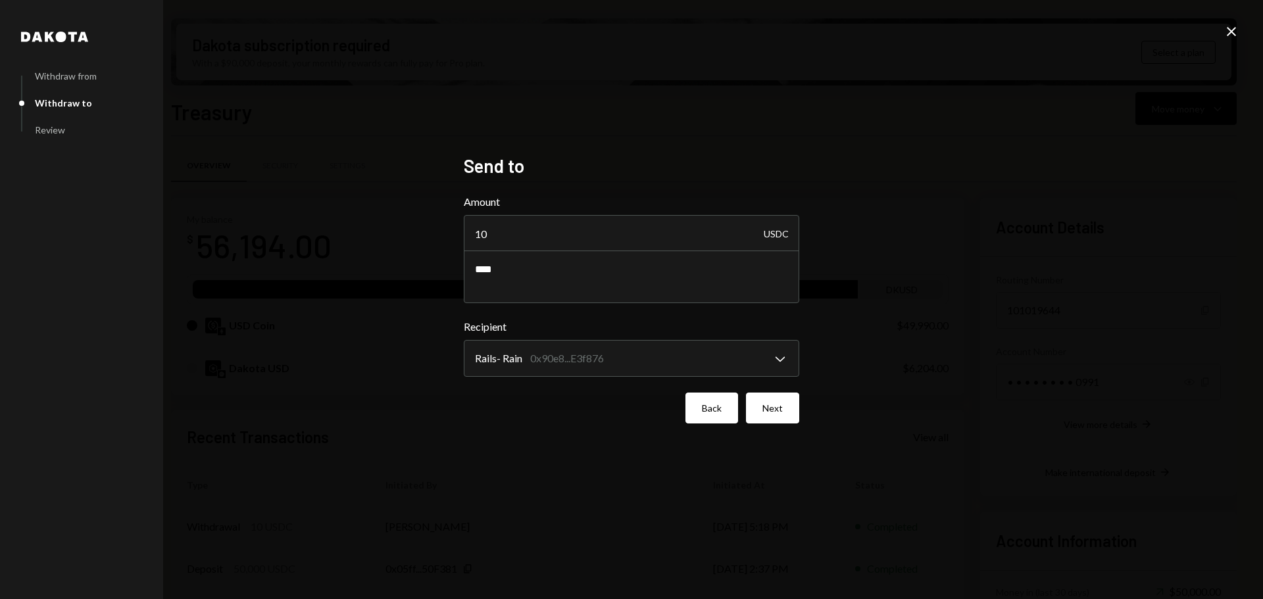
click at [716, 407] on button "Back" at bounding box center [711, 408] width 53 height 31
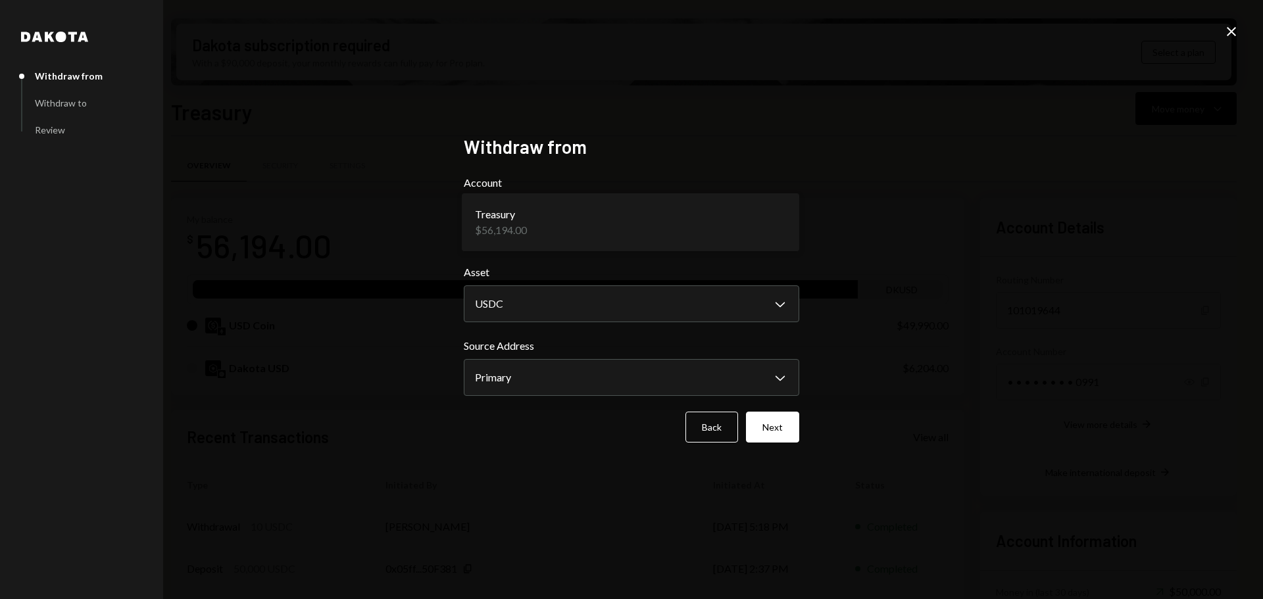
click at [593, 215] on body "R Rails Foundation Caret Down Home Home Inbox Inbox Activities Transactions Acc…" at bounding box center [631, 299] width 1263 height 599
click at [593, 312] on body "R Rails Foundation Caret Down Home Home Inbox Inbox Activities Transactions Acc…" at bounding box center [631, 299] width 1263 height 599
select select "*****"
drag, startPoint x: 549, startPoint y: 305, endPoint x: 806, endPoint y: 380, distance: 268.1
click at [787, 424] on button "Next" at bounding box center [772, 427] width 53 height 31
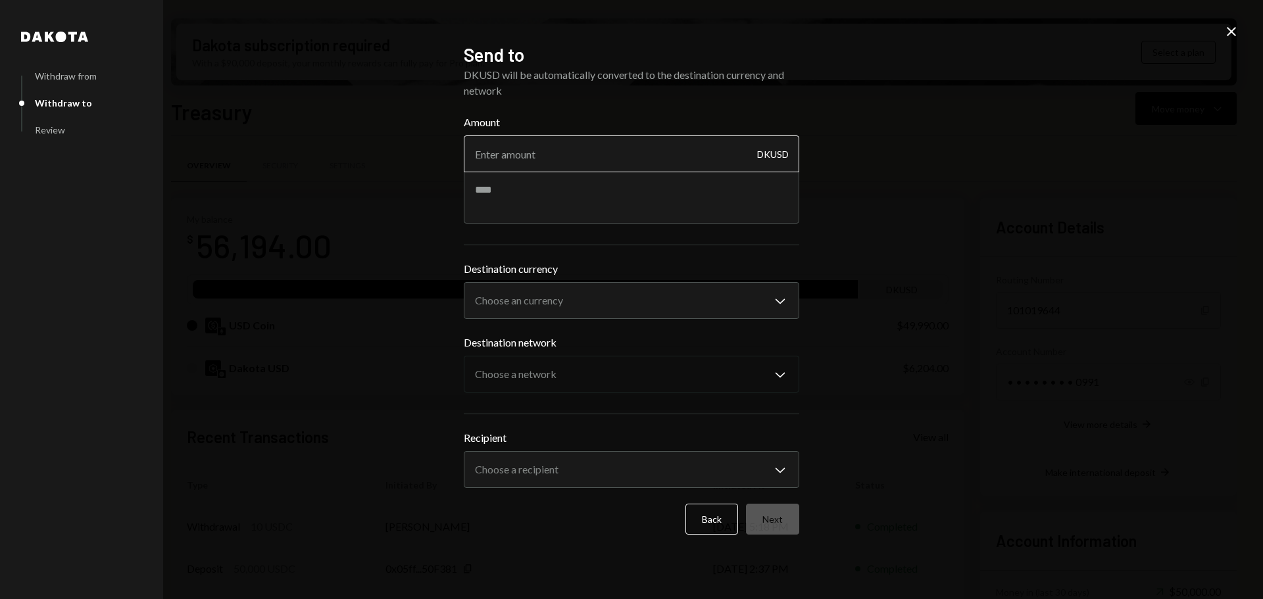
click at [589, 149] on input "Amount" at bounding box center [631, 153] width 335 height 37
type input "10000"
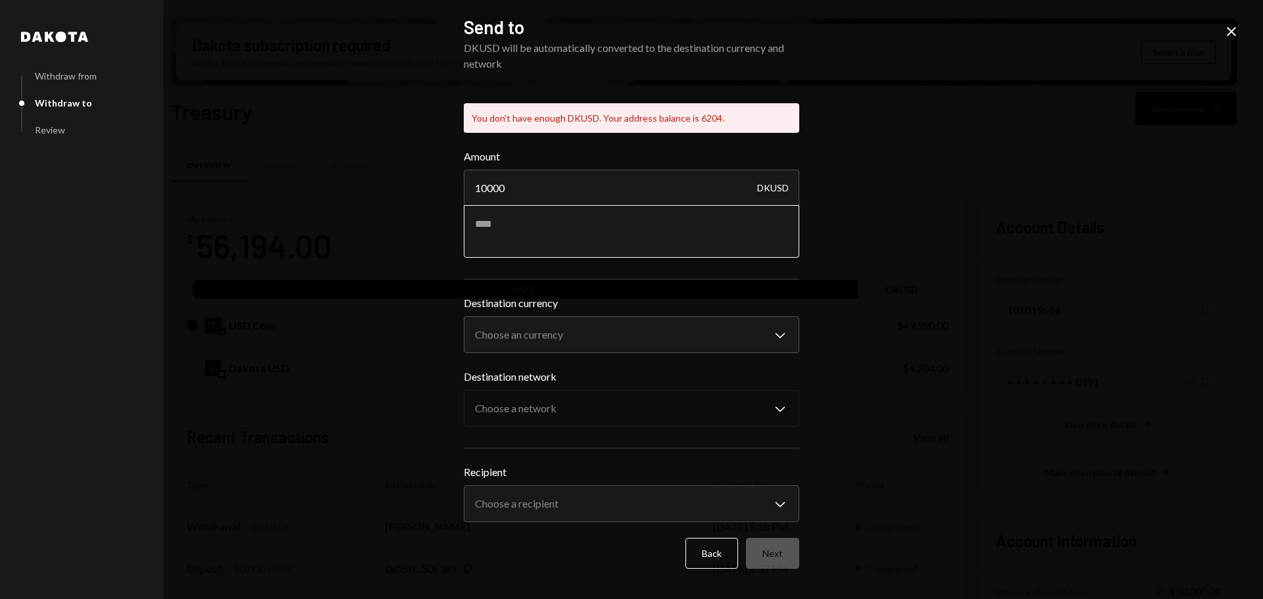
click at [578, 186] on div "Amount 10000 DKUSD" at bounding box center [631, 203] width 335 height 109
click at [718, 554] on button "Back" at bounding box center [711, 553] width 53 height 31
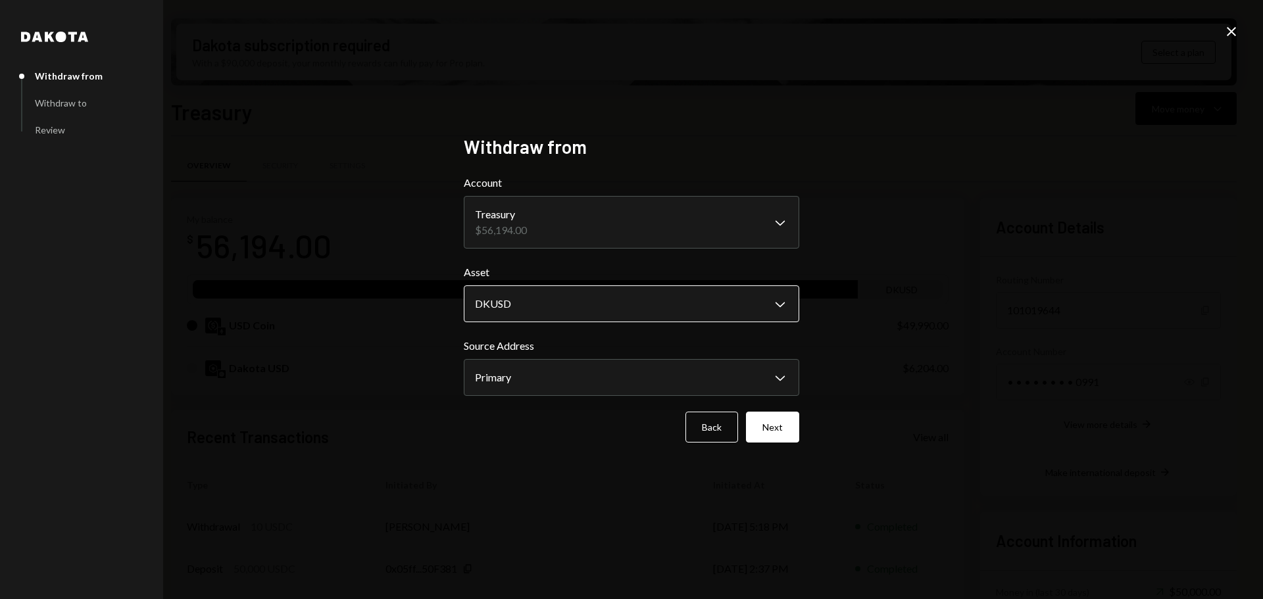
click at [551, 301] on body "R Rails Foundation Caret Down Home Home Inbox Inbox Activities Transactions Acc…" at bounding box center [631, 299] width 1263 height 599
select select "****"
click at [779, 433] on button "Next" at bounding box center [772, 427] width 53 height 31
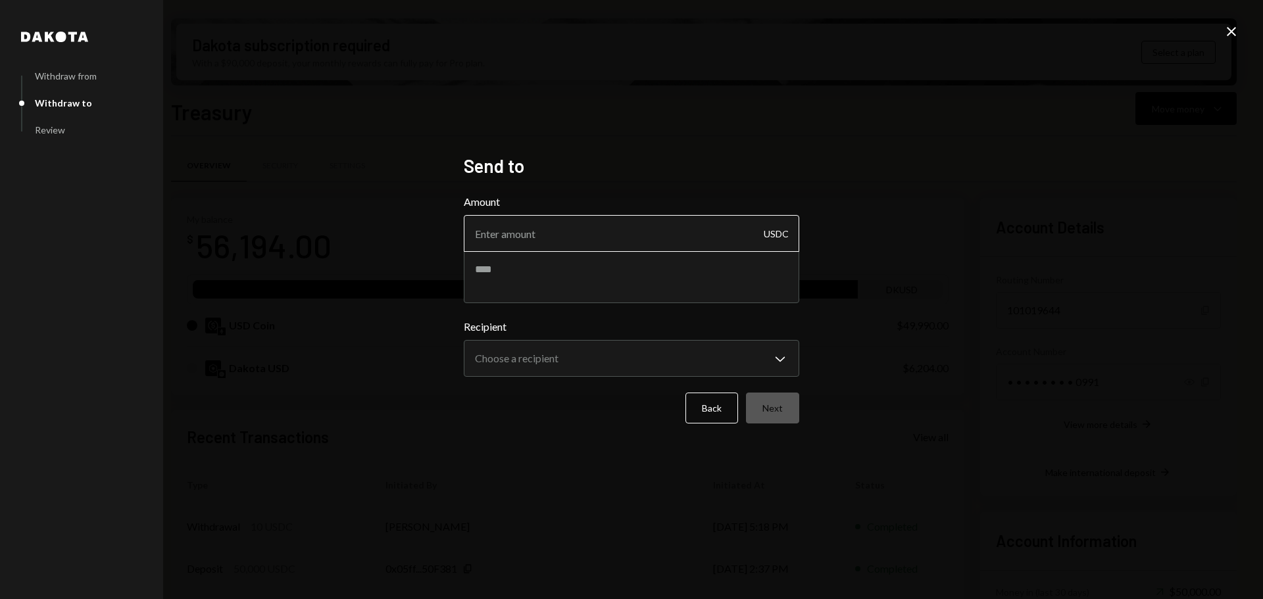
click at [587, 216] on input "Amount" at bounding box center [631, 233] width 335 height 37
type input "10000"
click at [551, 269] on textarea at bounding box center [631, 277] width 335 height 53
type textarea "**********"
click at [599, 357] on body "R Rails Foundation Caret Down Home Home Inbox Inbox Activities Transactions Acc…" at bounding box center [631, 299] width 1263 height 599
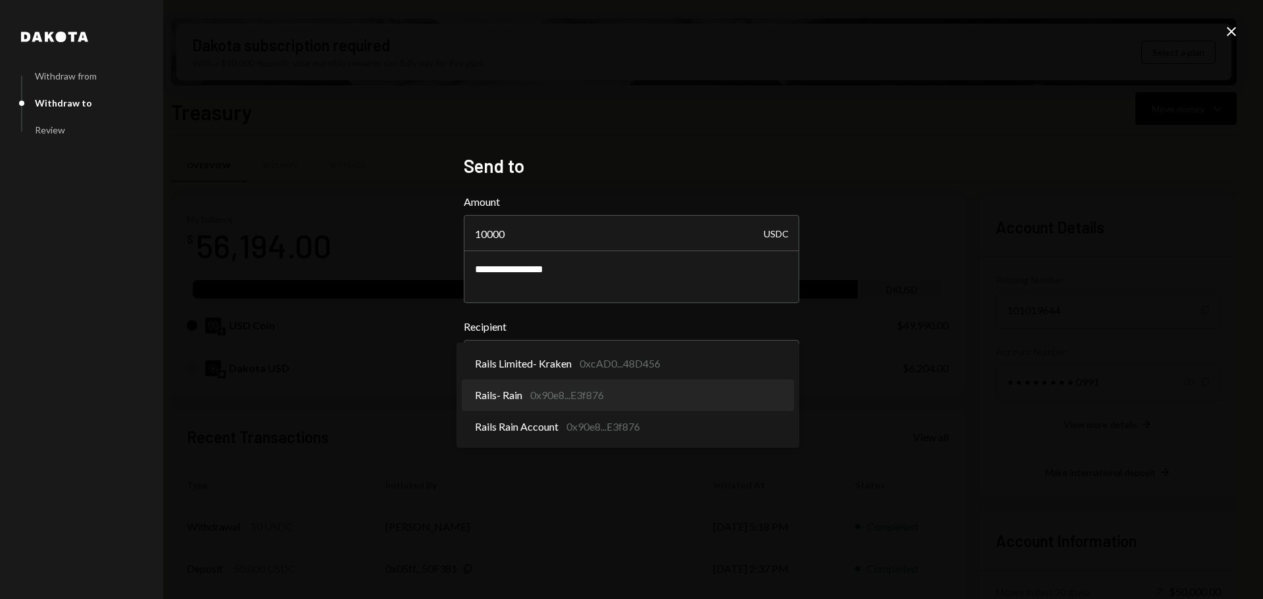
select select "**********"
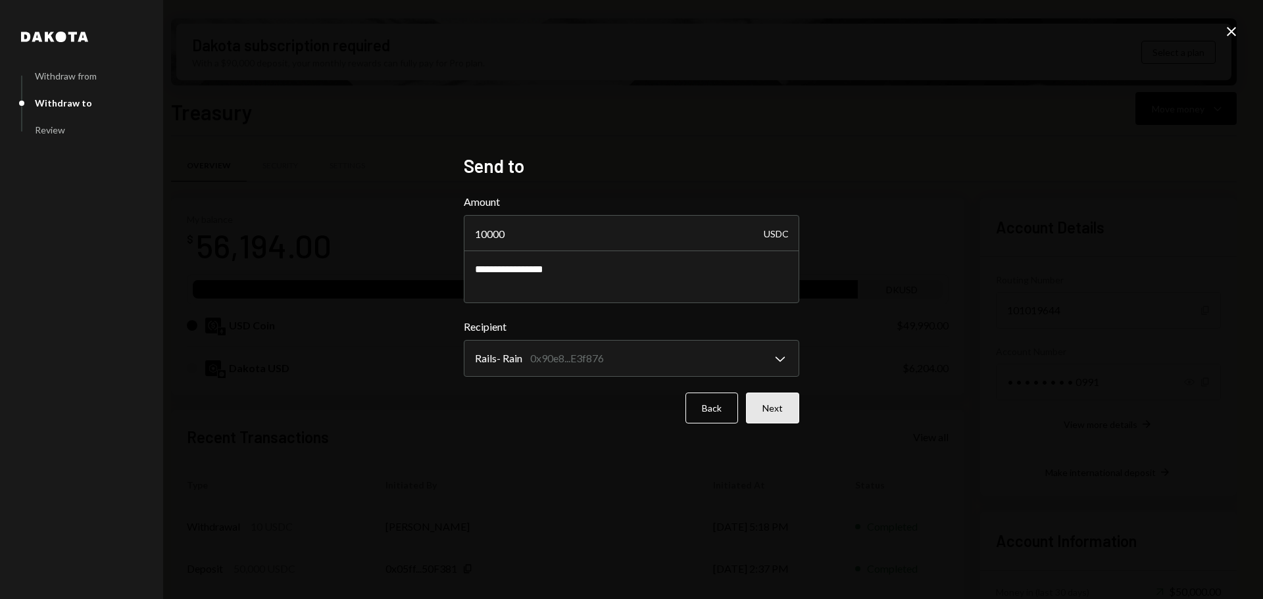
click at [776, 408] on button "Next" at bounding box center [772, 408] width 53 height 31
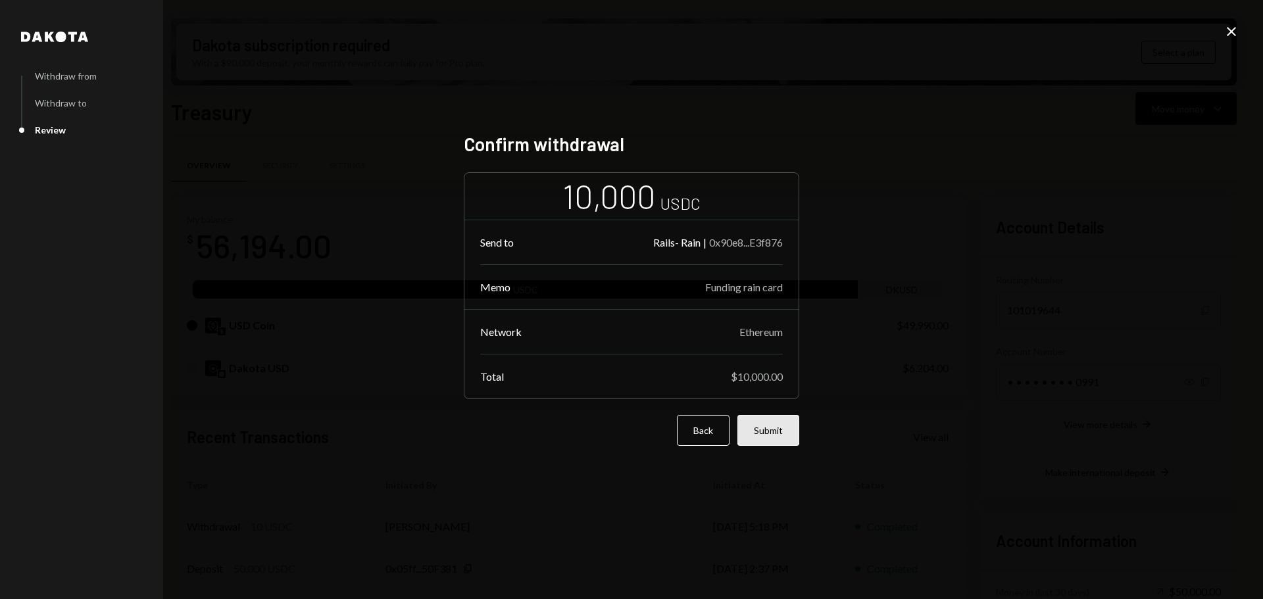
click at [786, 428] on button "Submit" at bounding box center [768, 430] width 62 height 31
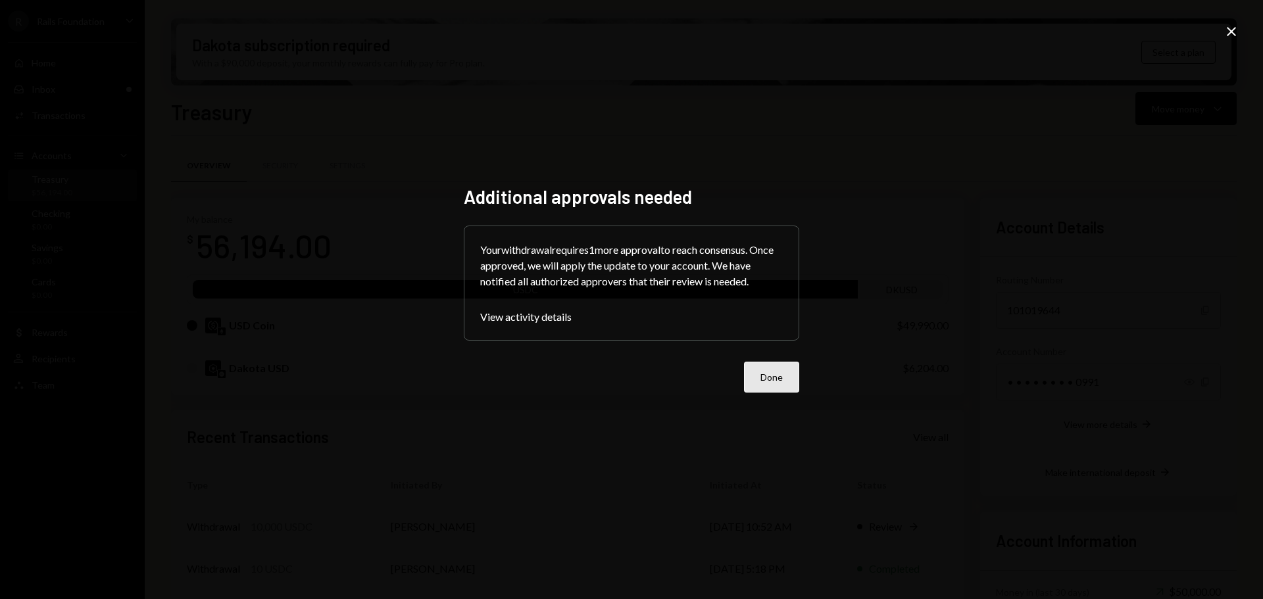
click at [753, 382] on button "Done" at bounding box center [771, 377] width 55 height 31
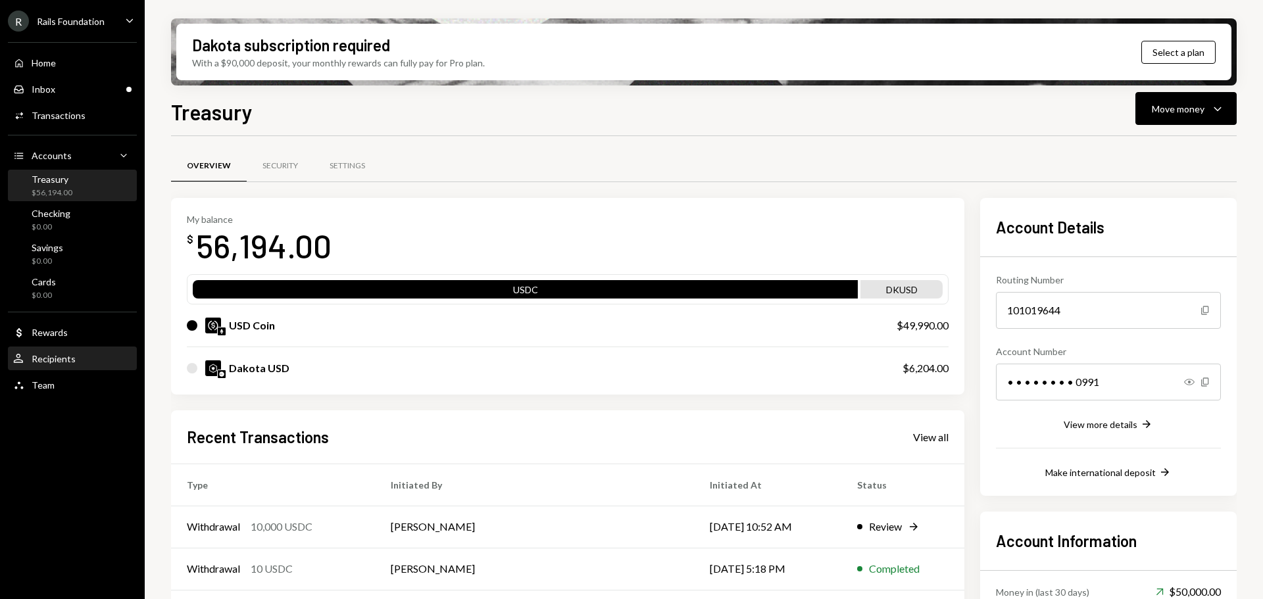
click at [73, 362] on div "Recipients" at bounding box center [54, 358] width 44 height 11
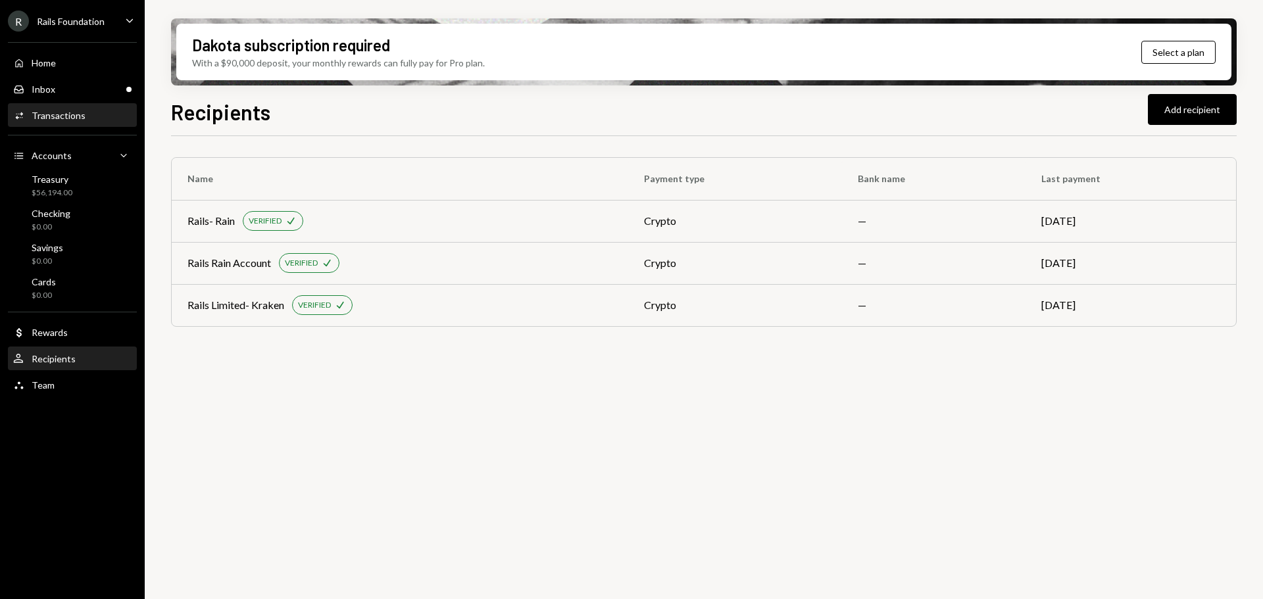
click at [74, 109] on div "Activities Transactions" at bounding box center [72, 116] width 118 height 22
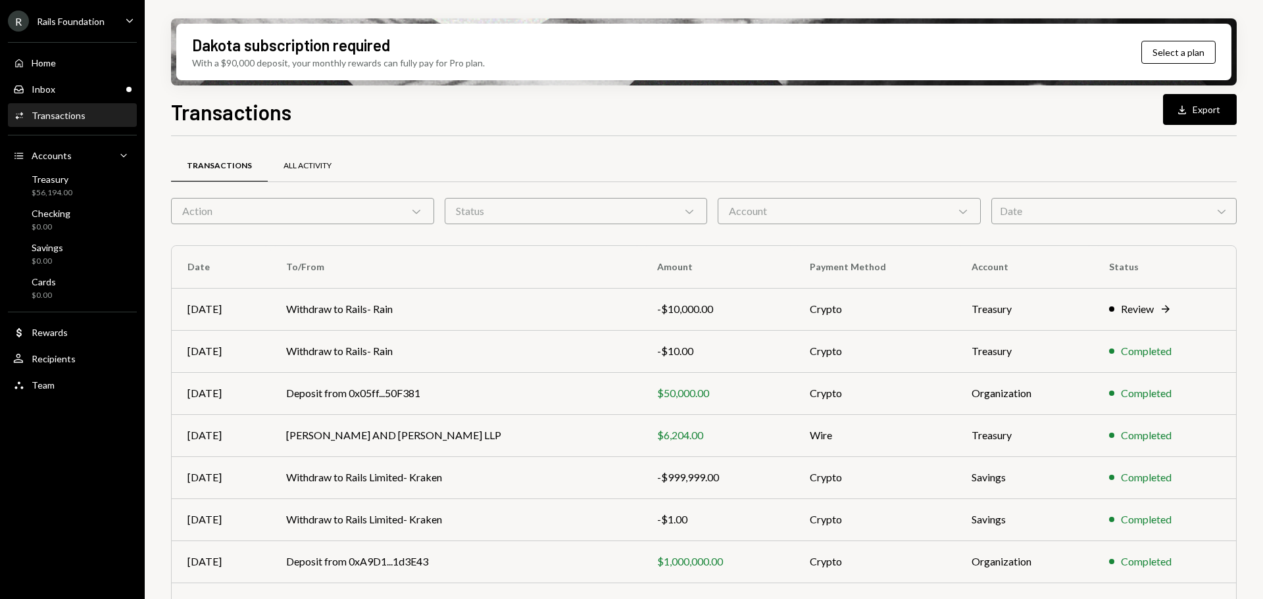
click at [297, 161] on div "All Activity" at bounding box center [307, 165] width 48 height 11
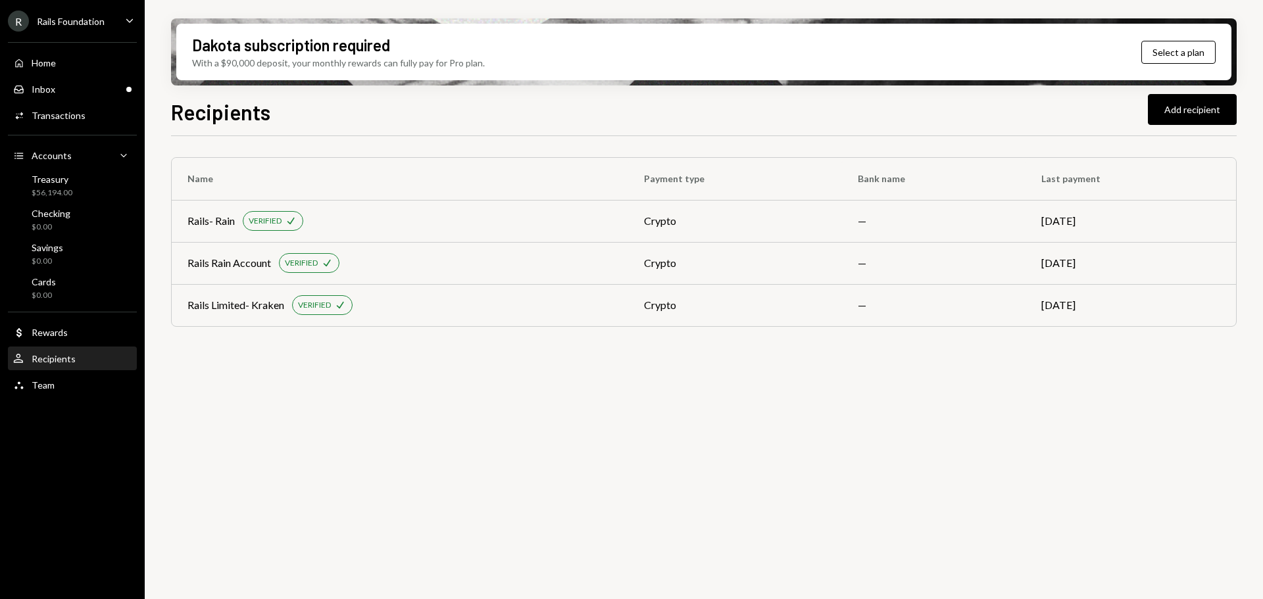
click at [943, 265] on td "—" at bounding box center [934, 263] width 184 height 42
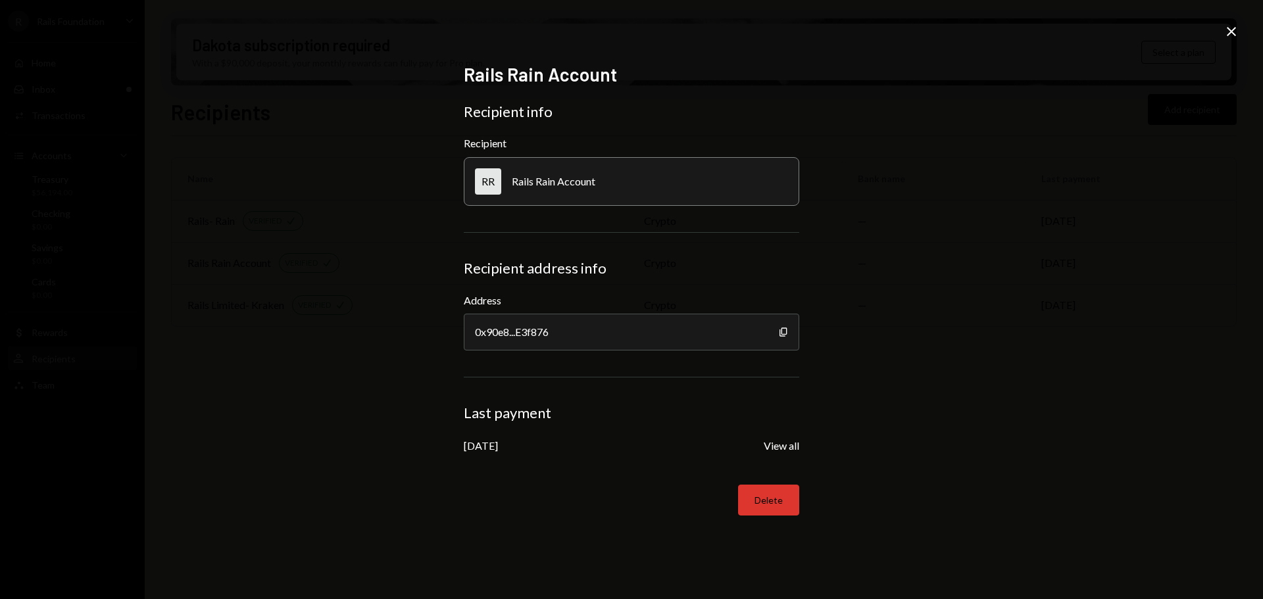
click at [776, 495] on button "Delete" at bounding box center [768, 500] width 61 height 31
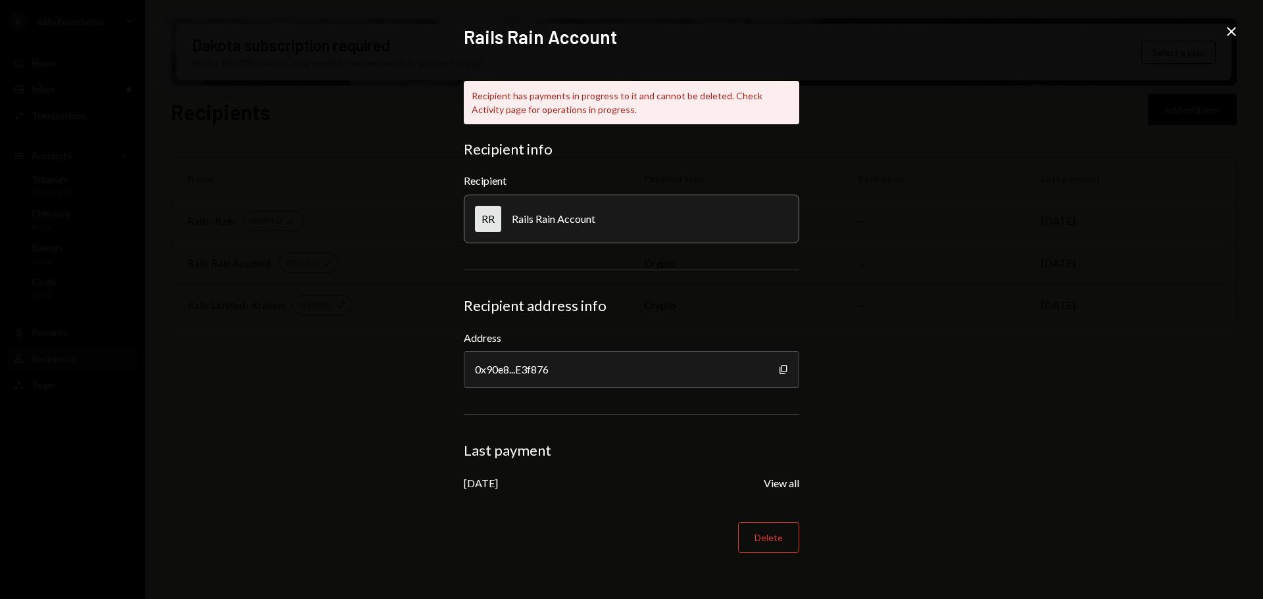
click at [1221, 32] on div "Rails Rain Account Recipient has payments in progress to it and cannot be delet…" at bounding box center [631, 299] width 1263 height 599
click at [1231, 34] on icon "Close" at bounding box center [1231, 32] width 16 height 16
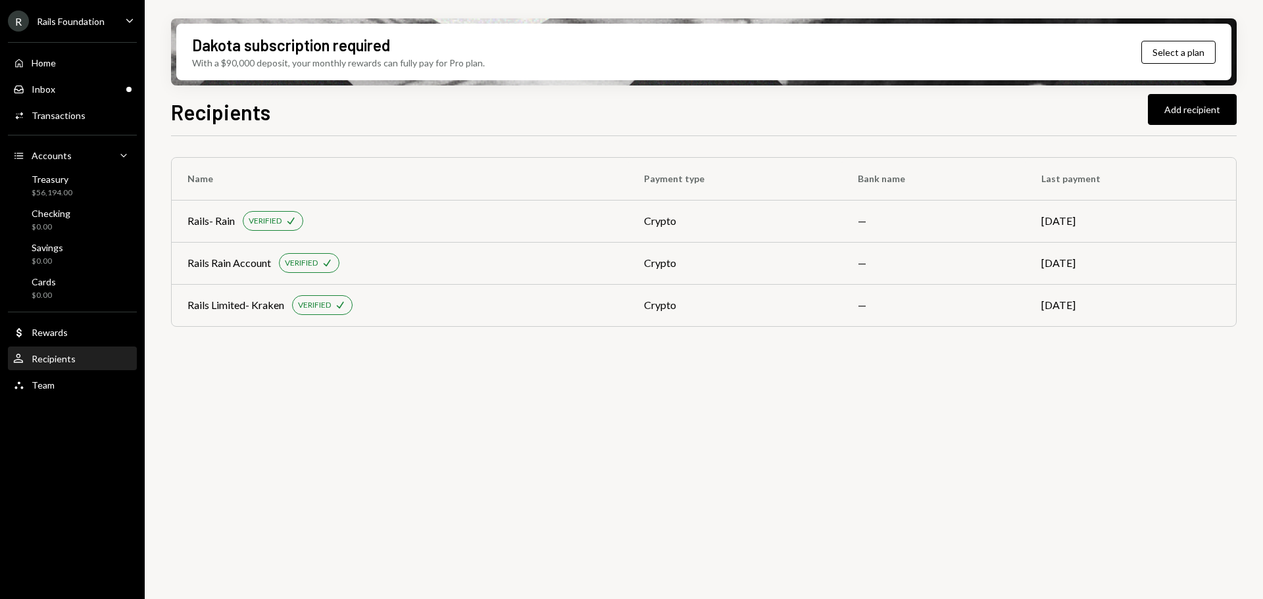
drag, startPoint x: 890, startPoint y: 505, endPoint x: 873, endPoint y: 537, distance: 35.9
click at [887, 505] on div "Name Payment type Bank name Last payment Rails- Rain VERIFIED Check crypto — [D…" at bounding box center [704, 375] width 1066 height 478
click at [62, 92] on div "Inbox Inbox" at bounding box center [72, 90] width 118 height 12
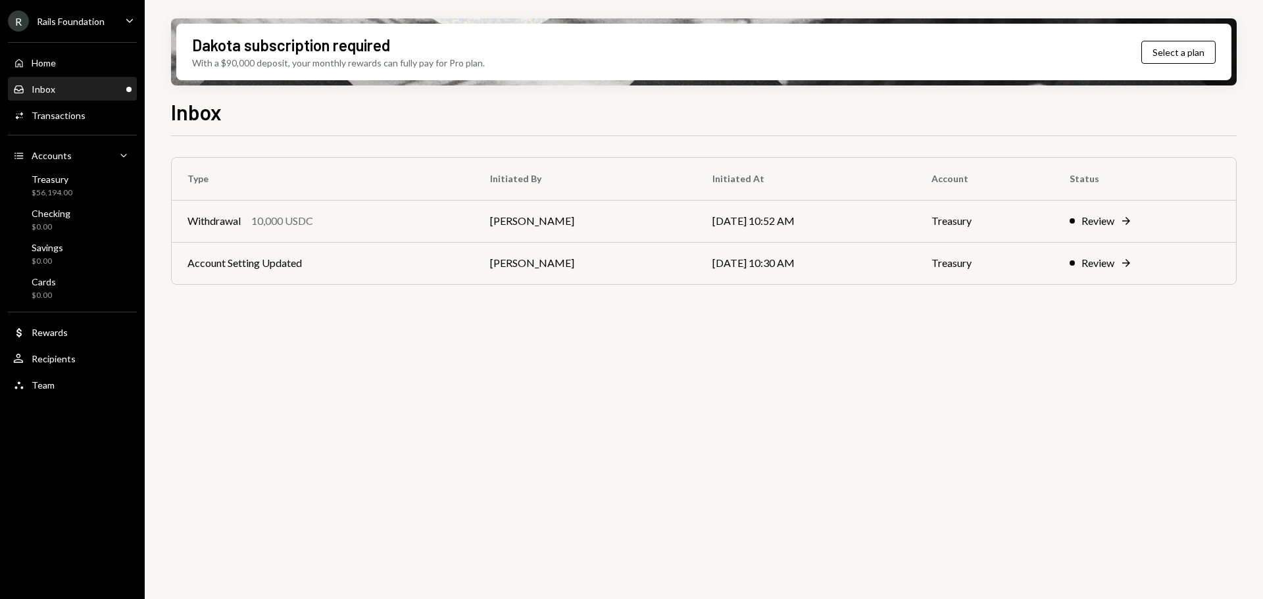
drag, startPoint x: 663, startPoint y: 464, endPoint x: 664, endPoint y: 456, distance: 7.3
click at [663, 460] on div "Type Initiated By Initiated At Account Status Withdrawal 10,000 USDC [PERSON_NA…" at bounding box center [704, 375] width 1066 height 478
click at [631, 530] on div "Type Initiated By Initiated At Account Status Withdrawal 10,000 USDC [PERSON_NA…" at bounding box center [704, 375] width 1066 height 478
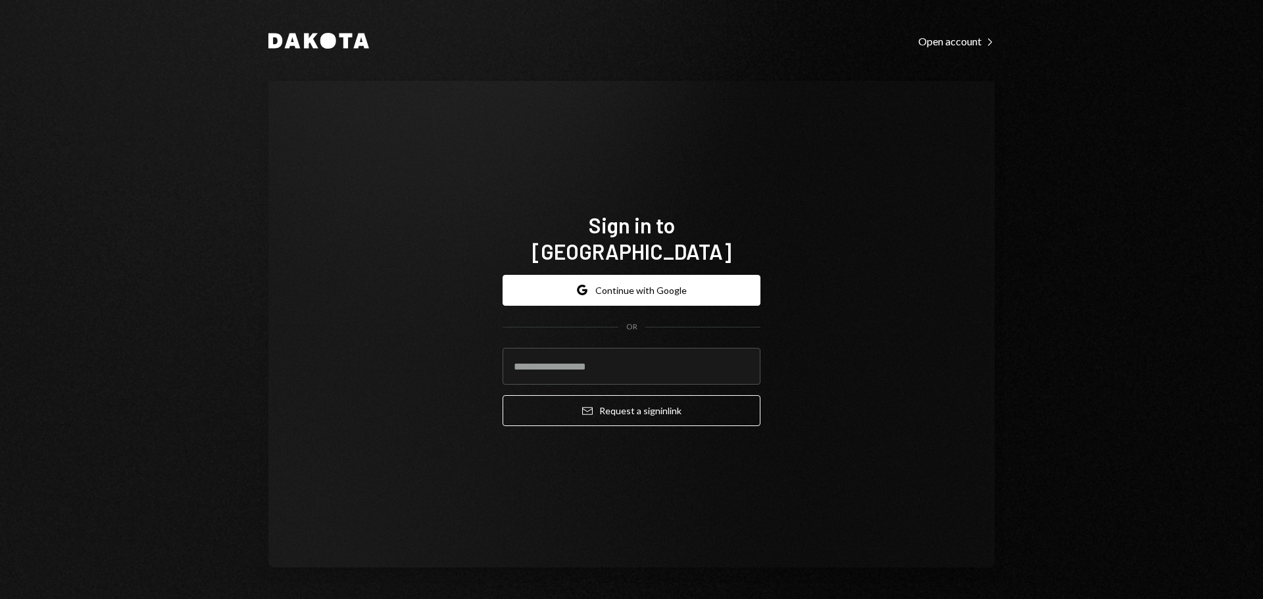
click at [923, 337] on div "Sign in to [GEOGRAPHIC_DATA] Google Continue with Google OR Email Request a sig…" at bounding box center [631, 324] width 726 height 487
click at [725, 280] on button "Google Continue with Google" at bounding box center [632, 290] width 258 height 31
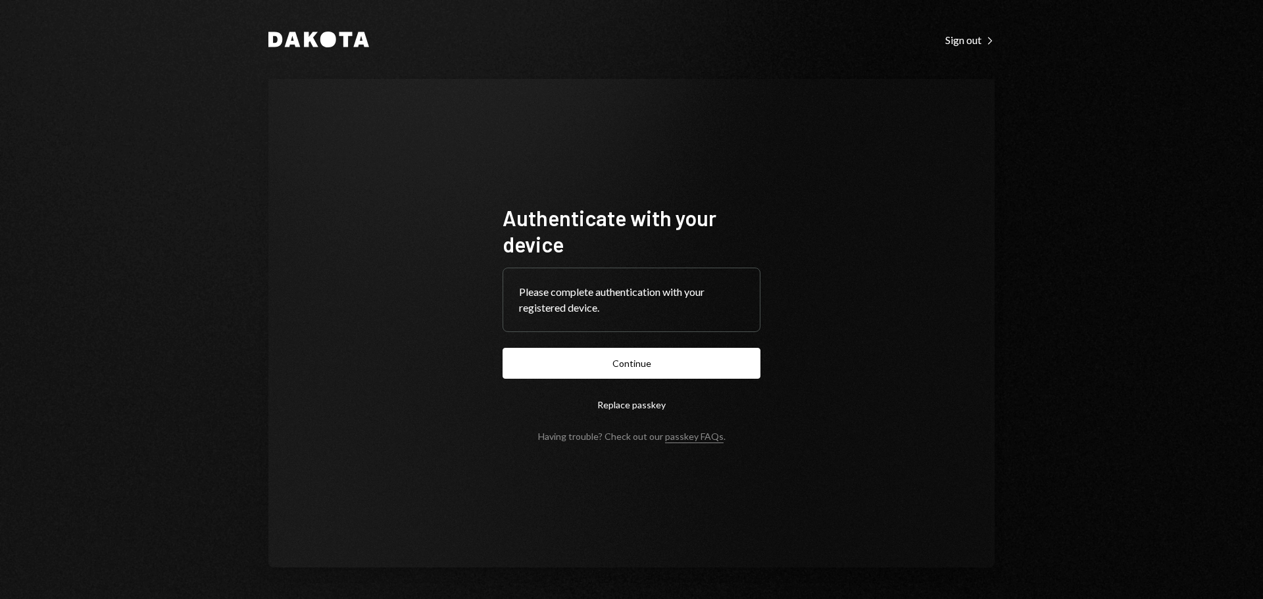
click at [627, 371] on button "Continue" at bounding box center [632, 363] width 258 height 31
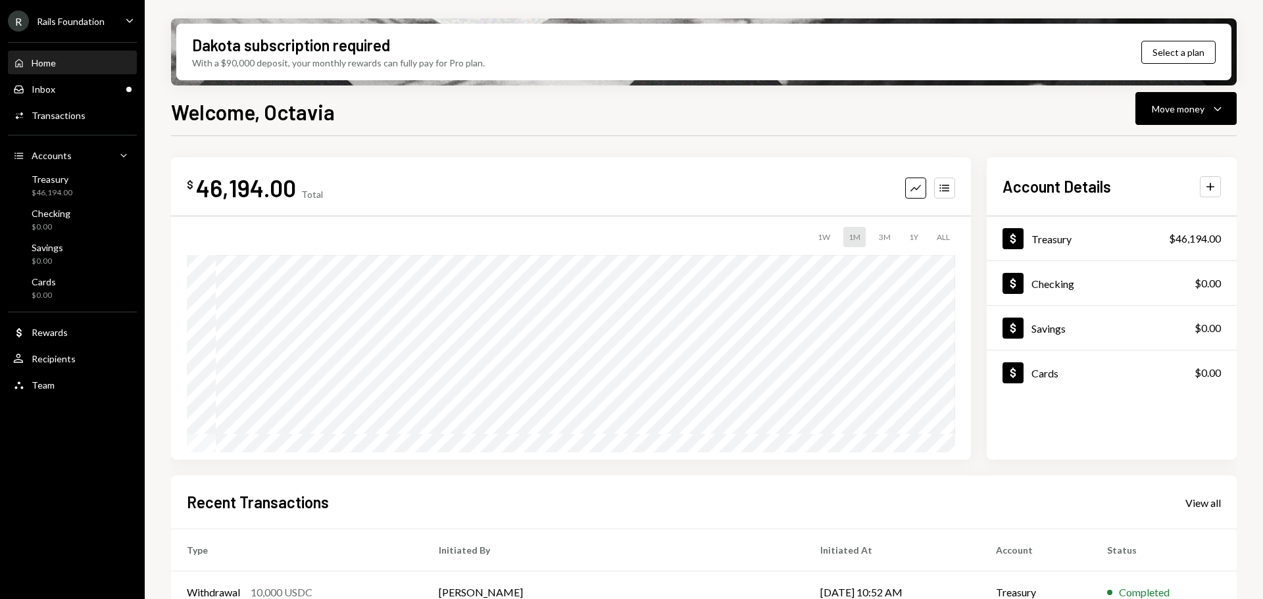
click at [127, 22] on icon "Caret Down" at bounding box center [129, 20] width 14 height 14
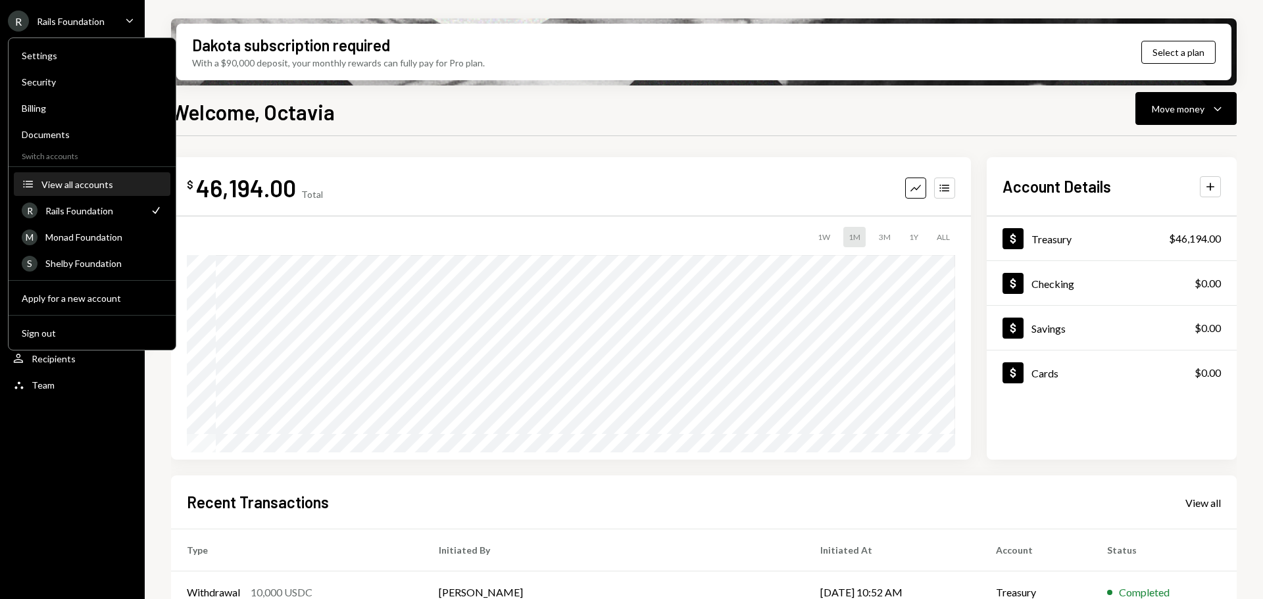
click at [101, 177] on button "Accounts View all accounts" at bounding box center [92, 185] width 157 height 24
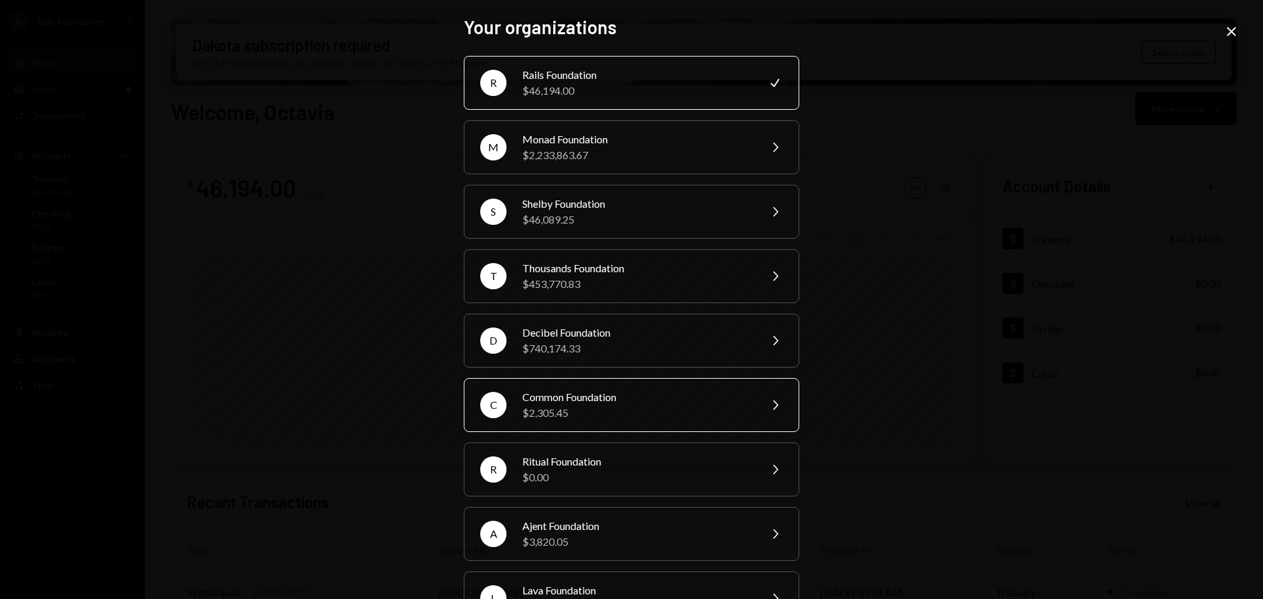
click at [611, 382] on div "C Common Foundation $2,305.45 Chevron Right" at bounding box center [631, 405] width 335 height 54
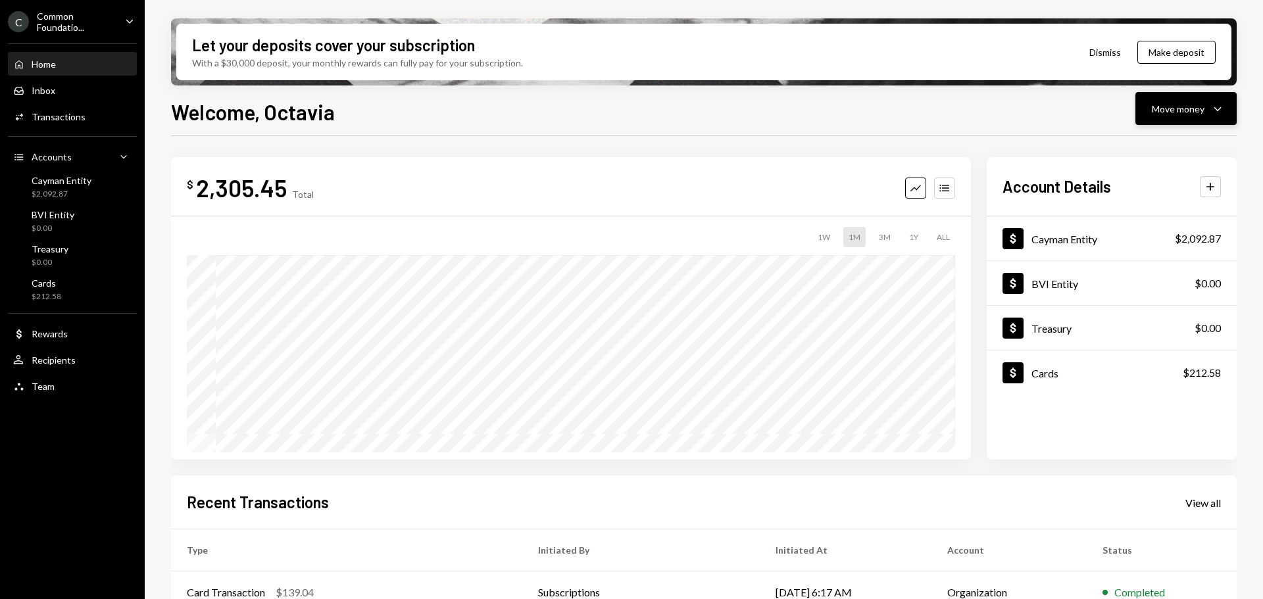
click at [1193, 106] on div "Move money" at bounding box center [1178, 109] width 53 height 14
click at [1146, 205] on div "Deposit" at bounding box center [1175, 208] width 96 height 14
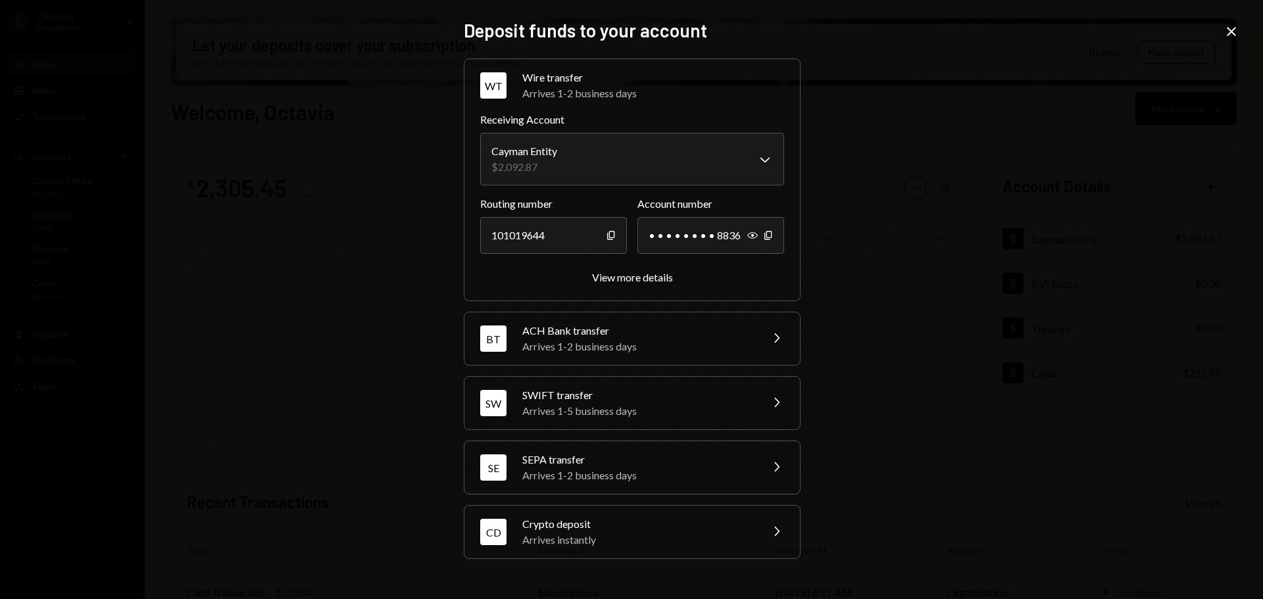
click at [1234, 30] on icon at bounding box center [1231, 31] width 9 height 9
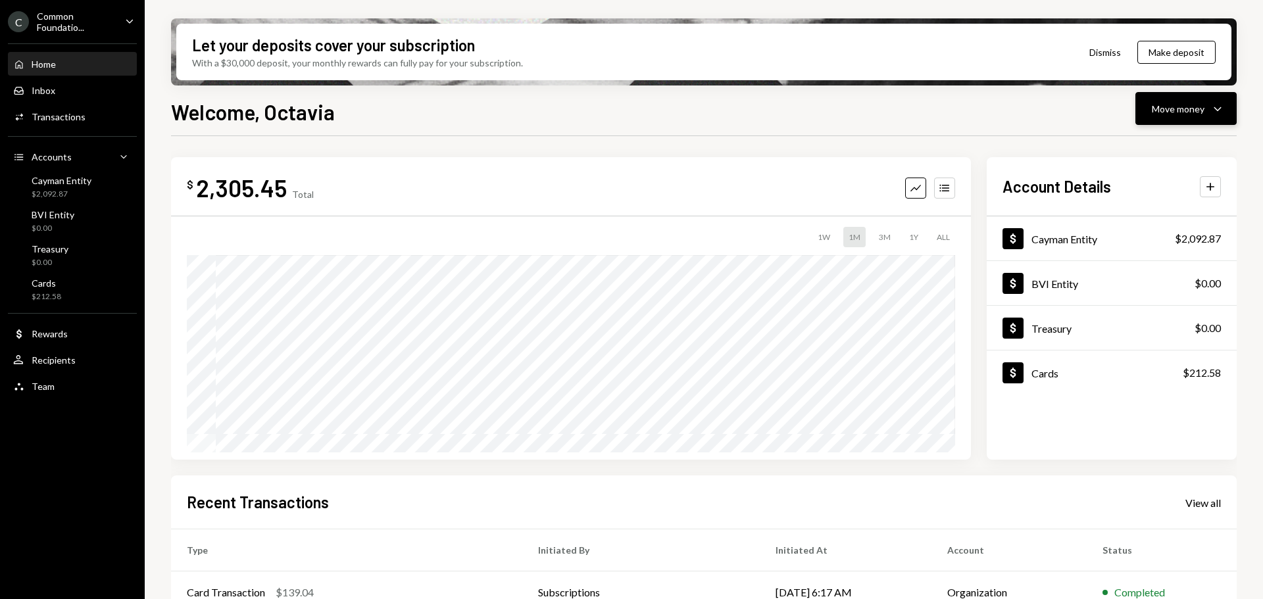
click at [1193, 109] on div "Move money" at bounding box center [1178, 109] width 53 height 14
click at [1145, 205] on div "Deposit" at bounding box center [1175, 208] width 96 height 14
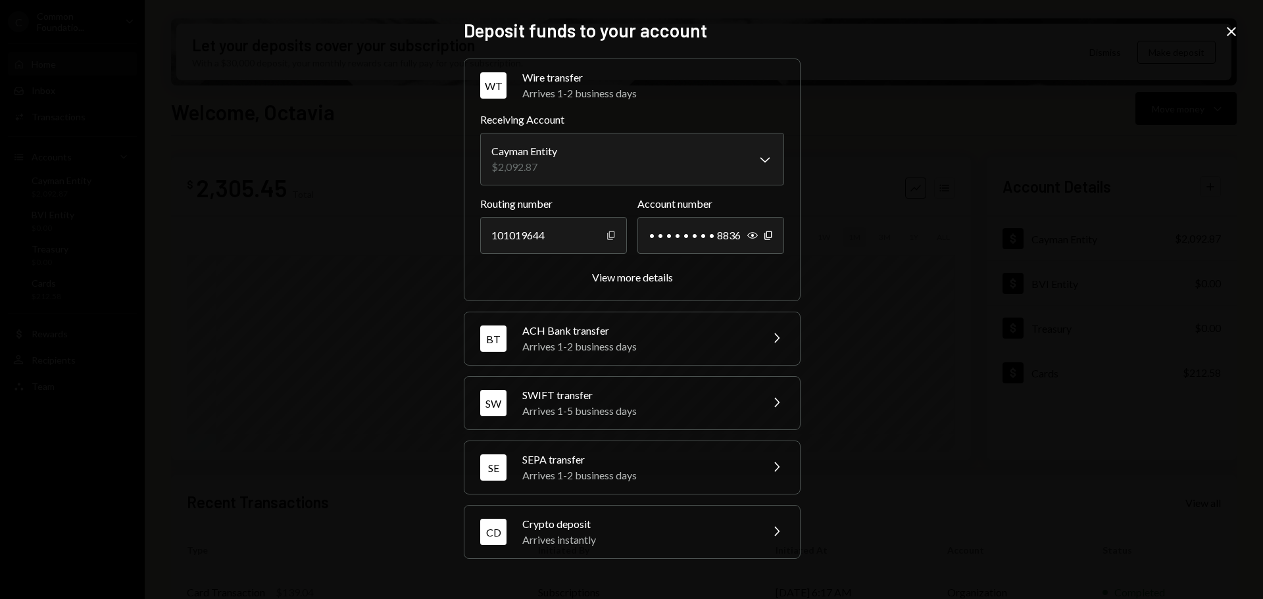
click at [608, 231] on icon "Copy" at bounding box center [611, 235] width 11 height 11
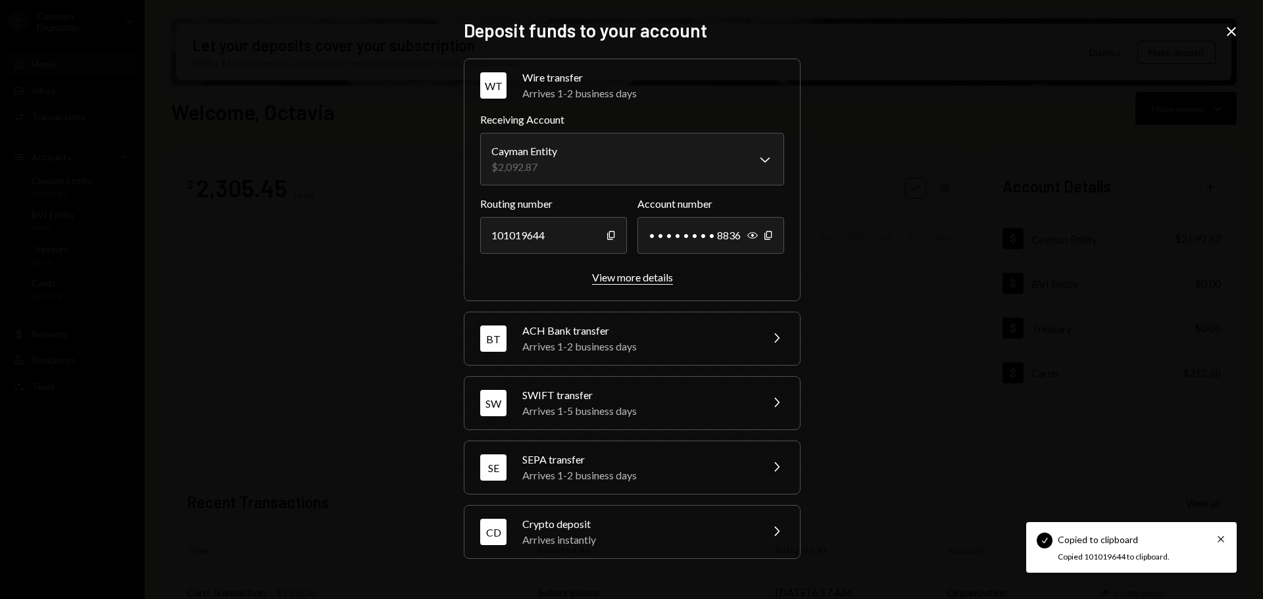
click at [647, 276] on div "View more details" at bounding box center [632, 277] width 81 height 12
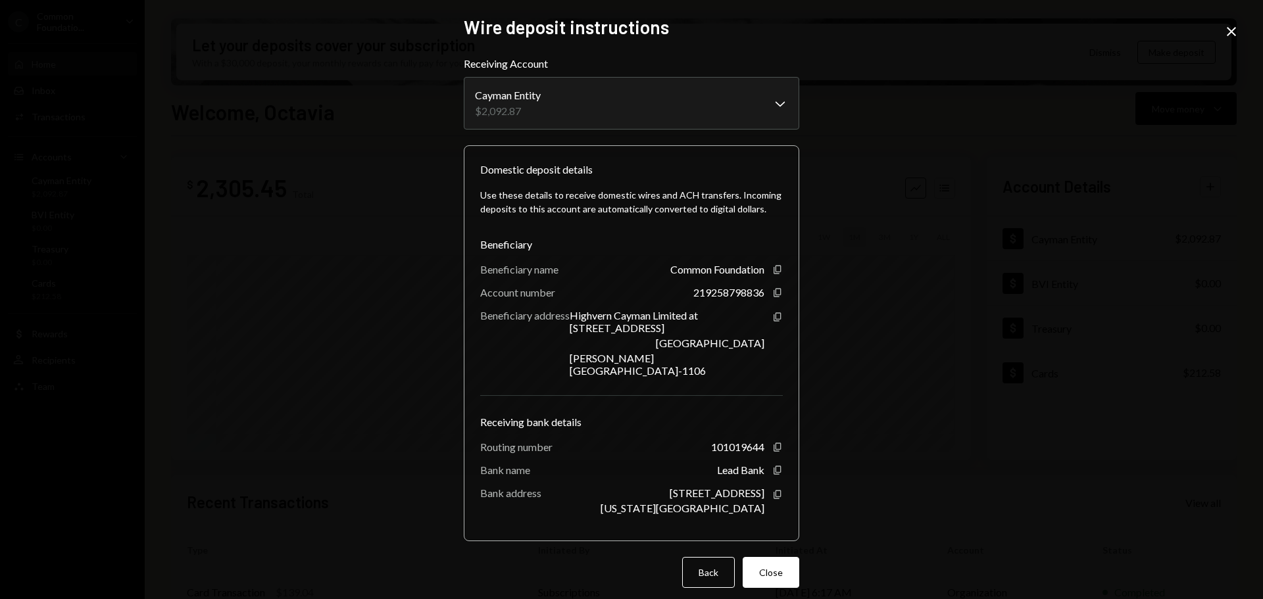
click at [776, 263] on div "Common Foundation Copy" at bounding box center [726, 269] width 112 height 12
click at [777, 272] on icon "button" at bounding box center [777, 269] width 7 height 9
click at [768, 291] on div "219258798836 Copy" at bounding box center [737, 292] width 89 height 12
click at [779, 291] on icon "Copy" at bounding box center [777, 292] width 11 height 11
click at [777, 316] on icon "Copy" at bounding box center [777, 317] width 11 height 11
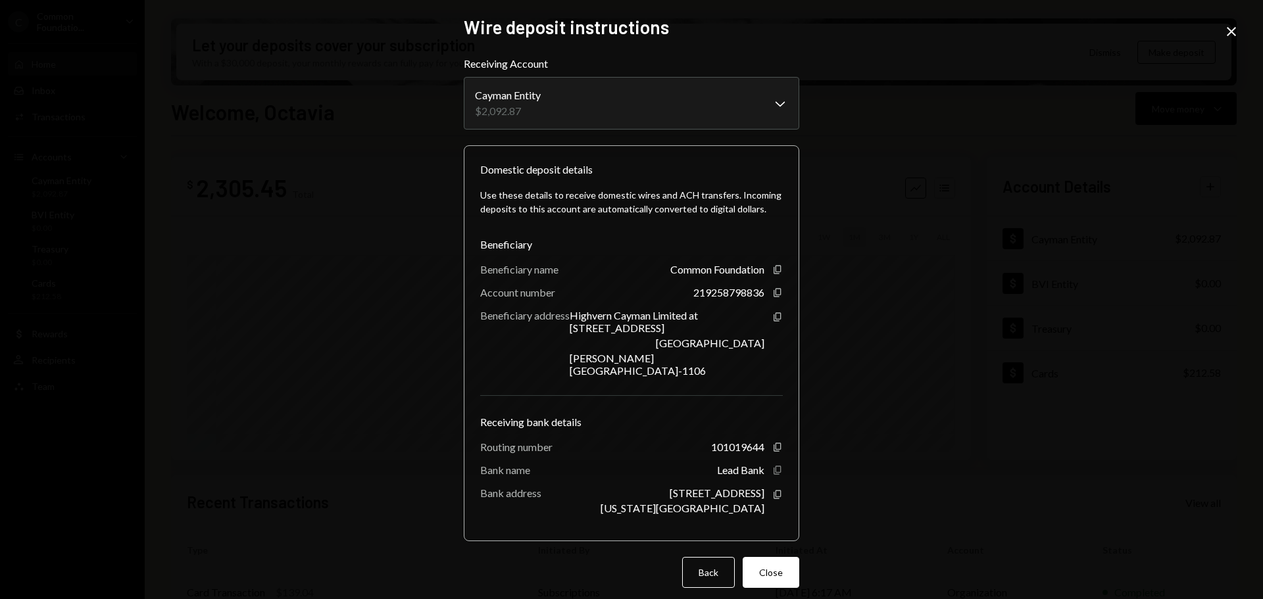
click at [774, 465] on icon "Copy" at bounding box center [777, 470] width 11 height 11
click at [773, 442] on icon "Copy" at bounding box center [777, 447] width 11 height 11
click at [775, 489] on icon "Copy" at bounding box center [777, 494] width 11 height 11
